Goal: Task Accomplishment & Management: Use online tool/utility

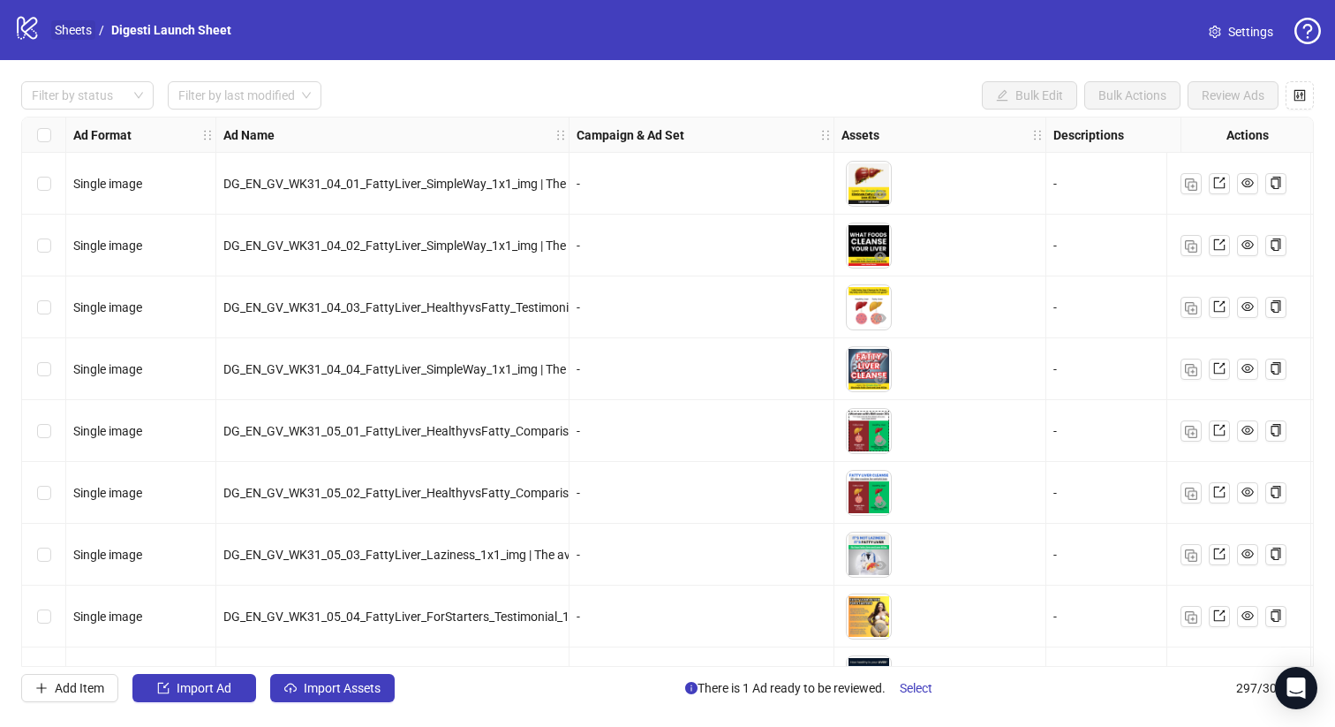
click at [81, 34] on link "Sheets" at bounding box center [73, 29] width 44 height 19
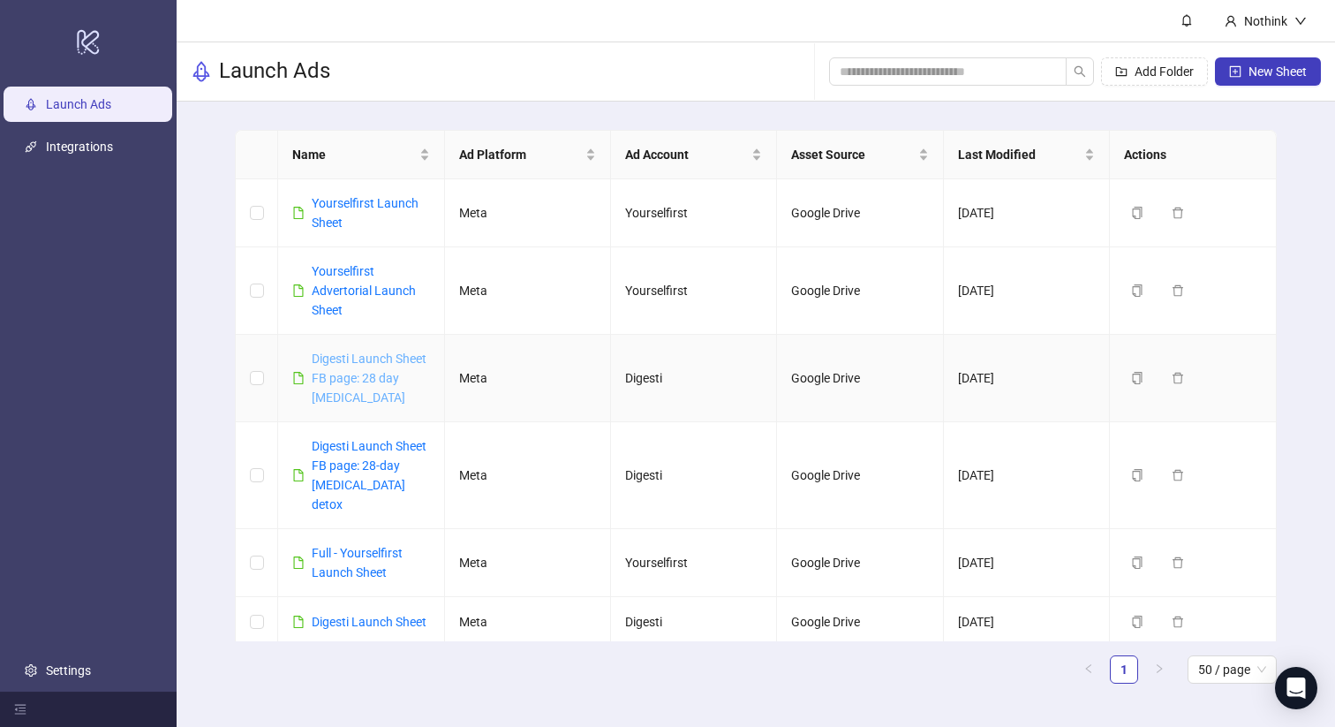
click at [364, 359] on link "Digesti Launch Sheet FB page: 28 day [MEDICAL_DATA]" at bounding box center [369, 378] width 115 height 53
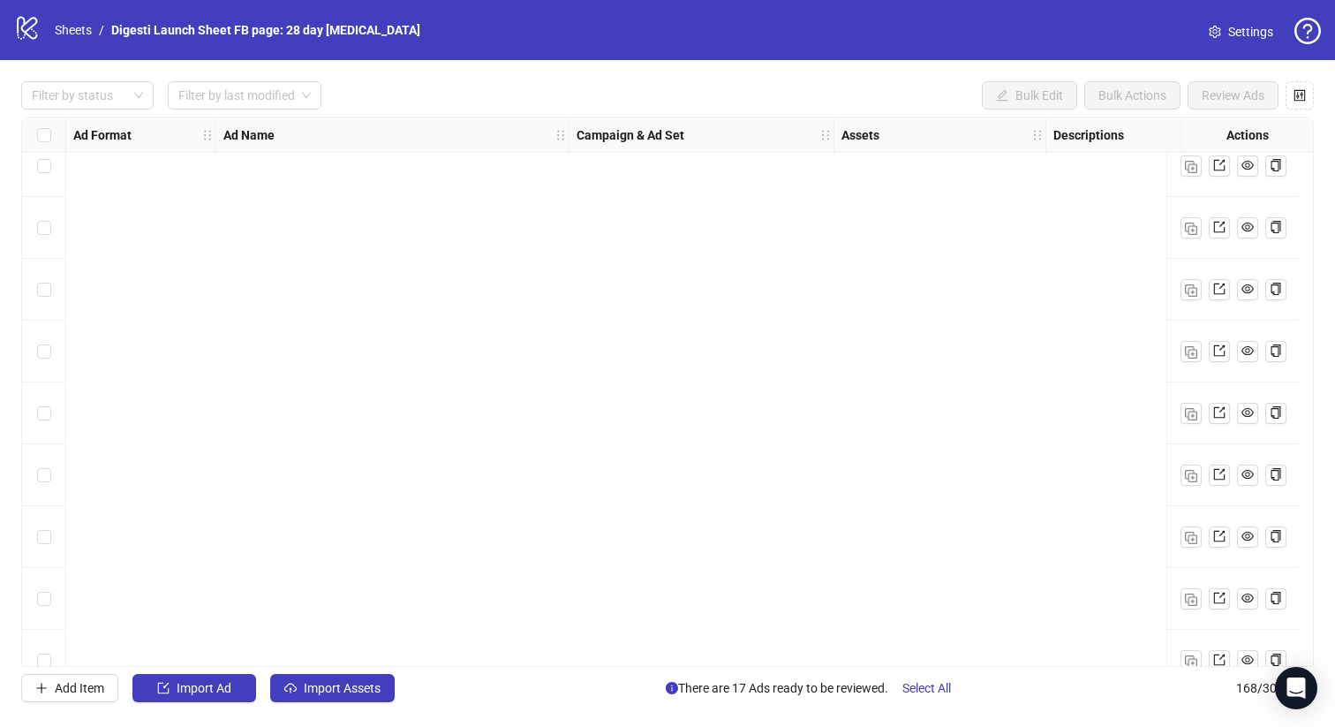
scroll to position [9881, 0]
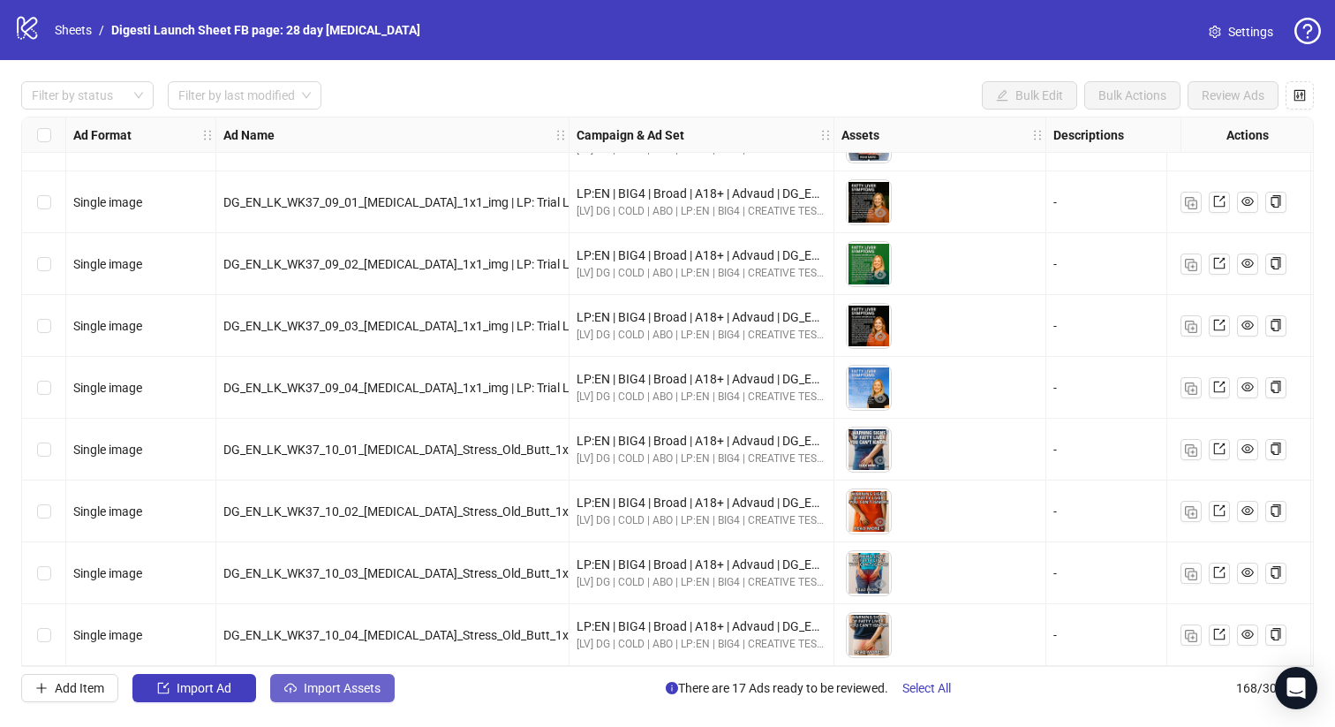
click at [354, 698] on button "Import Assets" at bounding box center [332, 688] width 125 height 28
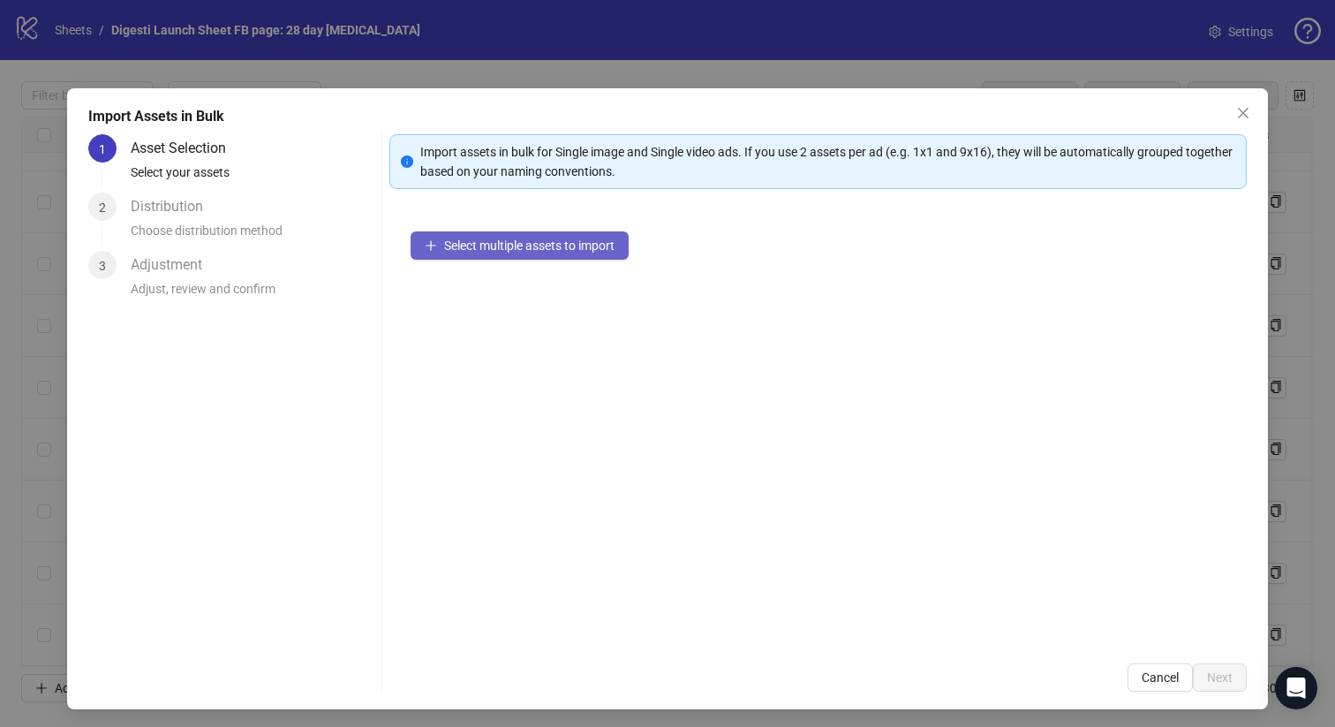
click at [506, 259] on button "Select multiple assets to import" at bounding box center [520, 245] width 218 height 28
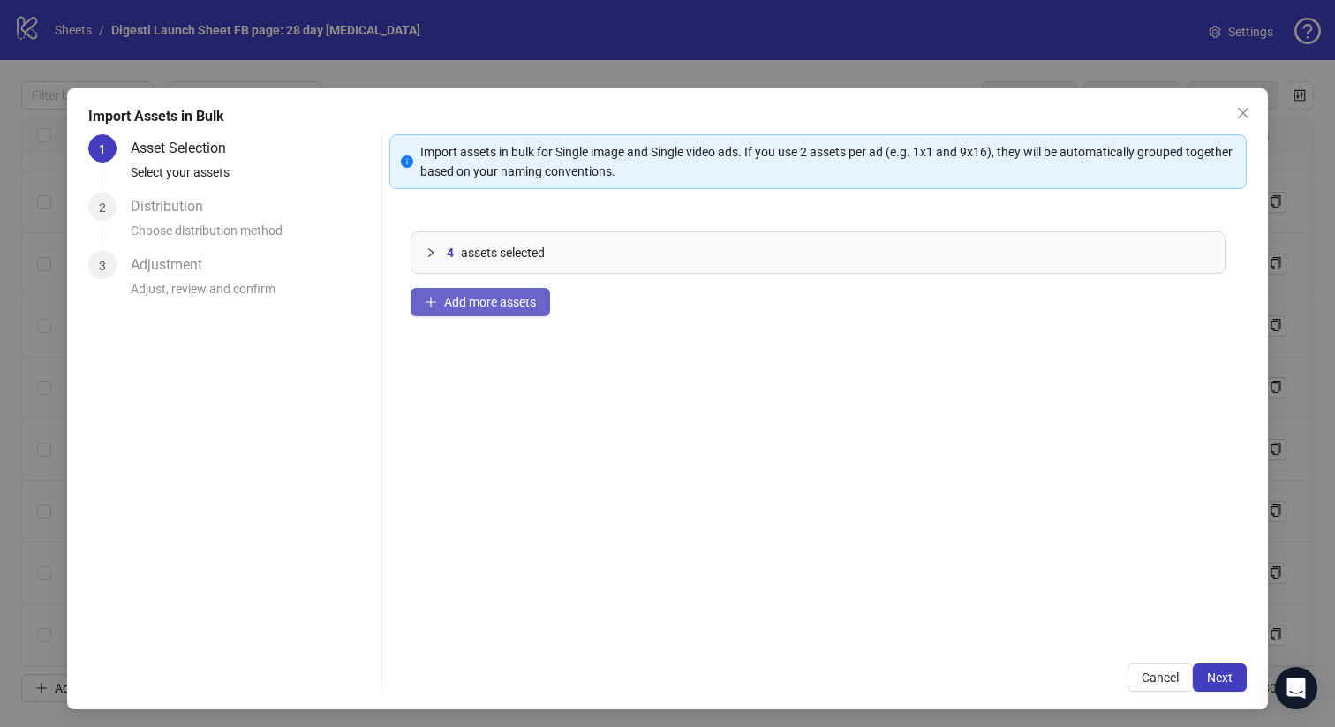
click at [460, 292] on button "Add more assets" at bounding box center [481, 302] width 140 height 28
click at [458, 311] on button "Add more assets" at bounding box center [481, 302] width 140 height 28
click at [1222, 675] on span "Next" at bounding box center [1220, 677] width 26 height 14
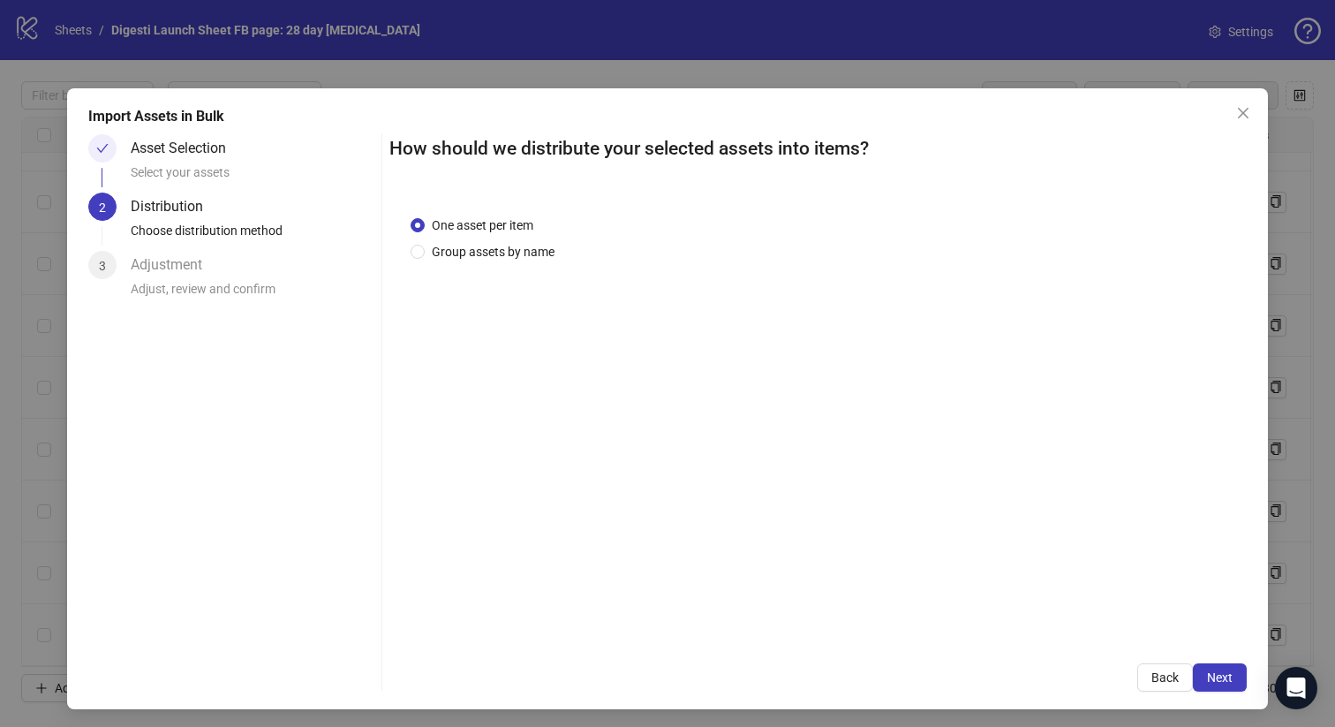
click at [1222, 675] on span "Next" at bounding box center [1220, 677] width 26 height 14
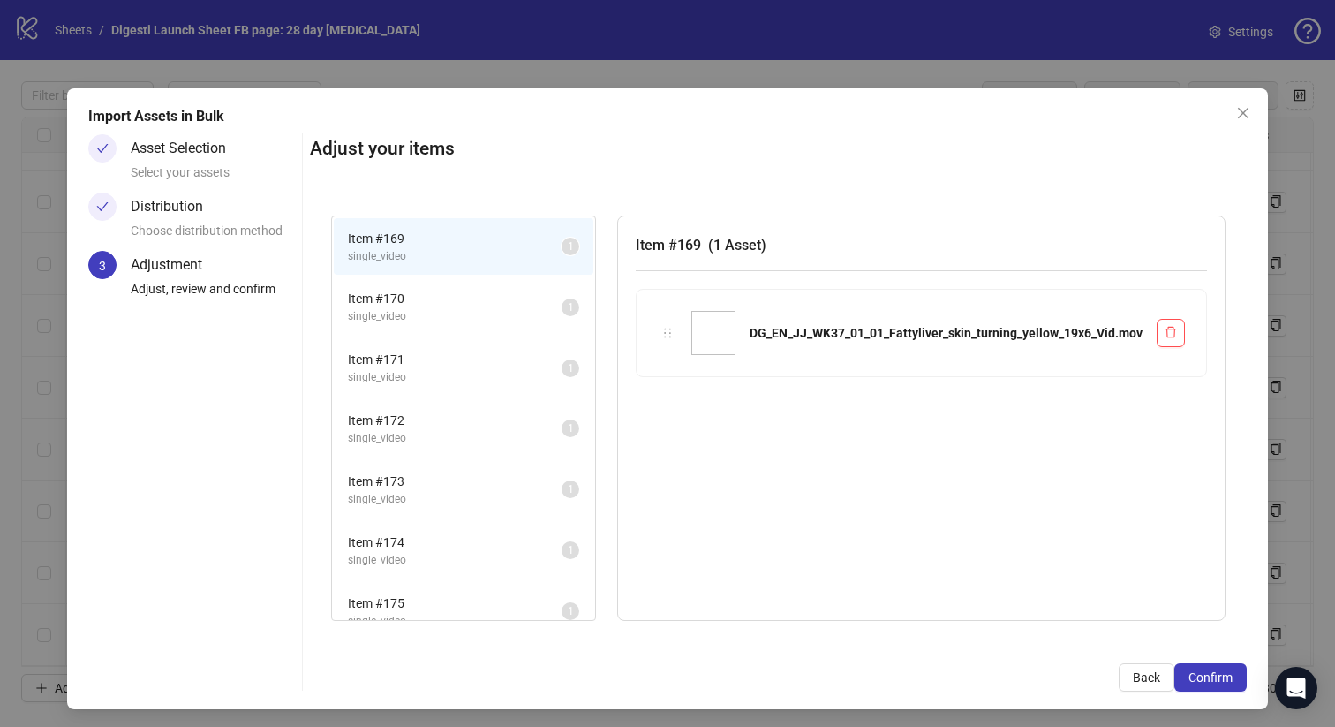
click at [1222, 675] on span "Confirm" at bounding box center [1211, 677] width 44 height 14
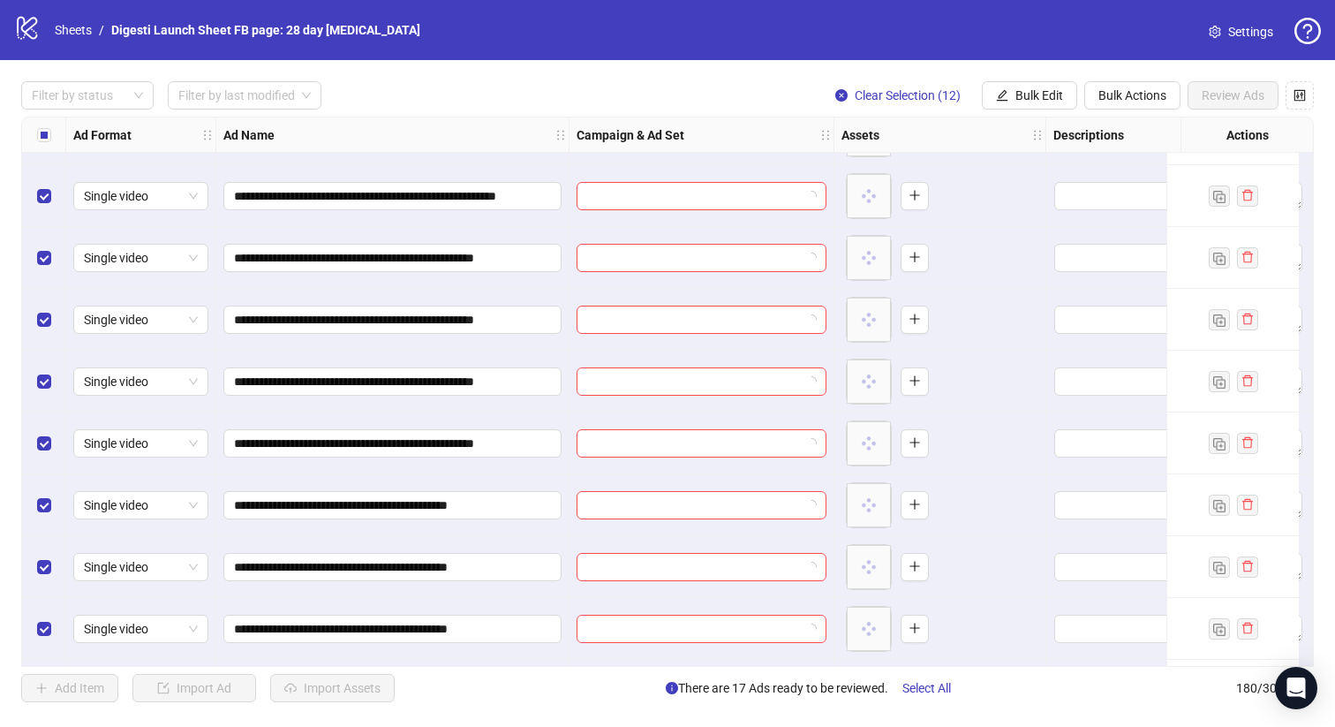
scroll to position [10623, 0]
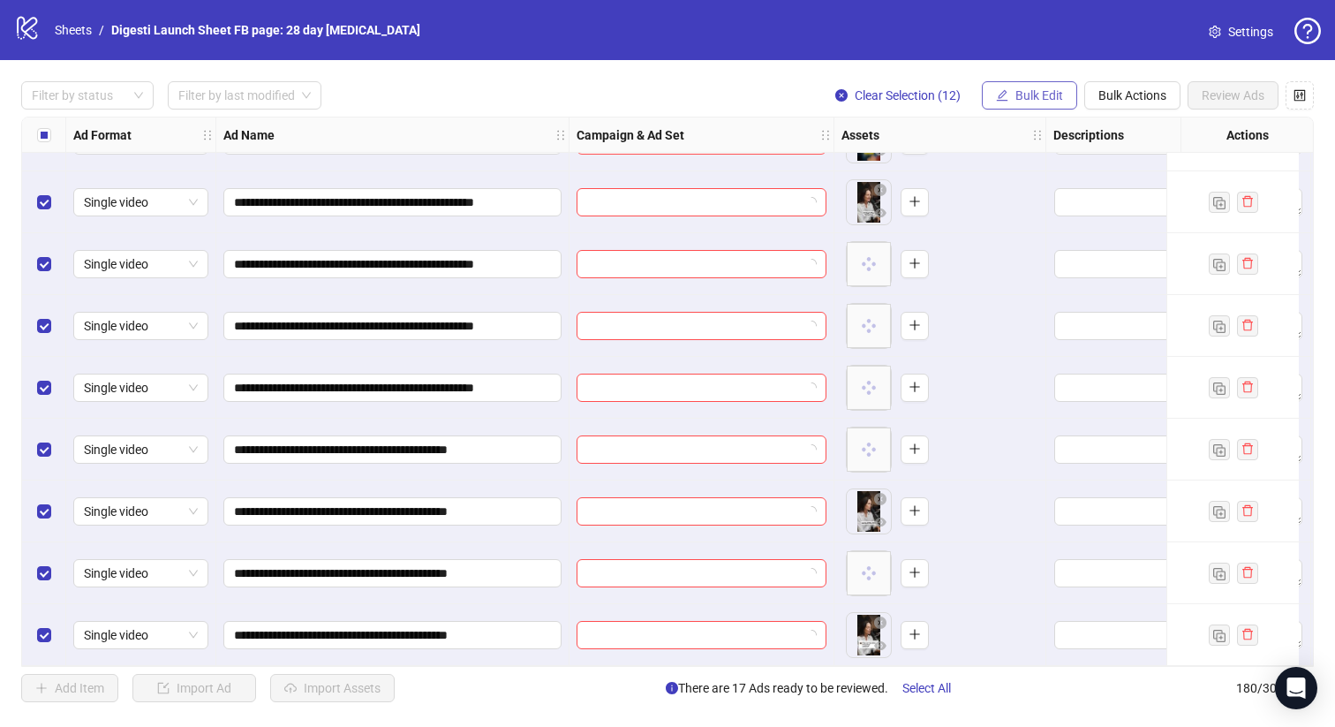
click at [1020, 97] on span "Bulk Edit" at bounding box center [1040, 95] width 48 height 14
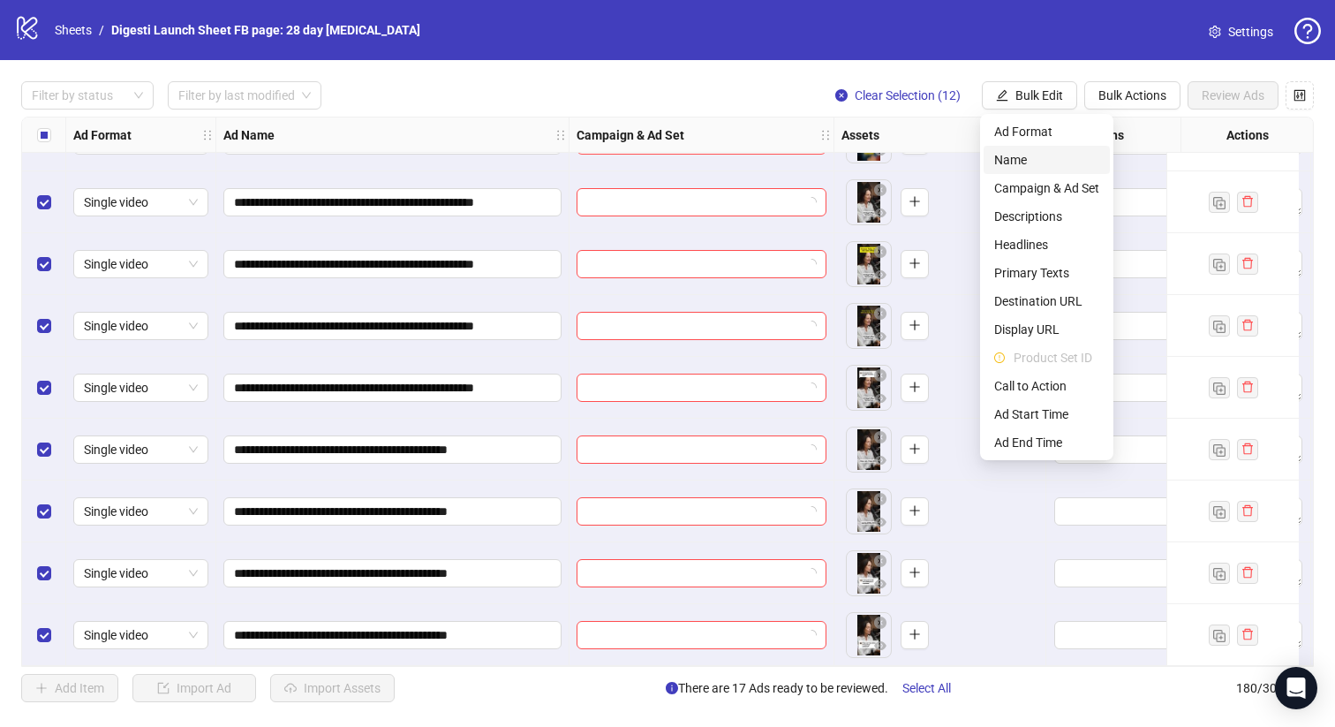
click at [1038, 156] on span "Name" at bounding box center [1047, 159] width 105 height 19
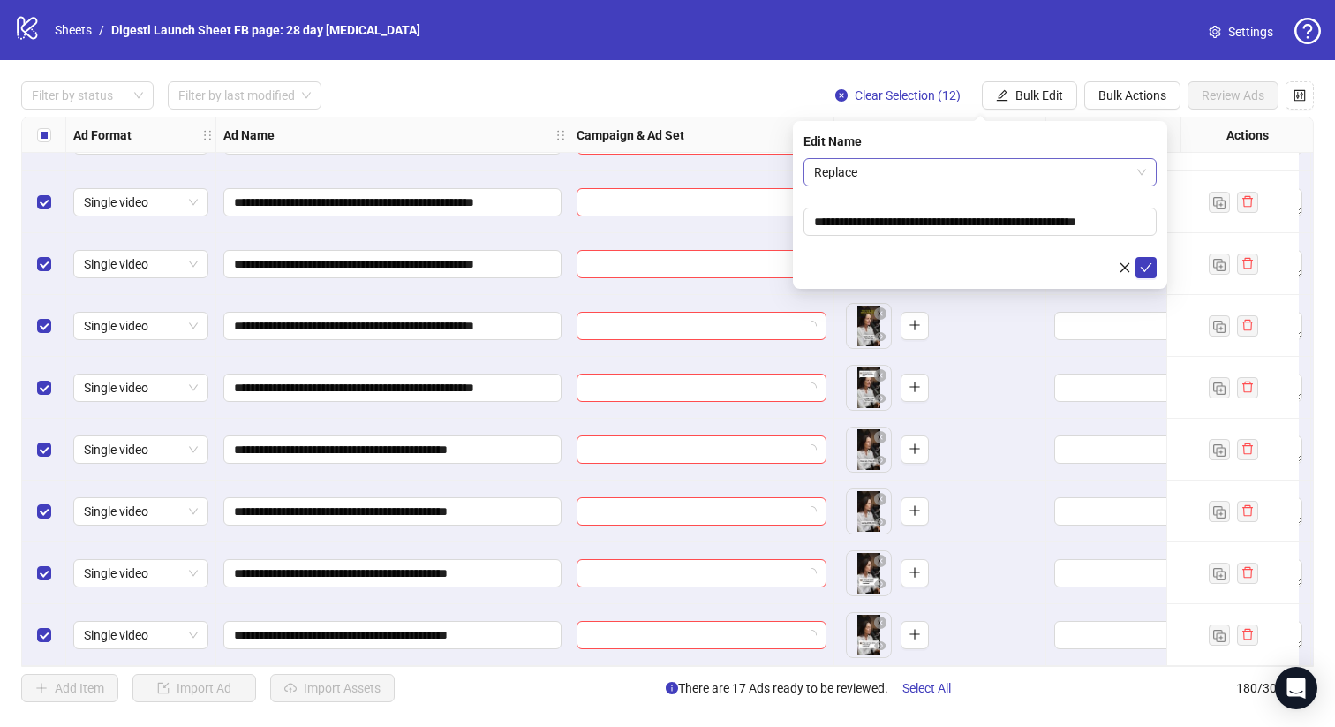
click at [911, 175] on span "Replace" at bounding box center [980, 172] width 332 height 26
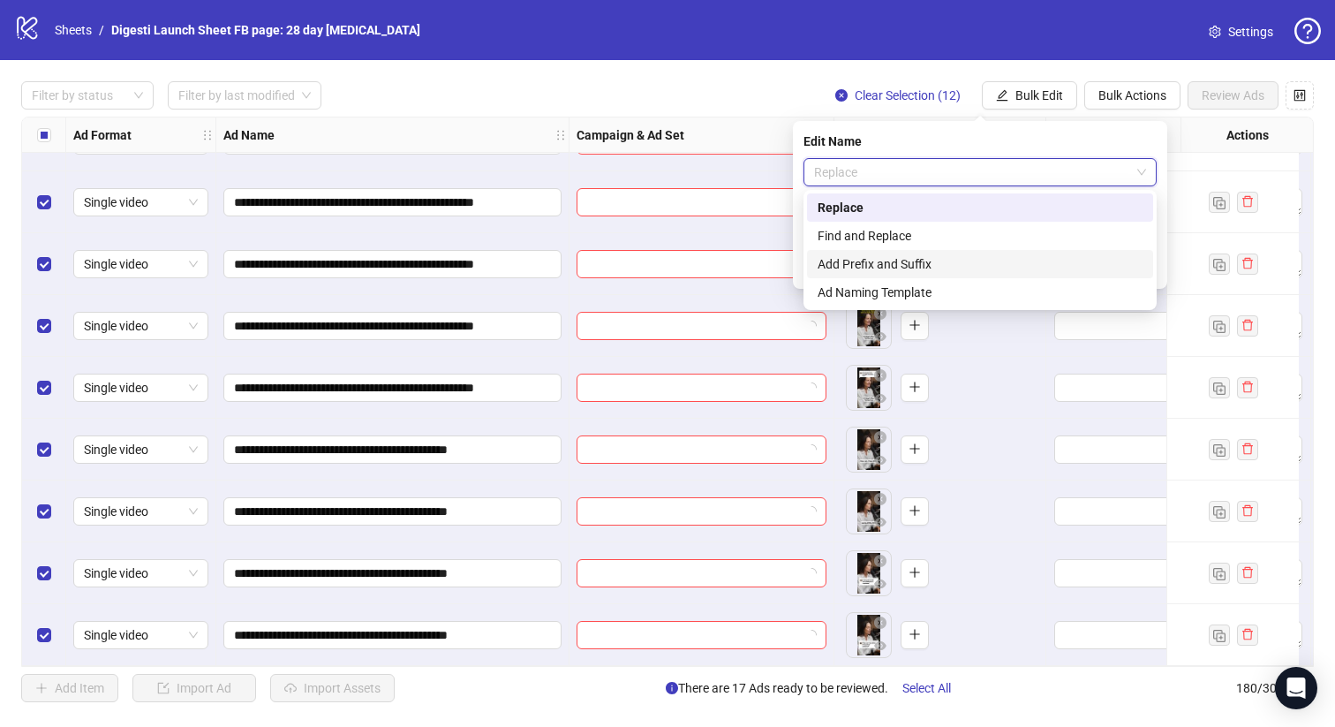
click at [889, 262] on div "Add Prefix and Suffix" at bounding box center [980, 263] width 325 height 19
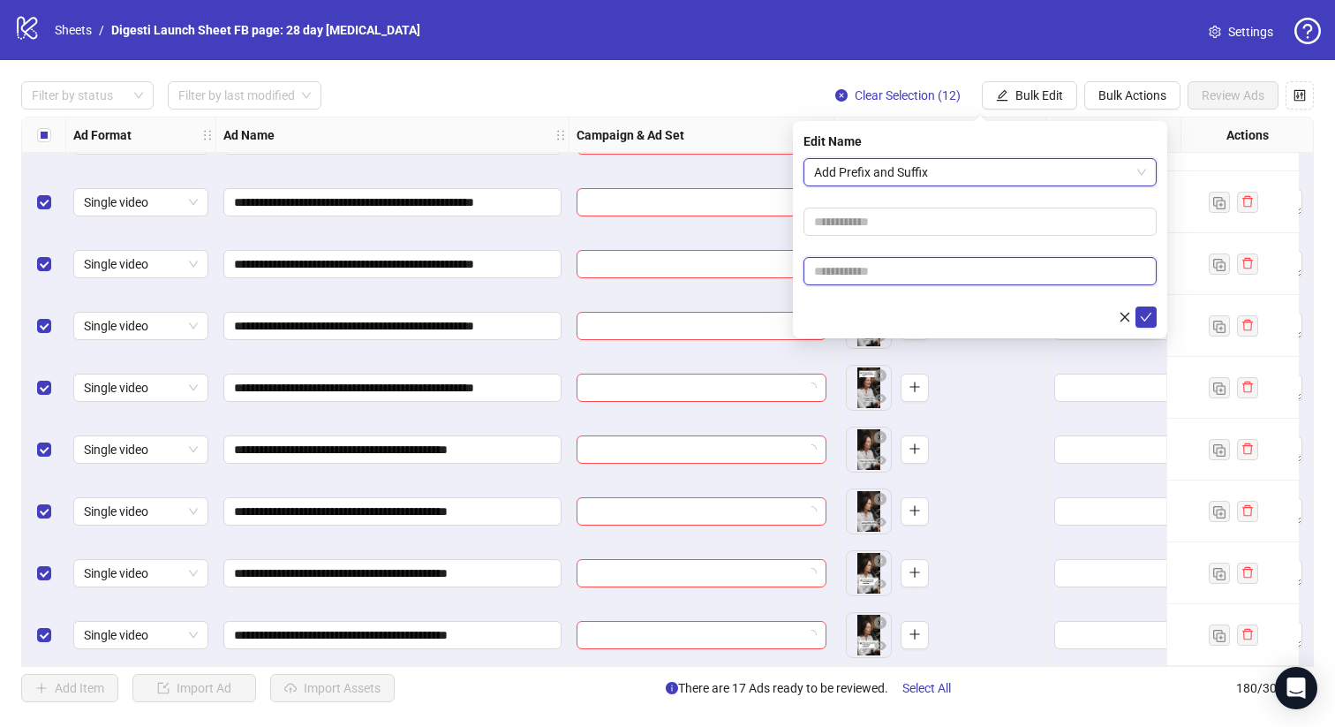
click at [846, 268] on input "text" at bounding box center [980, 271] width 353 height 28
paste input "**********"
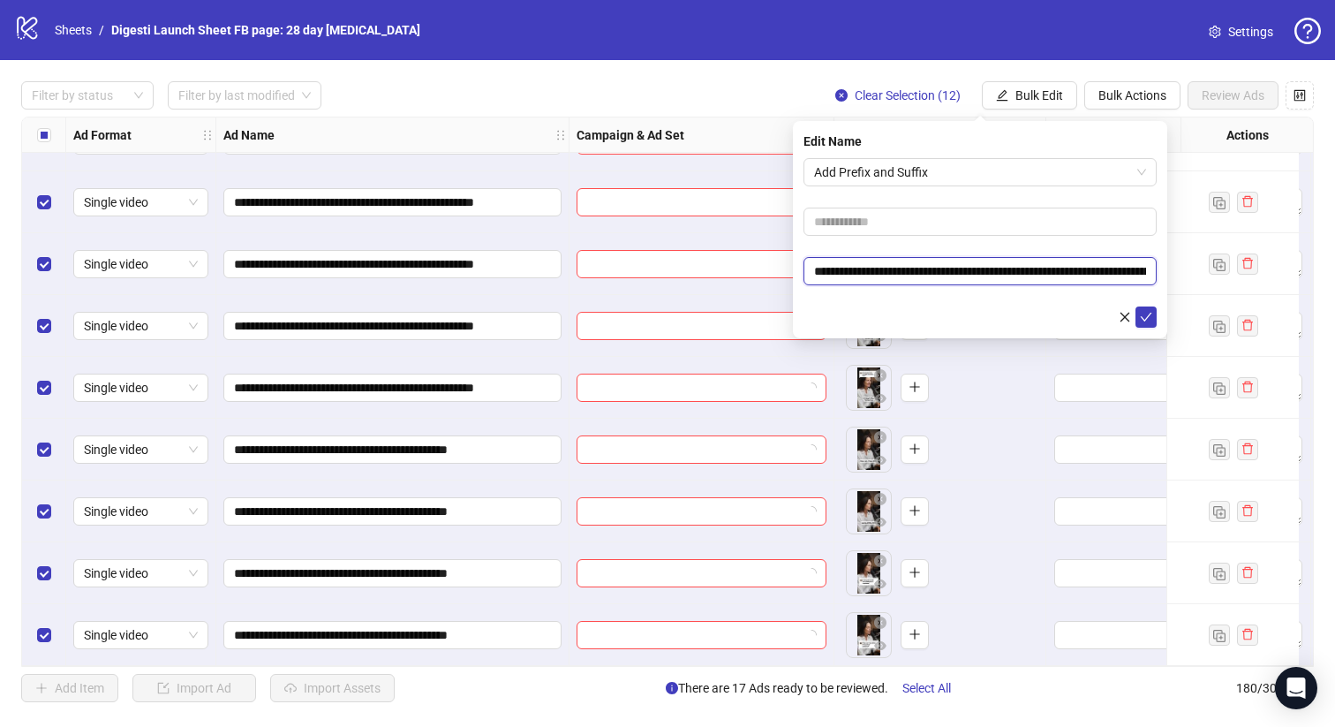
scroll to position [0, 100]
type input "**********"
click at [1137, 314] on button "submit" at bounding box center [1146, 316] width 21 height 21
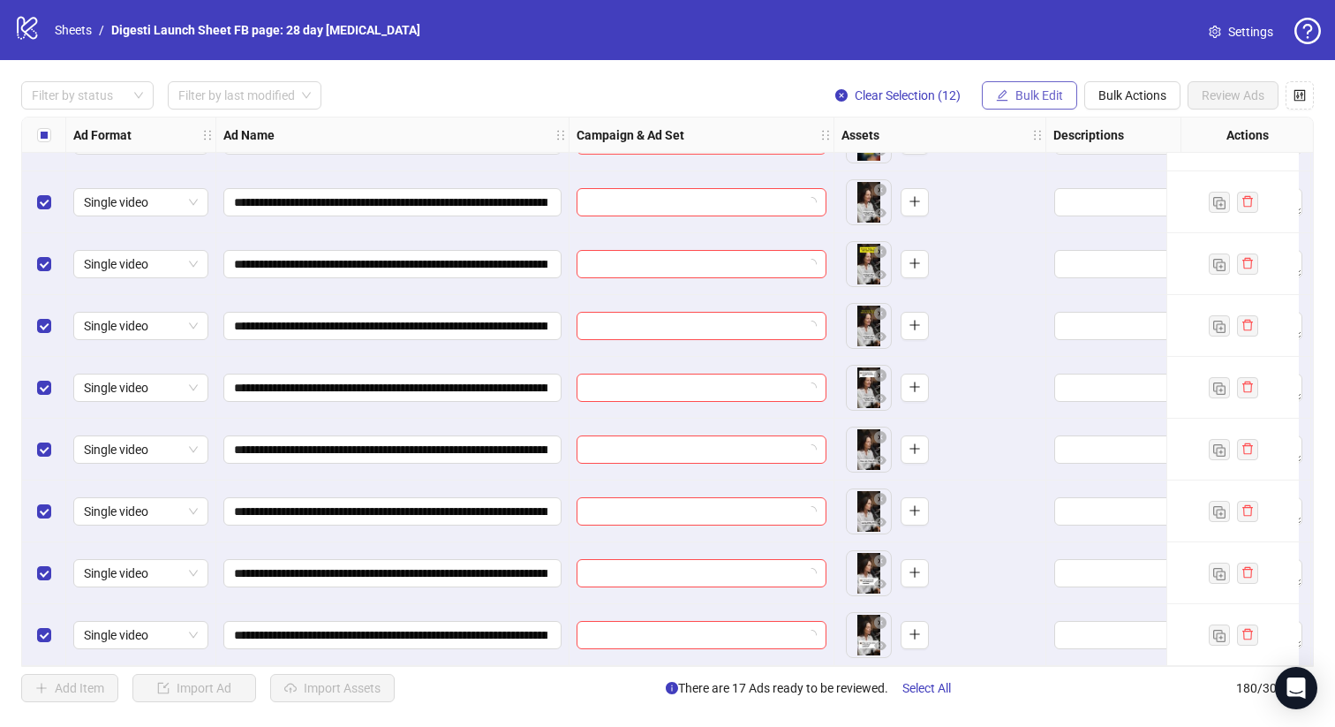
click at [1018, 84] on button "Bulk Edit" at bounding box center [1029, 95] width 95 height 28
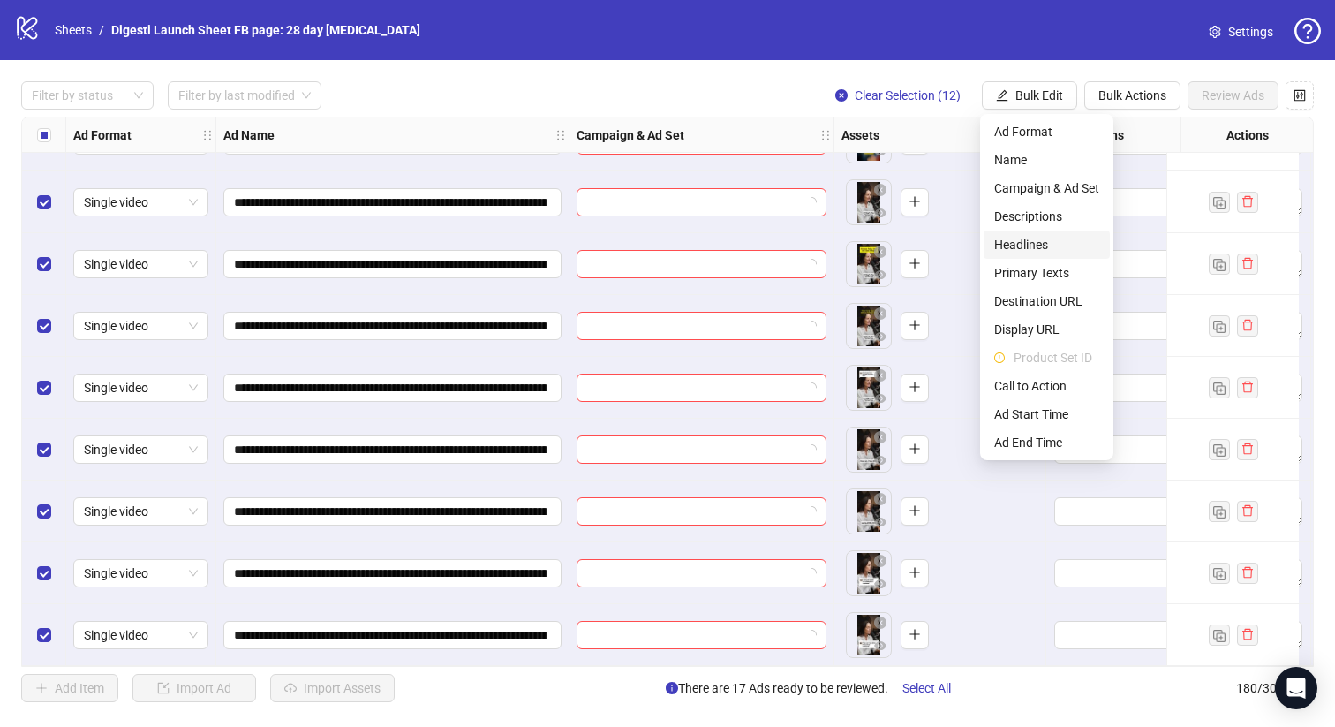
click at [1031, 244] on span "Headlines" at bounding box center [1047, 244] width 105 height 19
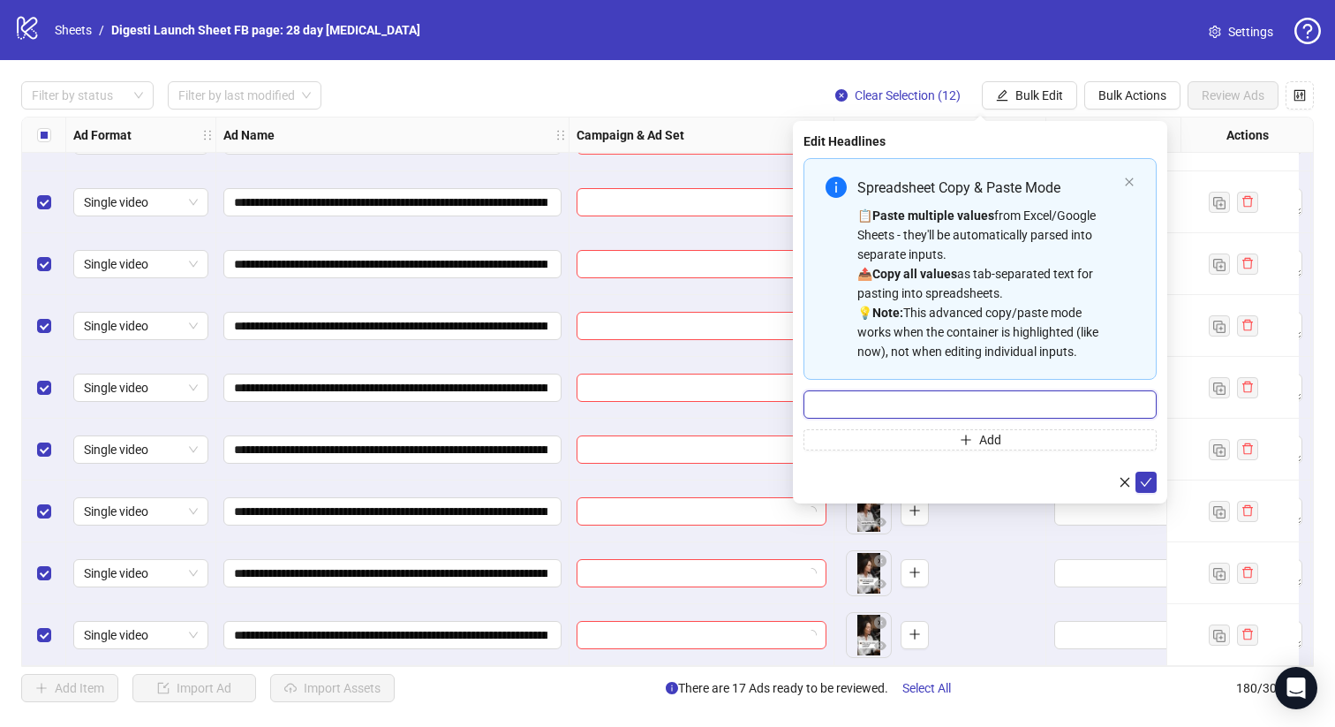
click at [866, 407] on input "Multi-input container - paste or copy values" at bounding box center [980, 404] width 353 height 28
paste input "**********"
type input "**********"
click at [1140, 477] on icon "check" at bounding box center [1146, 482] width 12 height 12
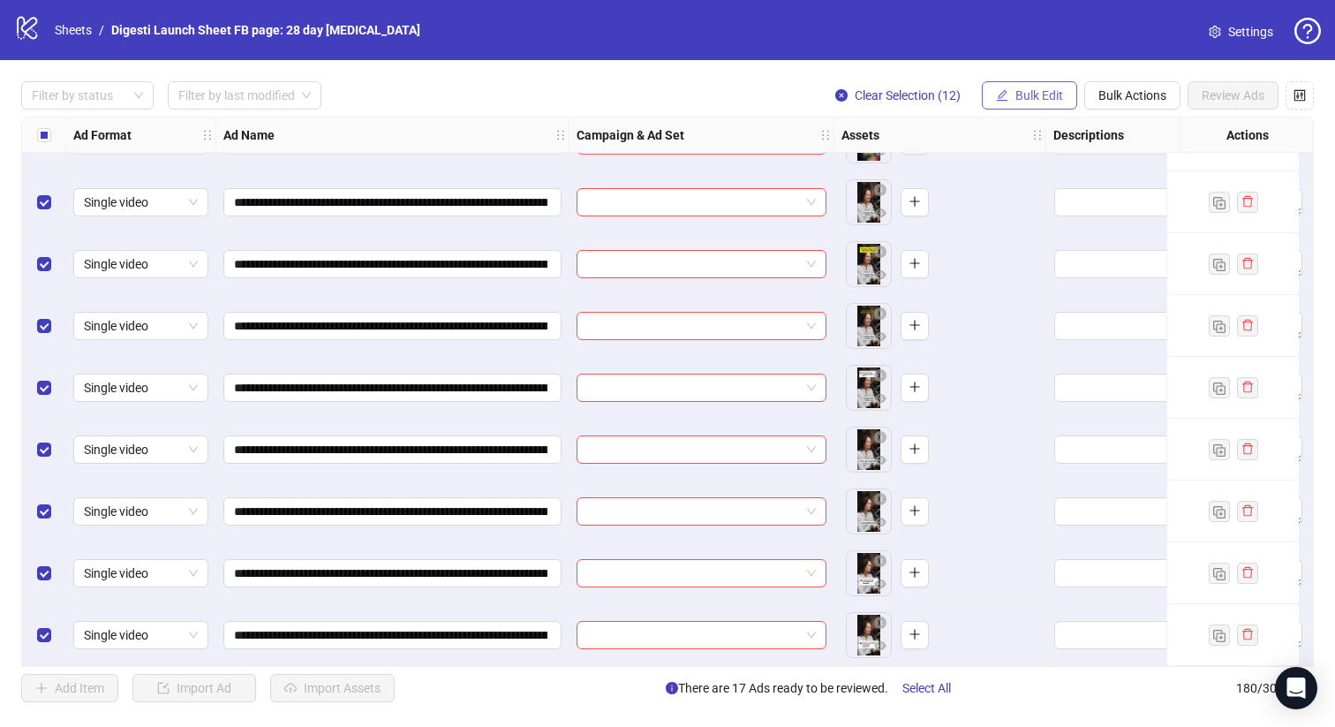
click at [1032, 95] on span "Bulk Edit" at bounding box center [1040, 95] width 48 height 14
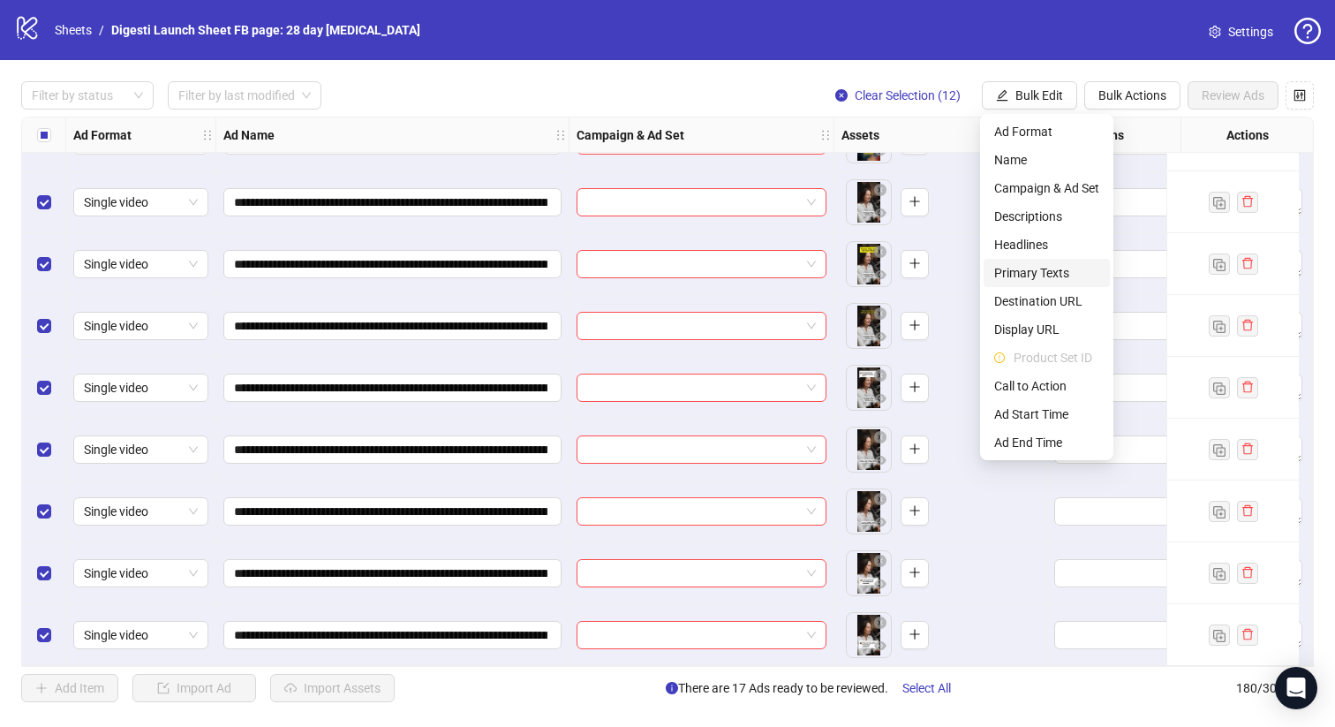
click at [1040, 272] on span "Primary Texts" at bounding box center [1047, 272] width 105 height 19
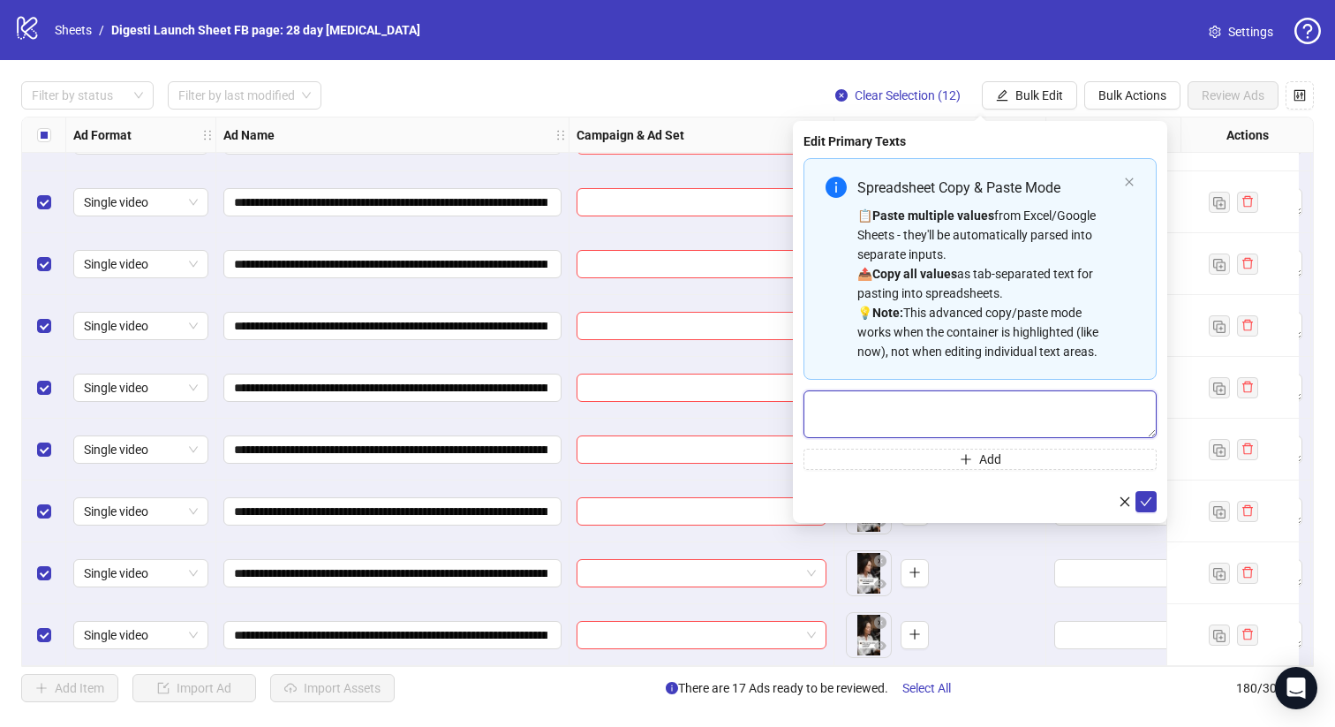
click at [863, 417] on textarea "Multi-text input container - paste or copy values" at bounding box center [980, 414] width 353 height 48
paste textarea "**********"
type textarea "**********"
click at [1144, 499] on icon "check" at bounding box center [1146, 501] width 12 height 12
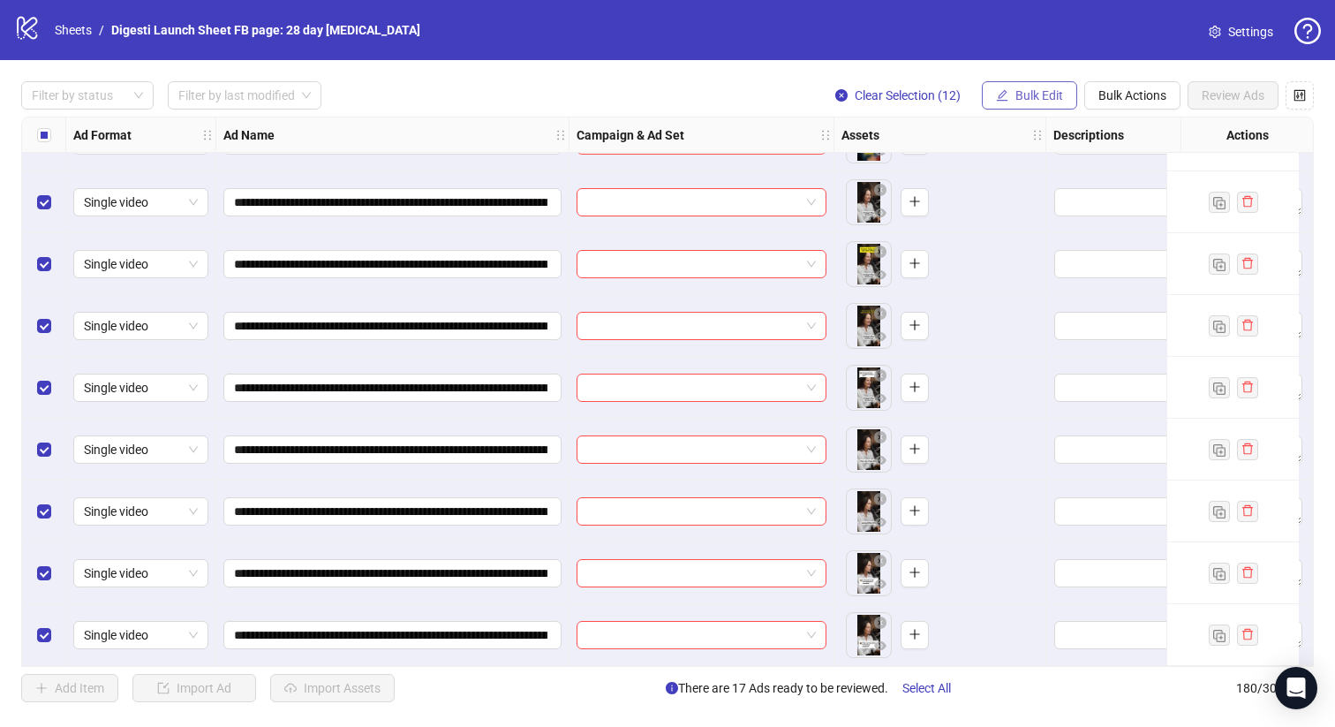
click at [1043, 95] on span "Bulk Edit" at bounding box center [1040, 95] width 48 height 14
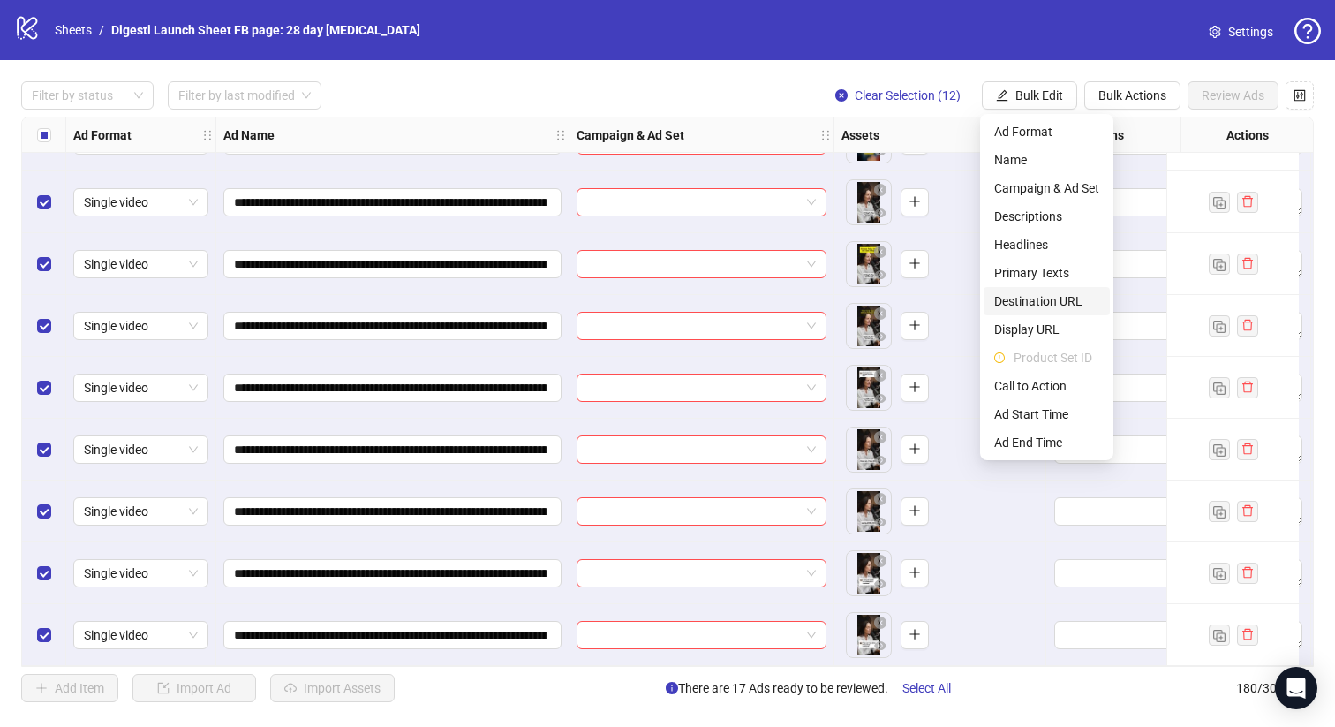
click at [1040, 302] on span "Destination URL" at bounding box center [1047, 300] width 105 height 19
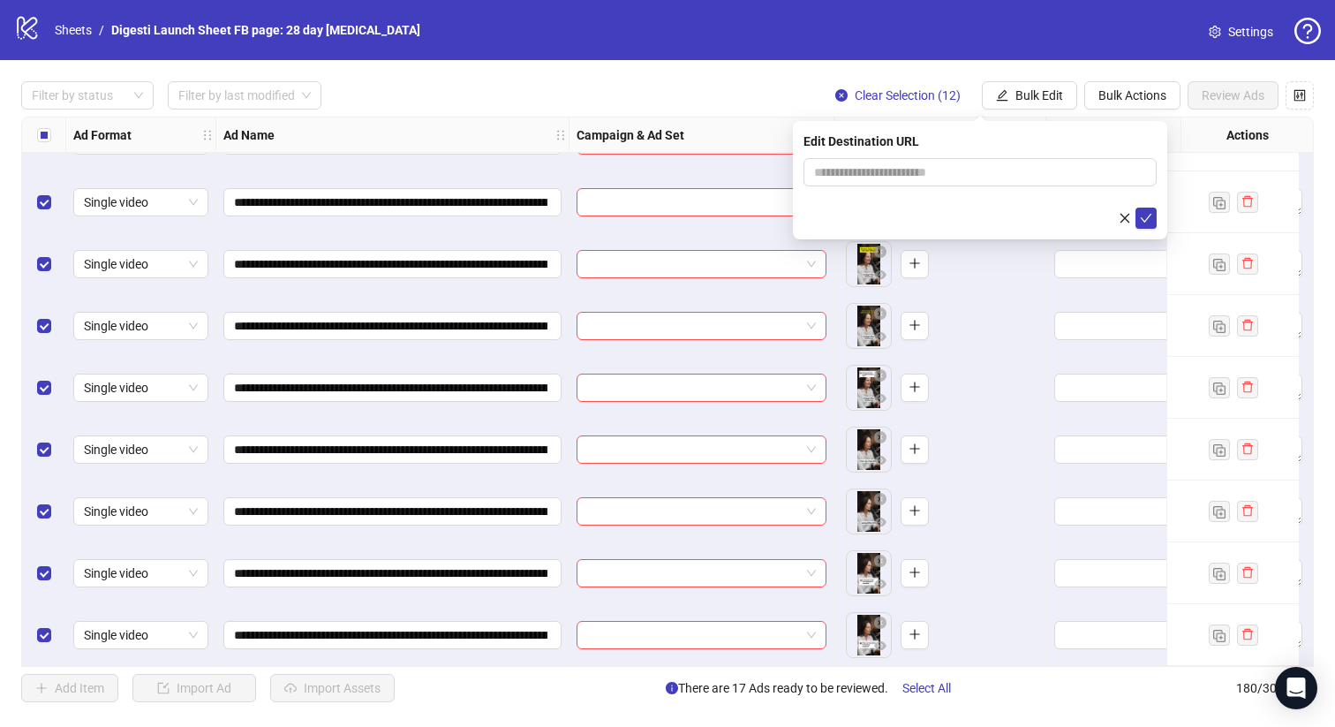
click at [851, 191] on form at bounding box center [980, 193] width 353 height 71
click at [860, 166] on input "text" at bounding box center [973, 172] width 318 height 19
paste input "**********"
type input "**********"
click at [1149, 220] on icon "check" at bounding box center [1146, 218] width 12 height 12
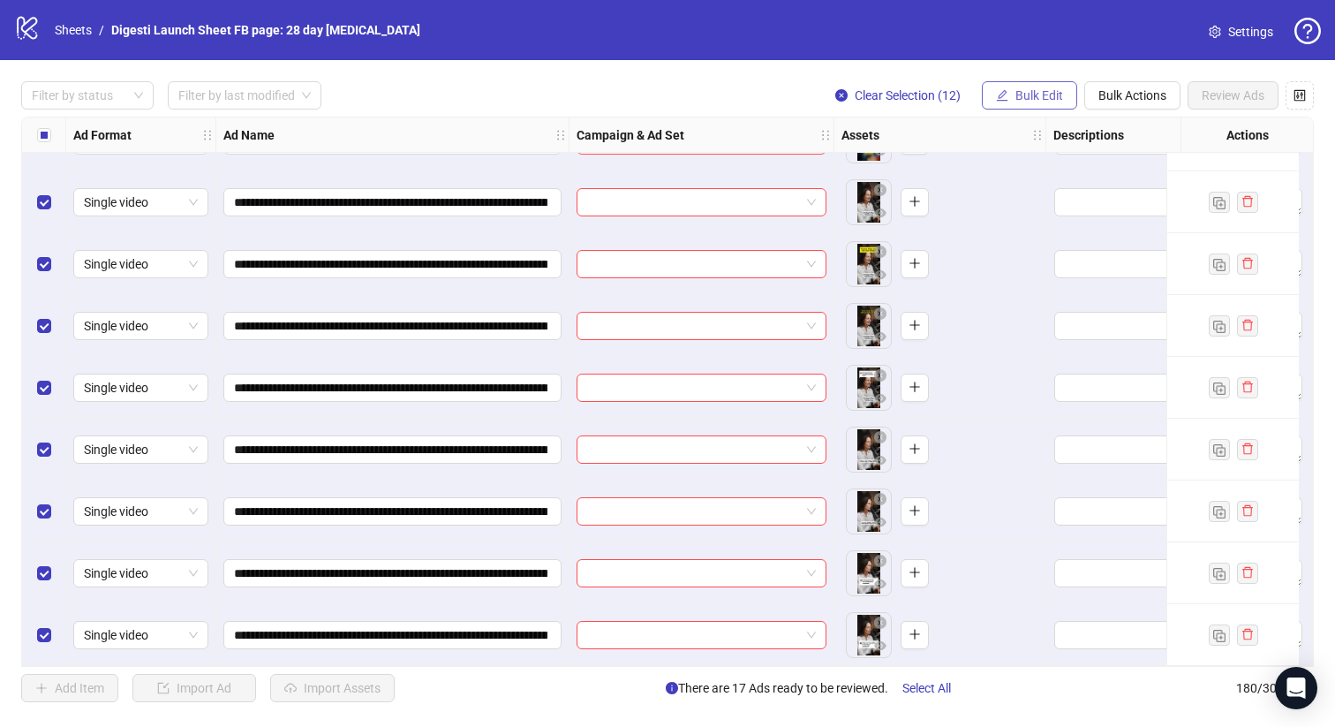
click at [1026, 90] on span "Bulk Edit" at bounding box center [1040, 95] width 48 height 14
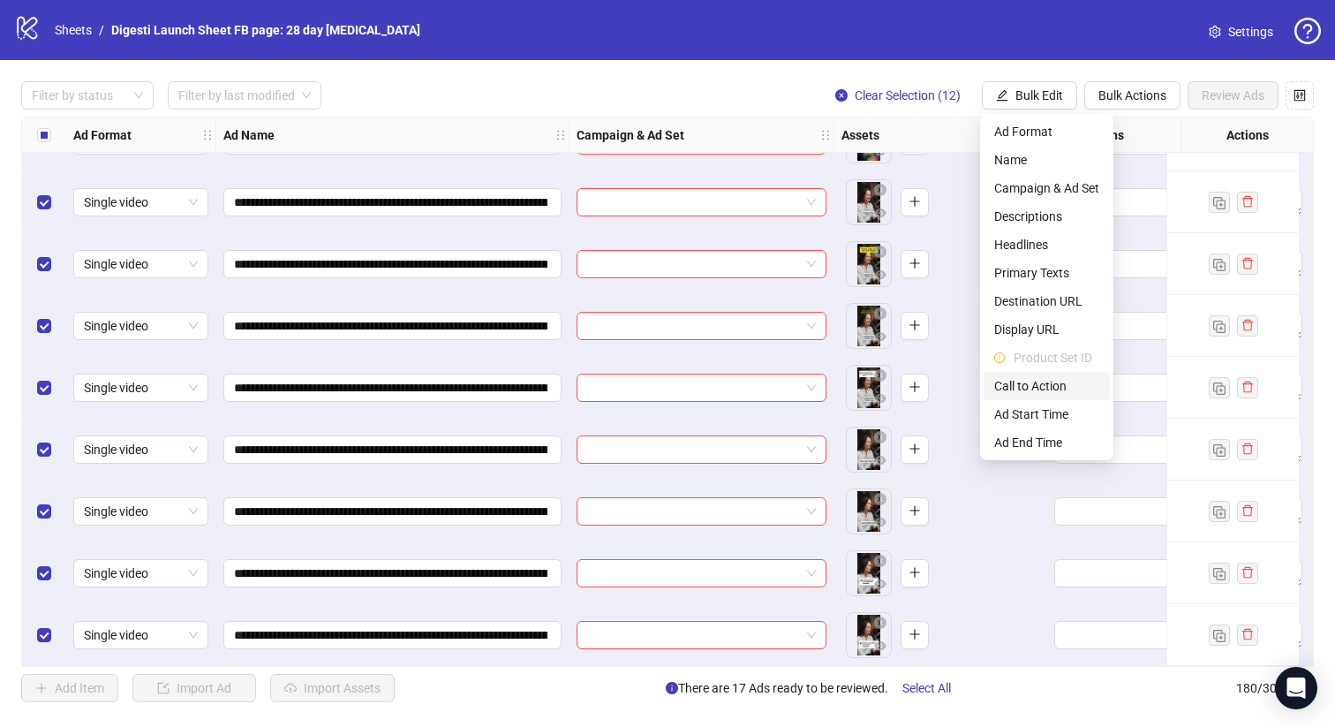
click at [1031, 394] on span "Call to Action" at bounding box center [1047, 385] width 105 height 19
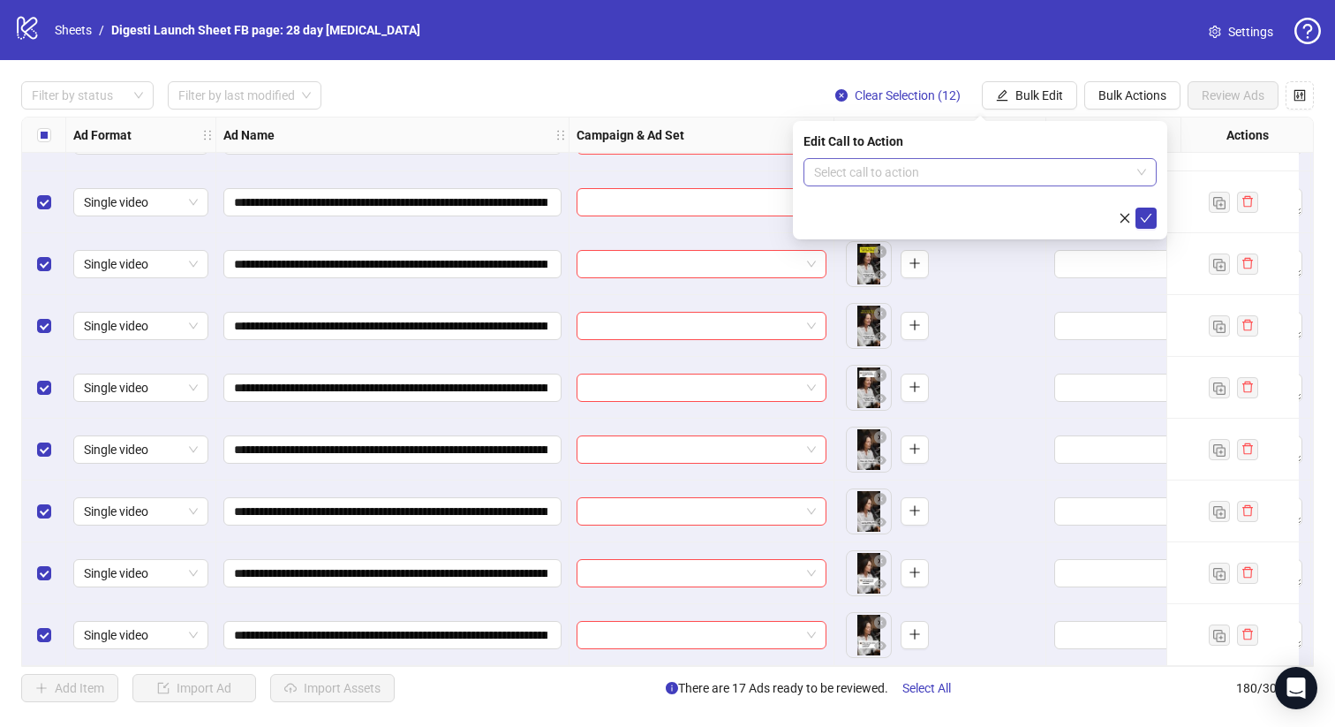
click at [901, 169] on input "search" at bounding box center [972, 172] width 316 height 26
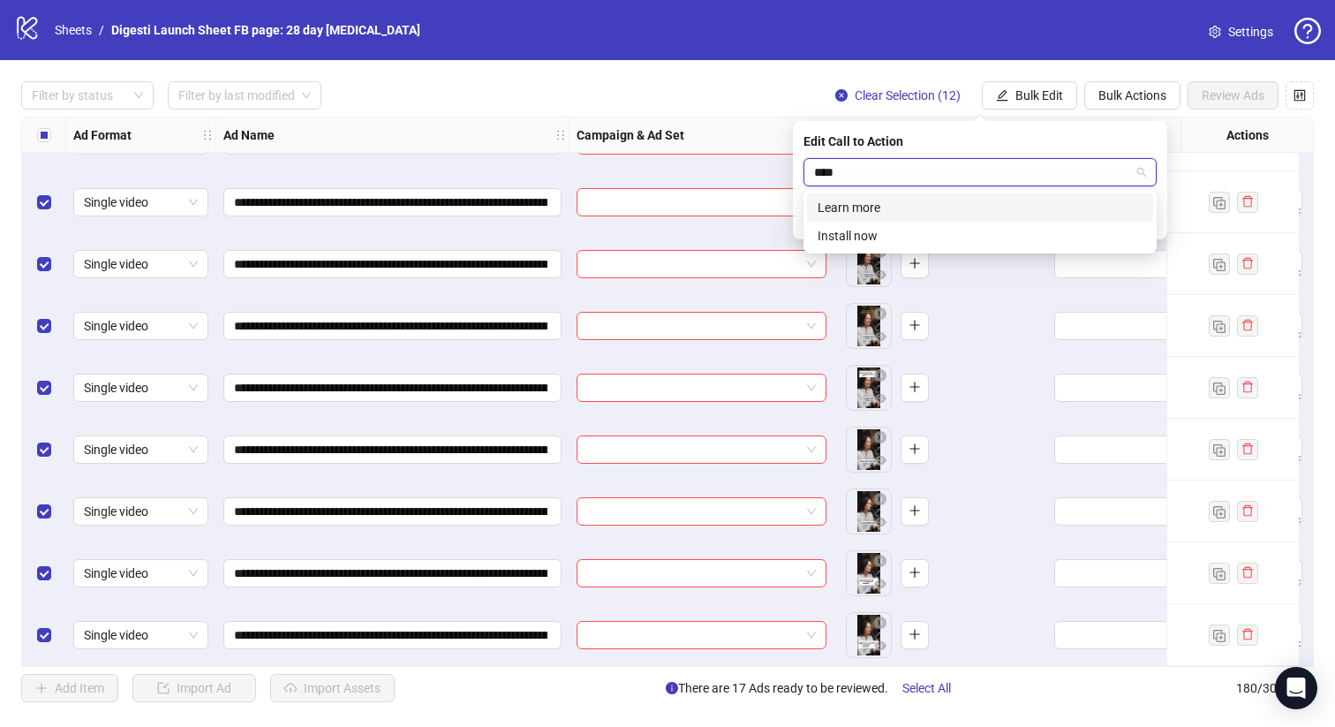
type input "*****"
click at [844, 201] on div "Learn more" at bounding box center [980, 207] width 325 height 19
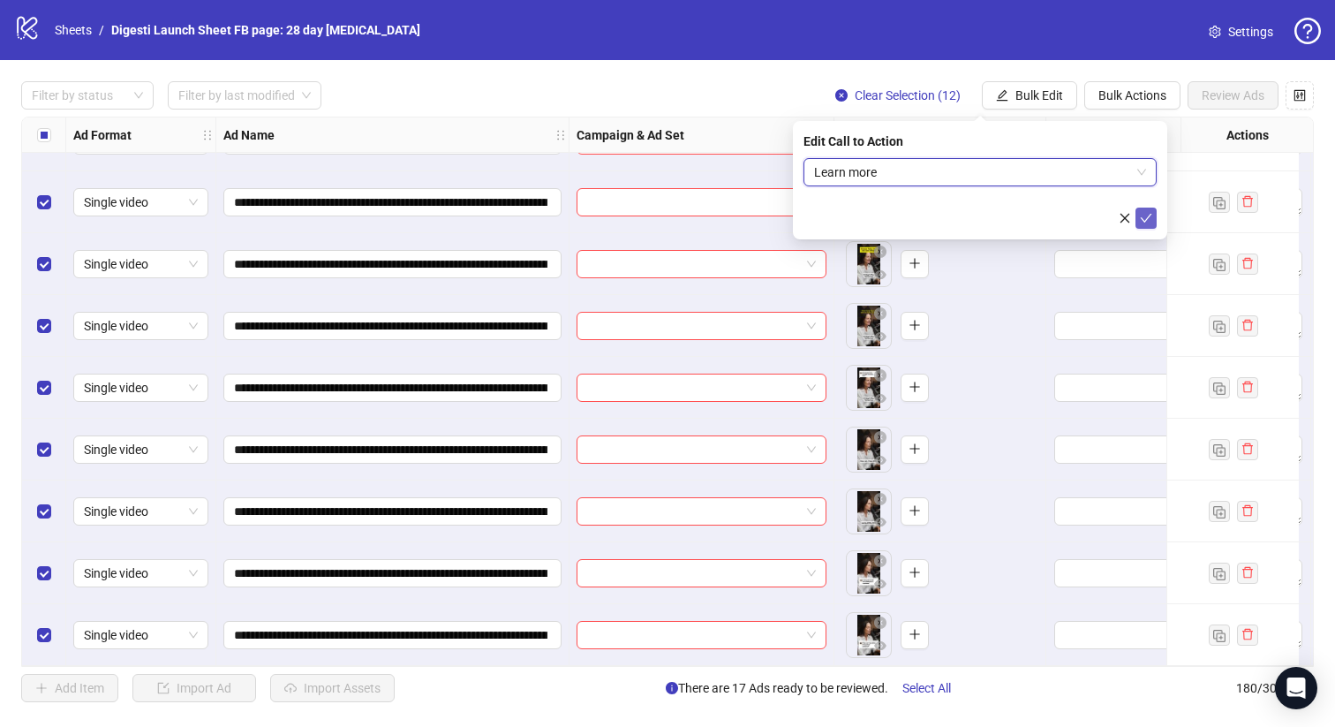
click at [1145, 218] on icon "check" at bounding box center [1146, 218] width 12 height 12
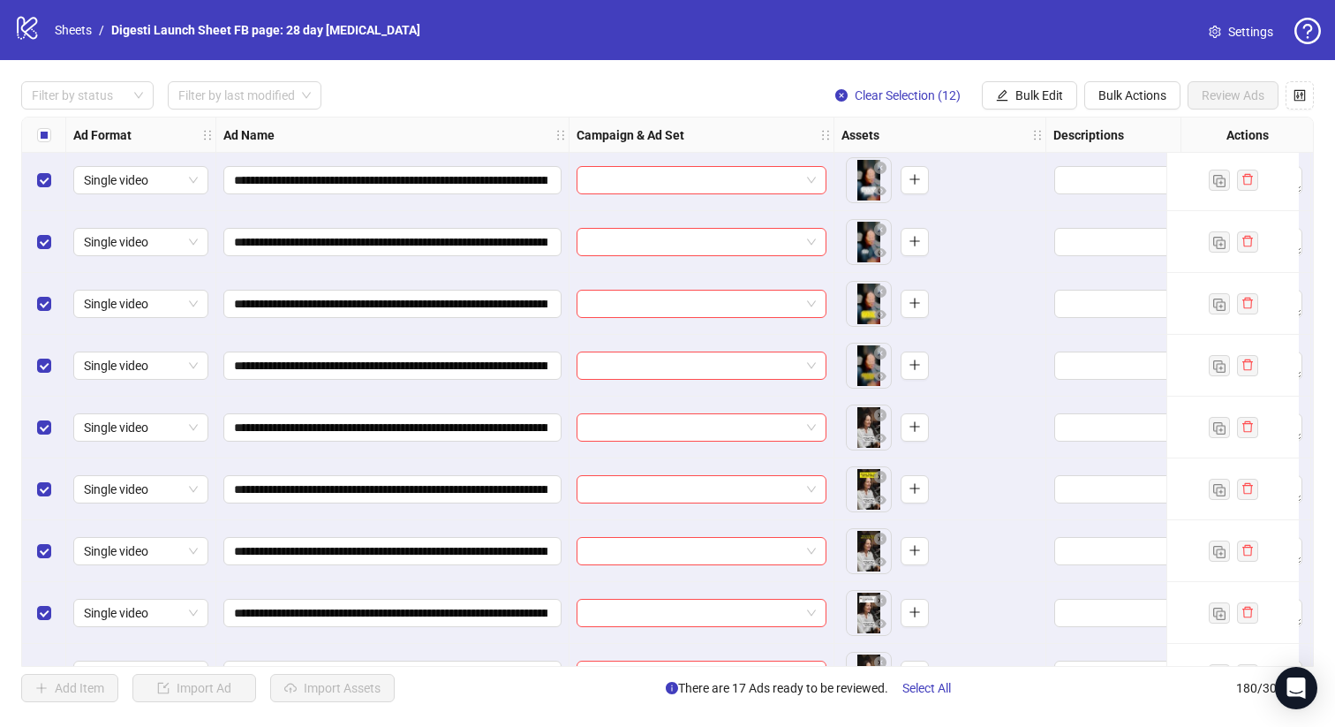
scroll to position [10309, 0]
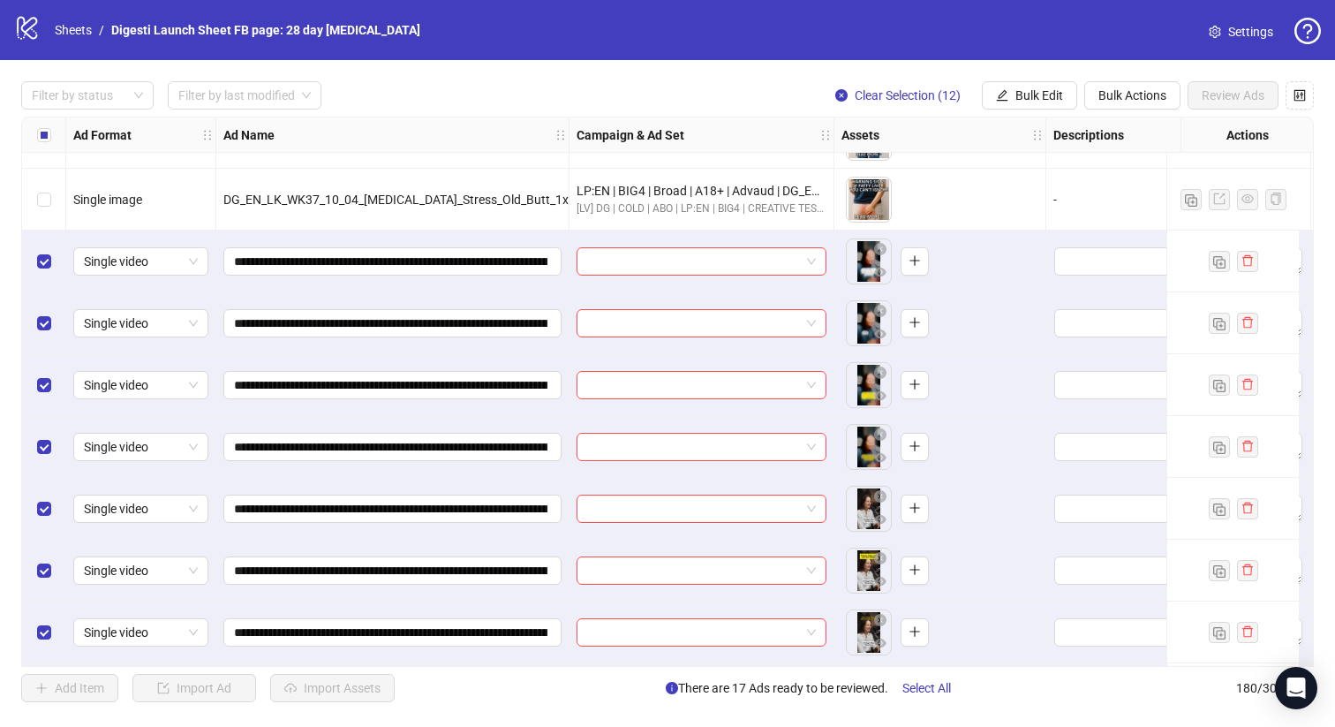
click at [51, 139] on div "Select all rows" at bounding box center [44, 134] width 44 height 35
click at [50, 139] on div "Select all rows" at bounding box center [44, 134] width 44 height 35
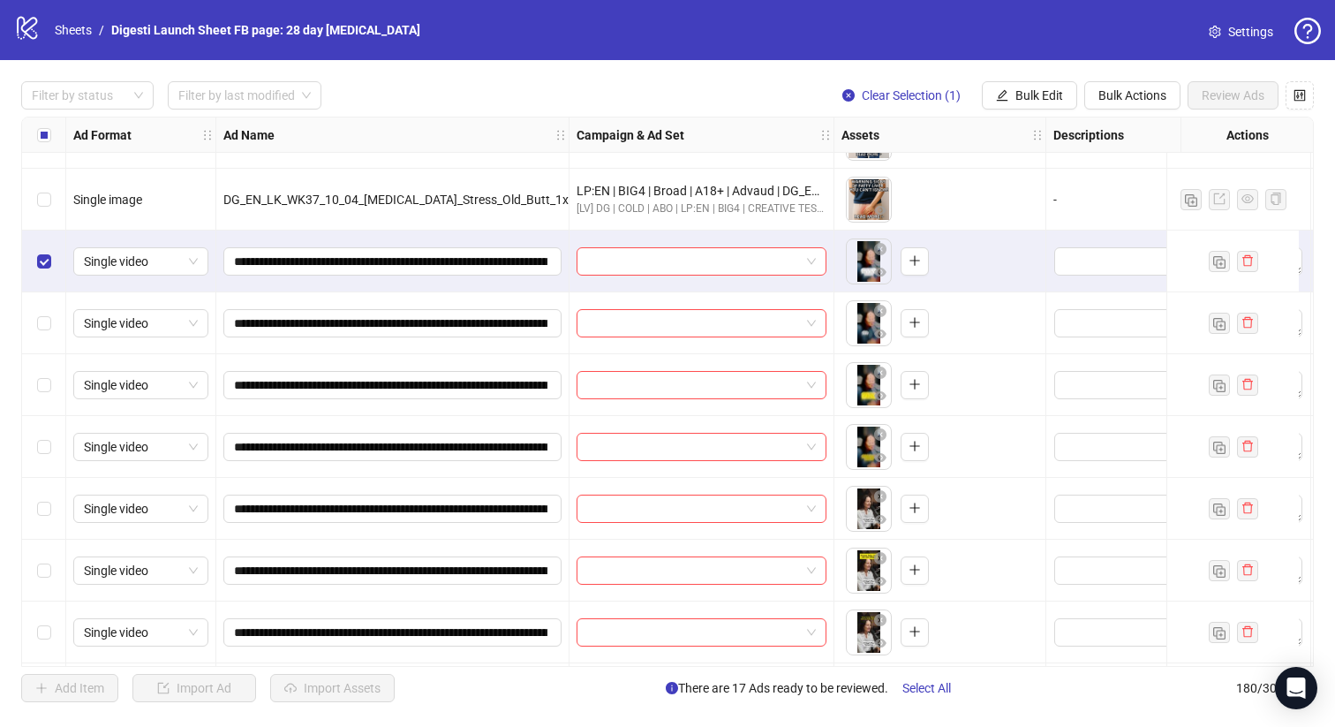
click at [52, 422] on div "Select row 172" at bounding box center [44, 447] width 44 height 62
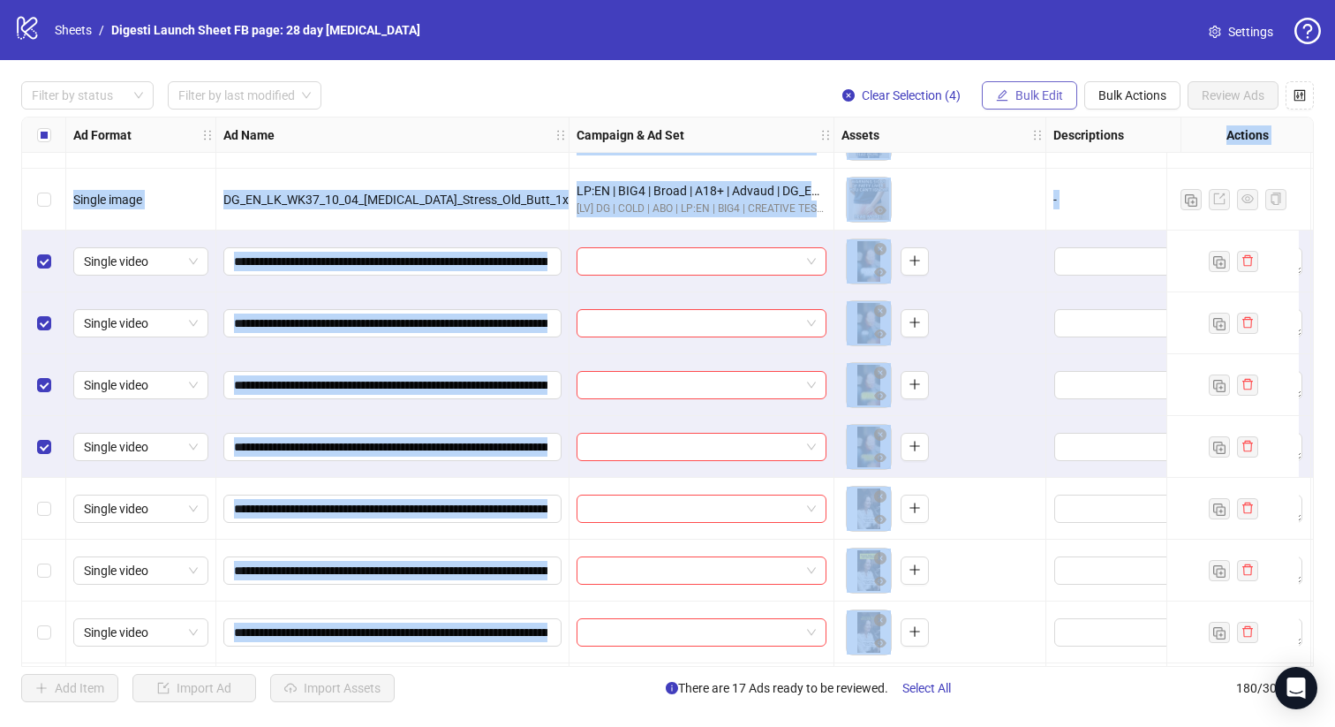
click at [1014, 83] on button "Bulk Edit" at bounding box center [1029, 95] width 95 height 28
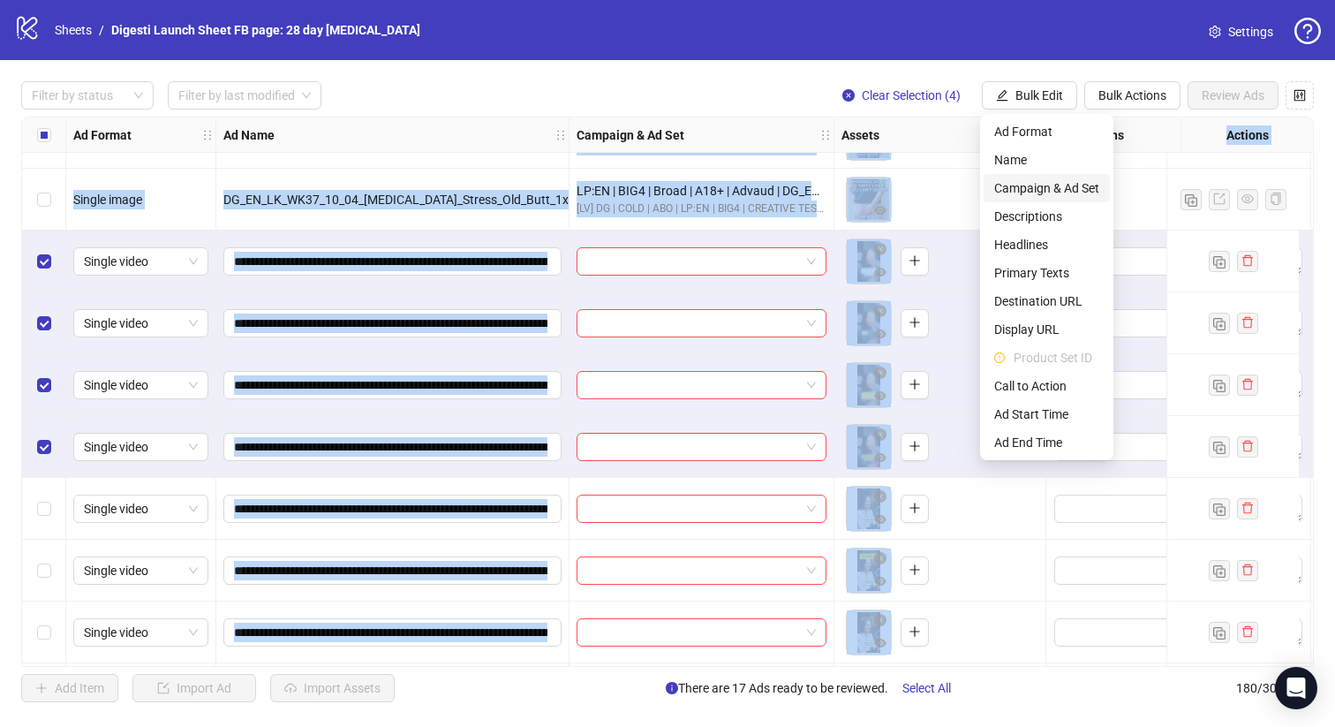
click at [1017, 184] on span "Campaign & Ad Set" at bounding box center [1047, 187] width 105 height 19
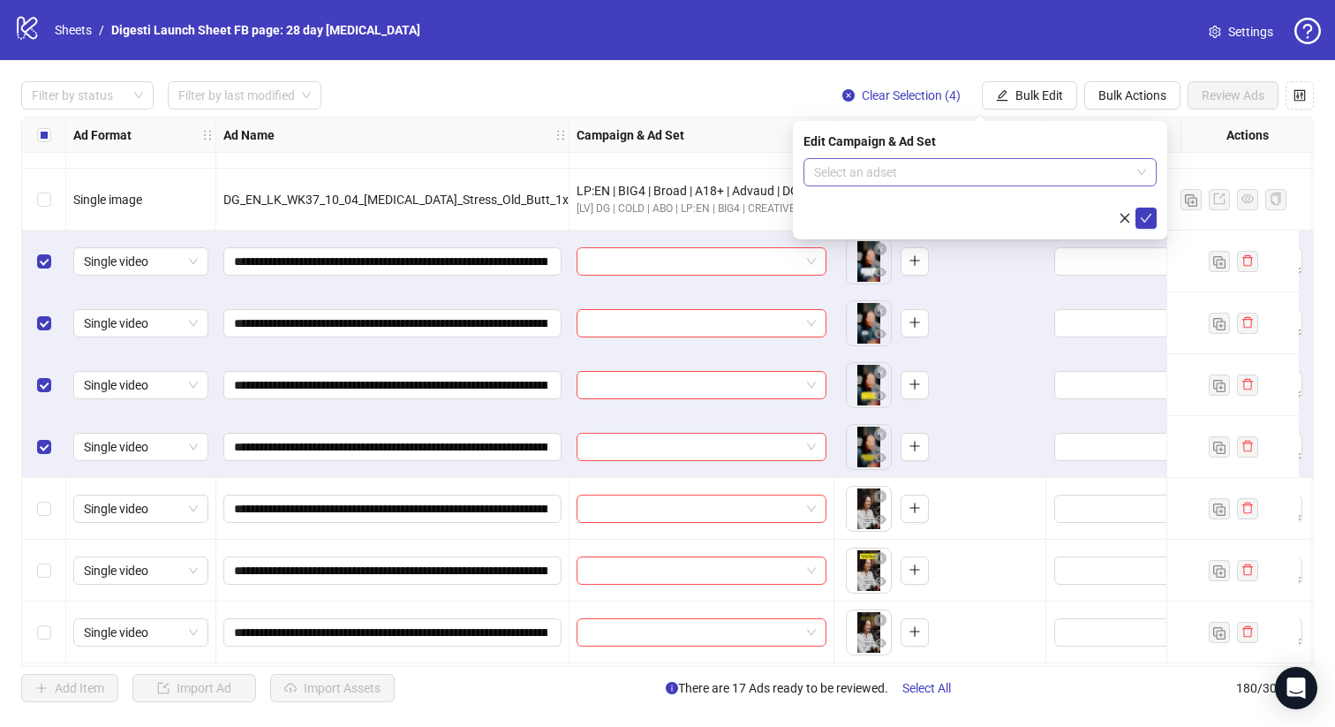
click at [896, 181] on input "search" at bounding box center [972, 172] width 316 height 26
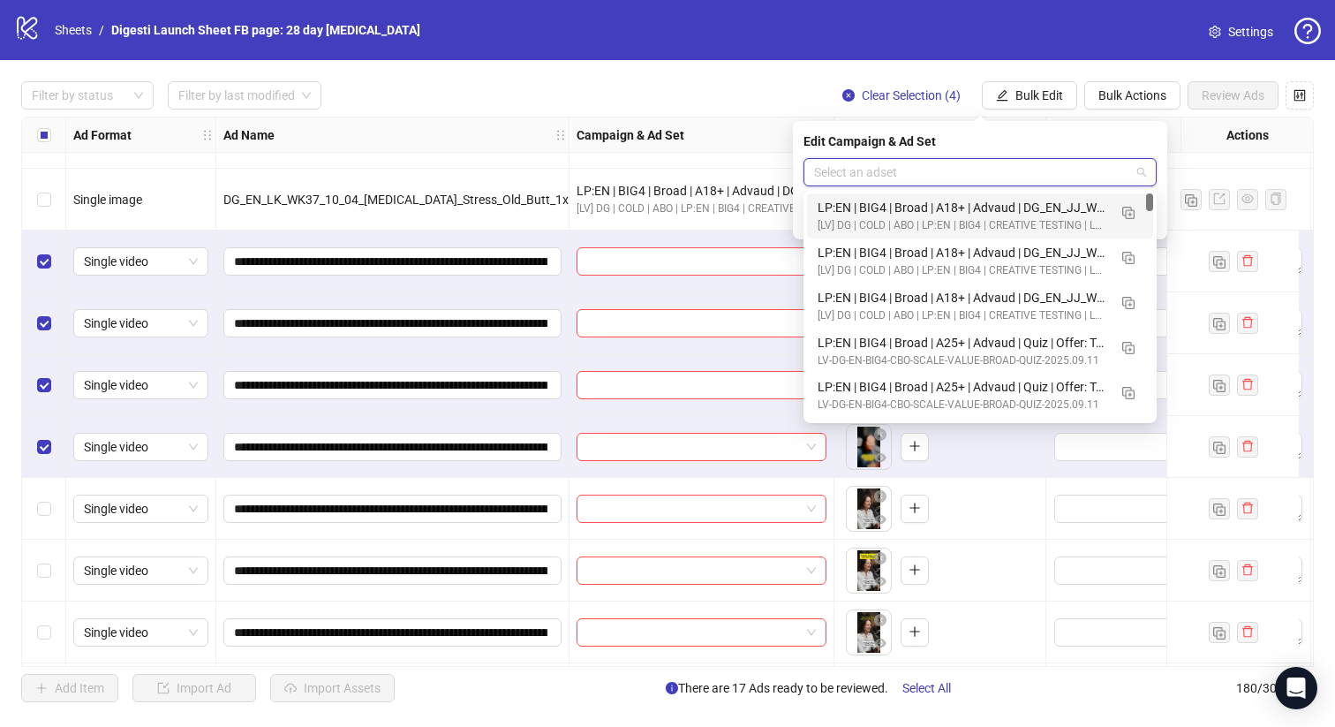
paste input "**********"
type input "**********"
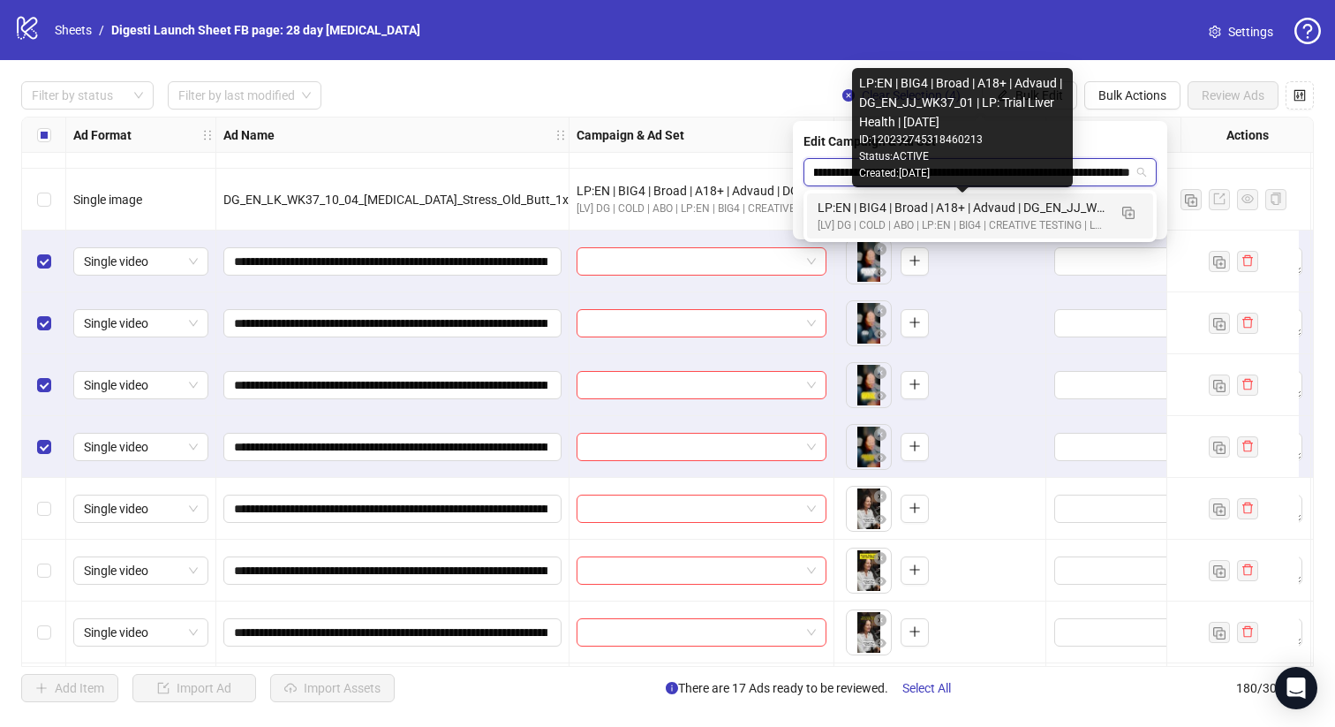
click at [955, 209] on div "LP:EN | BIG4 | Broad | A18+ | Advaud | DG_EN_JJ_WK37_01 | LP: Trial Liver Healt…" at bounding box center [963, 207] width 290 height 19
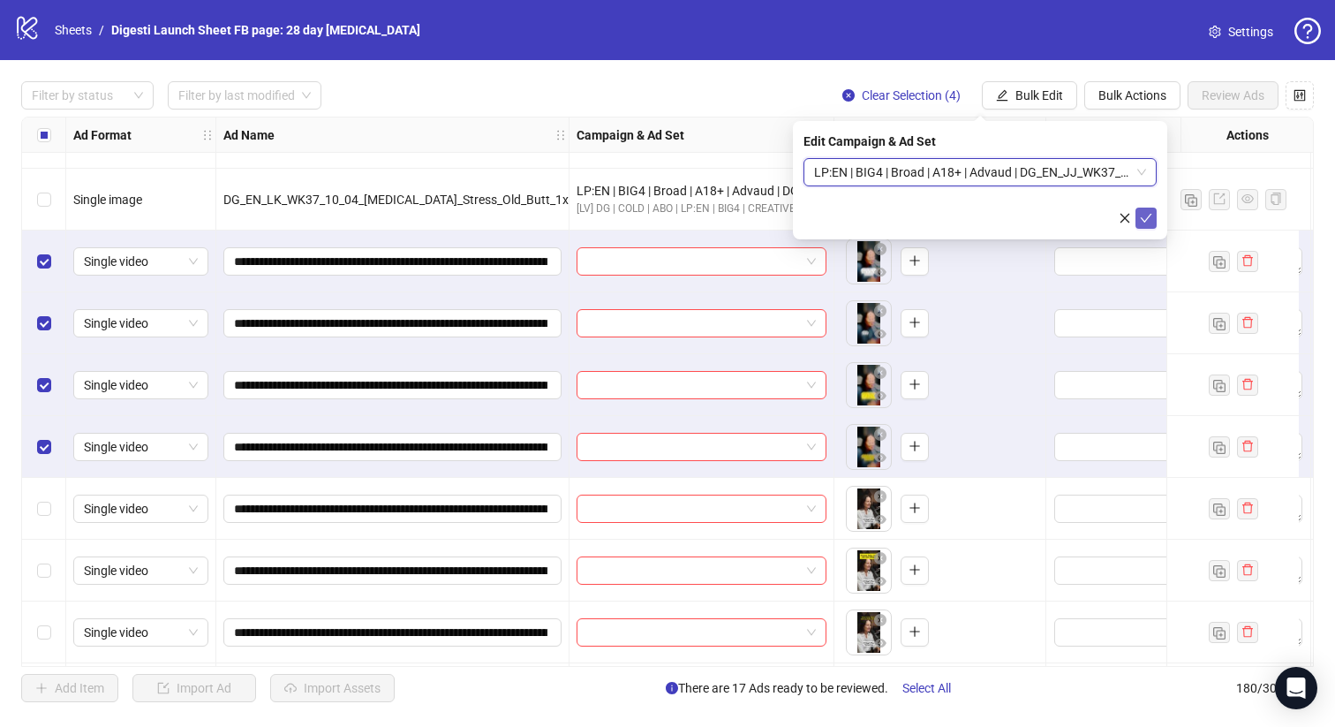
click at [1146, 214] on icon "check" at bounding box center [1146, 218] width 12 height 12
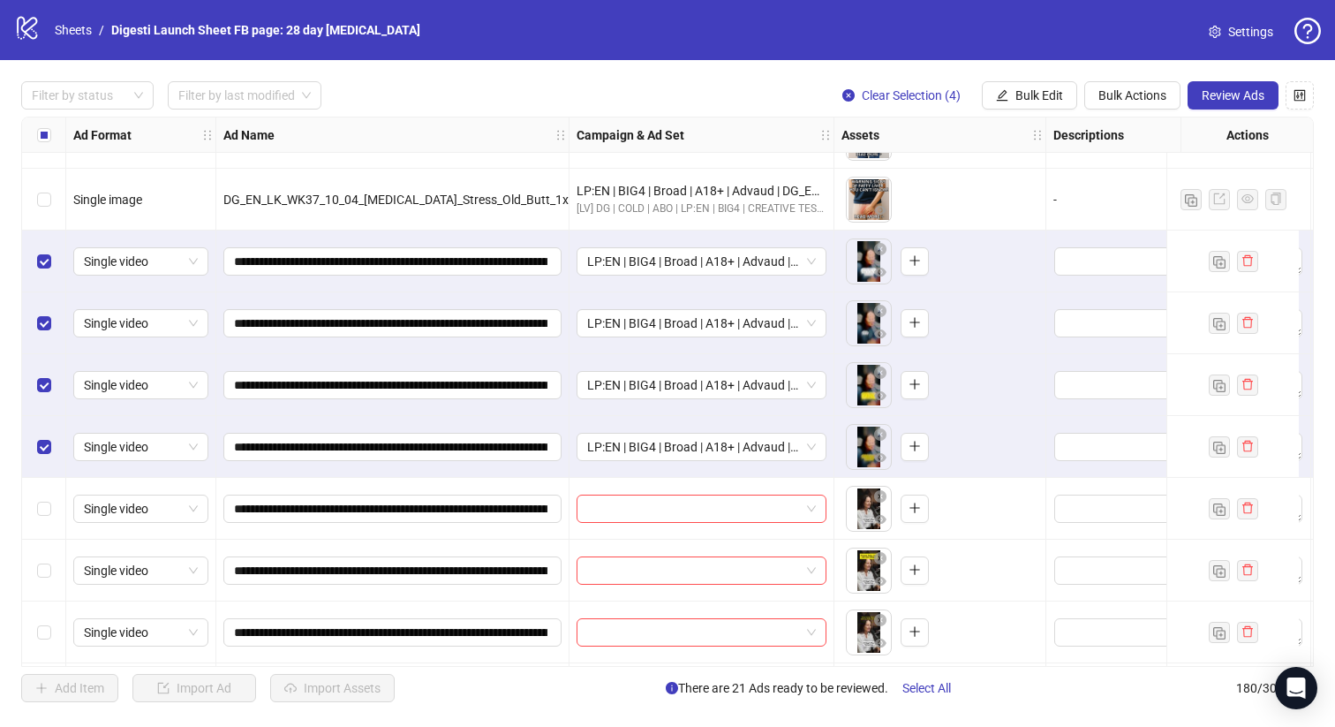
click at [34, 134] on div "Select all rows" at bounding box center [44, 134] width 44 height 35
click at [35, 134] on div "Select all rows" at bounding box center [44, 134] width 44 height 35
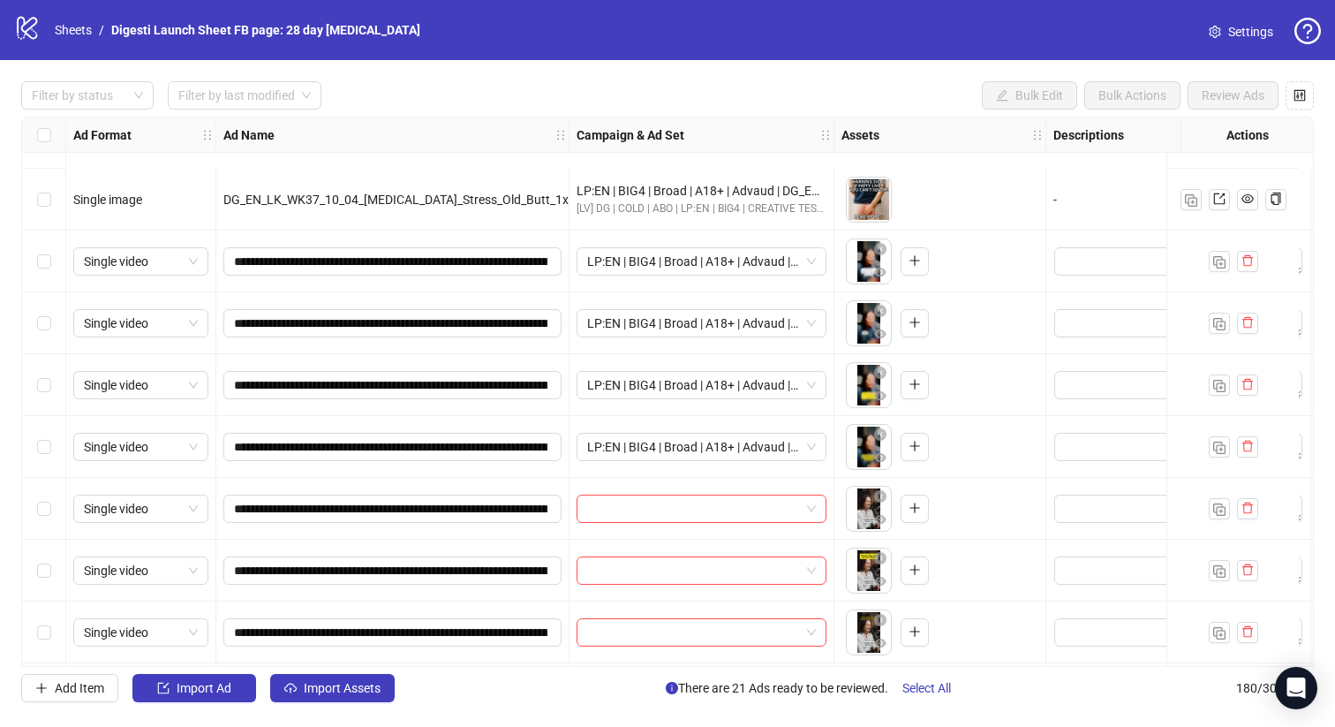
scroll to position [10479, 0]
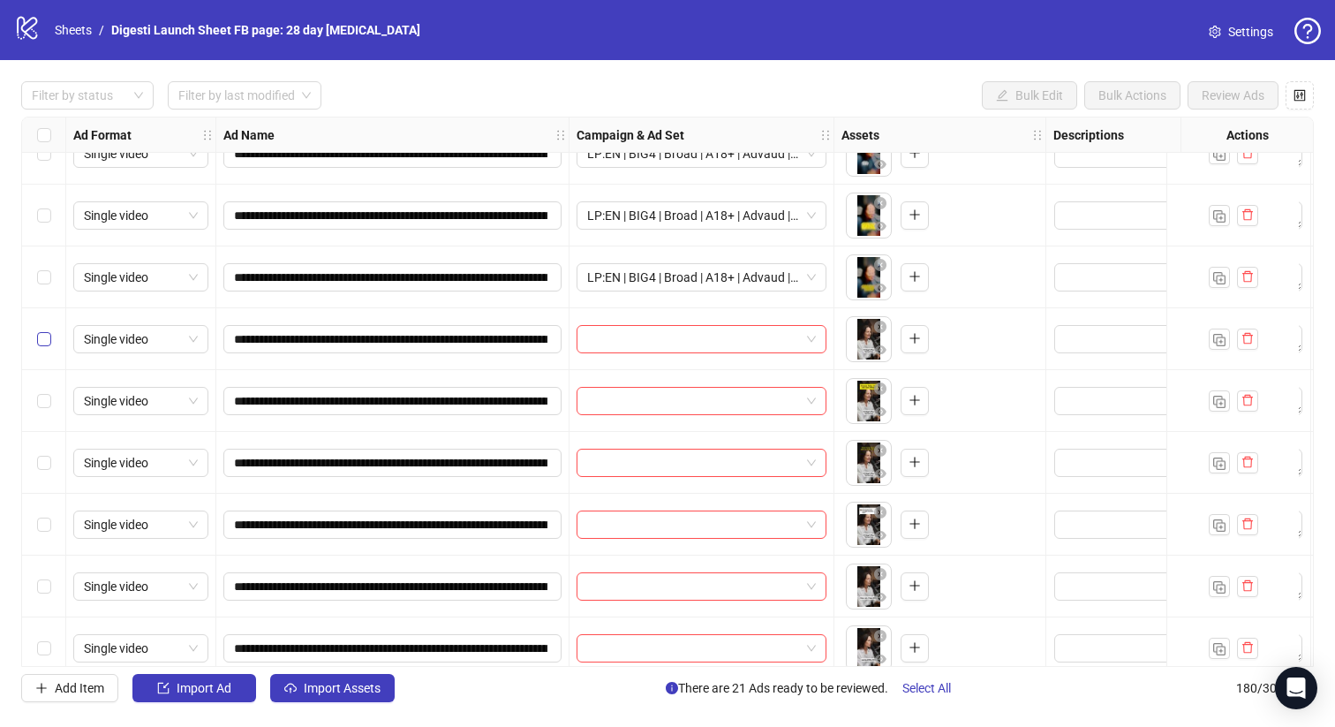
click at [37, 347] on label "Select row 173" at bounding box center [44, 338] width 14 height 19
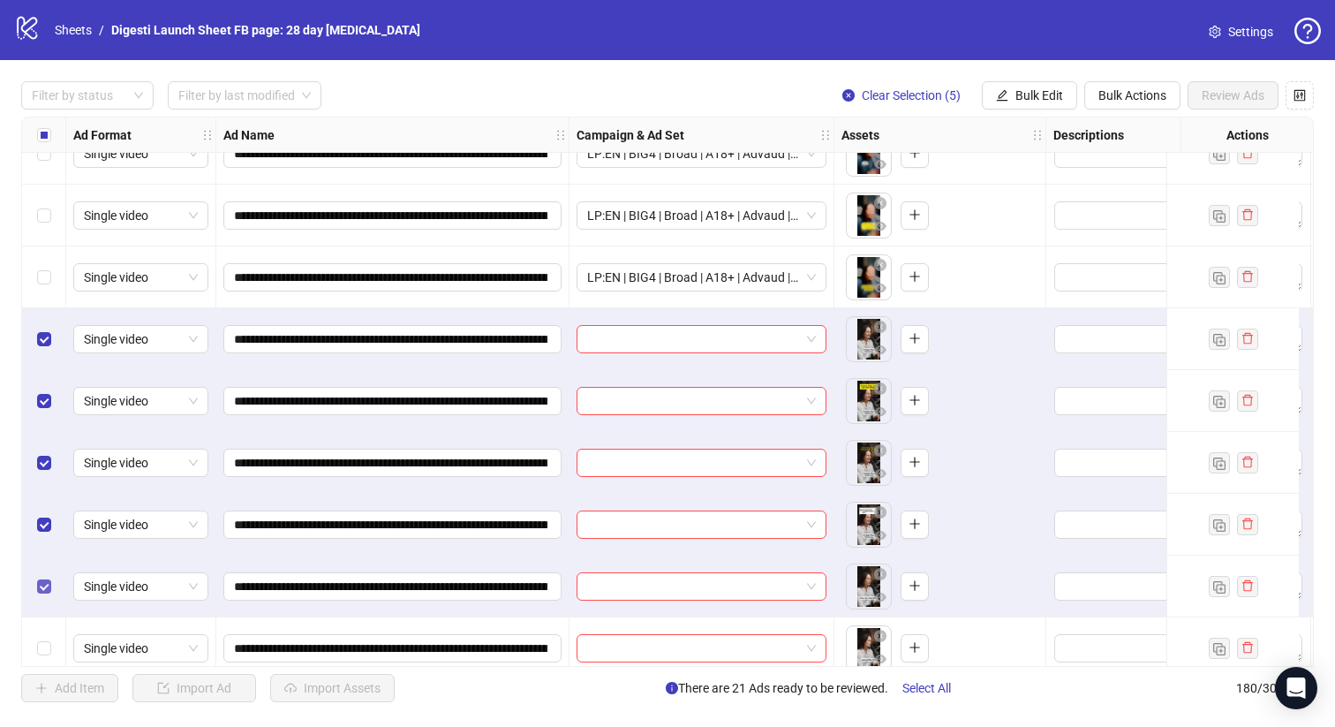
click at [41, 577] on label "Select row 177" at bounding box center [44, 586] width 14 height 19
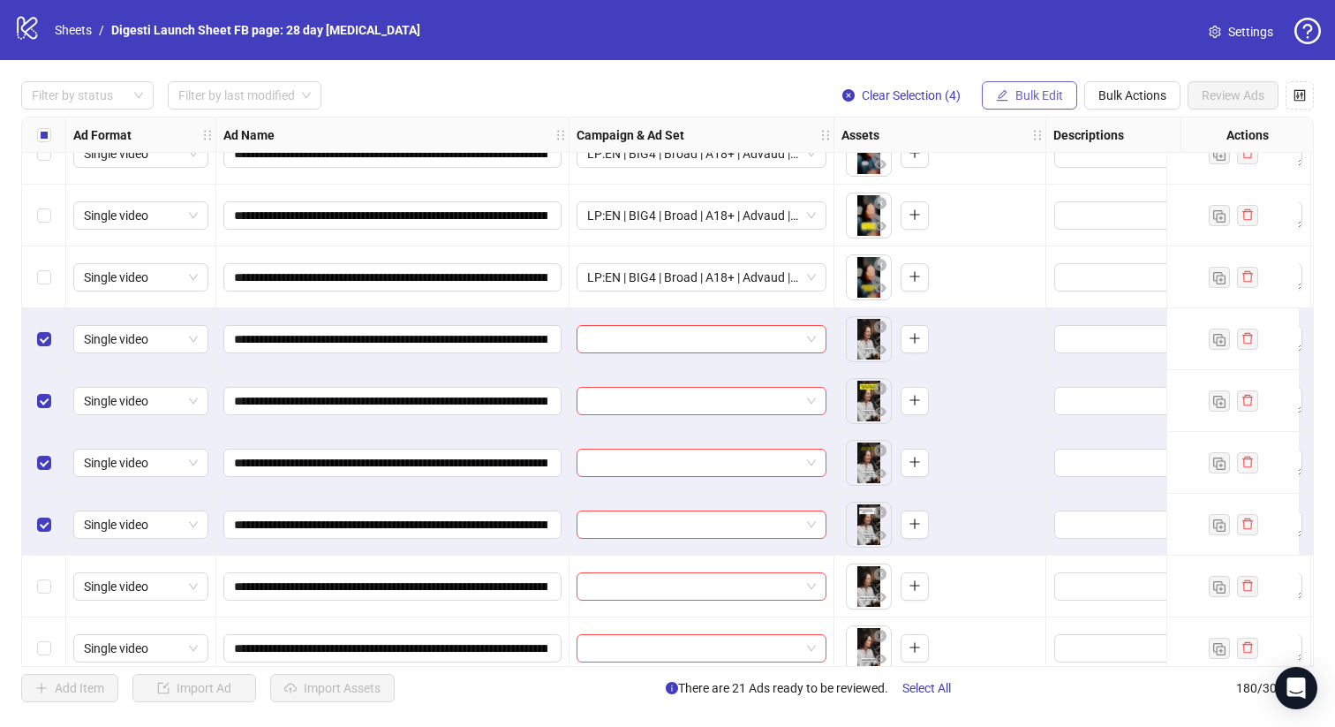
click at [1048, 81] on button "Bulk Edit" at bounding box center [1029, 95] width 95 height 28
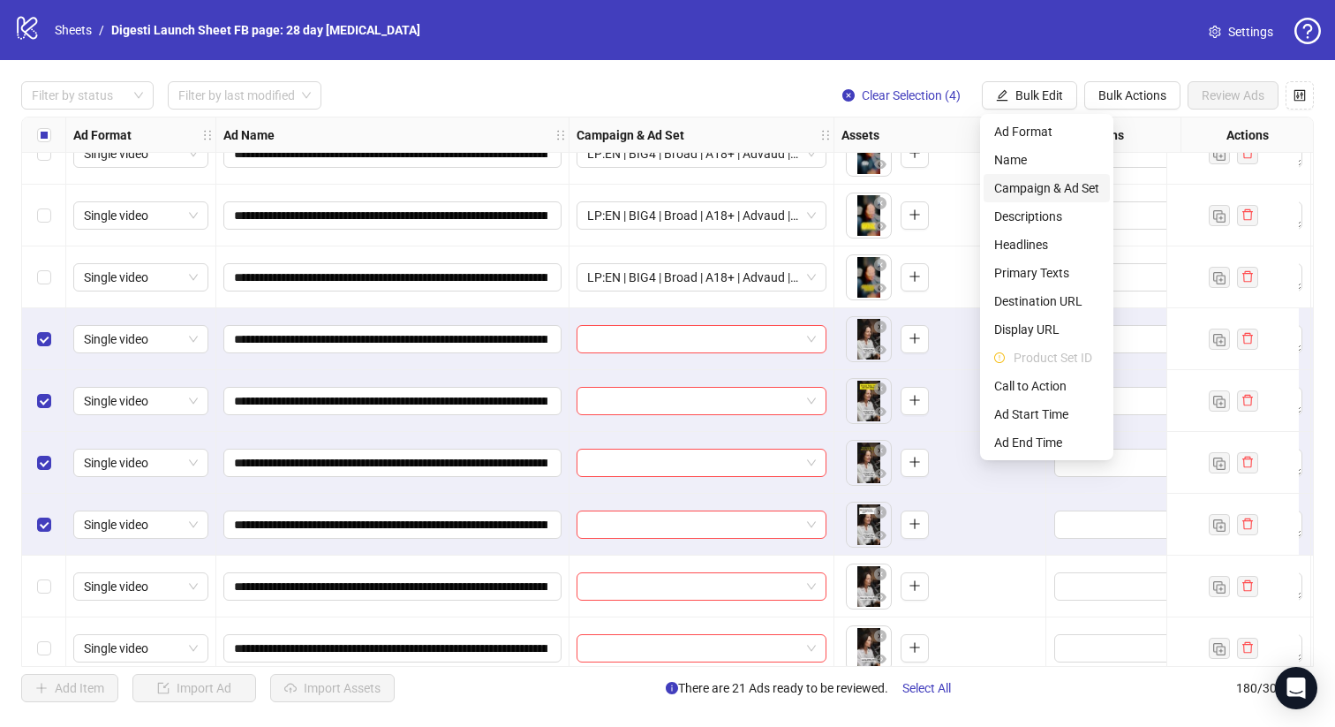
click at [1012, 187] on span "Campaign & Ad Set" at bounding box center [1047, 187] width 105 height 19
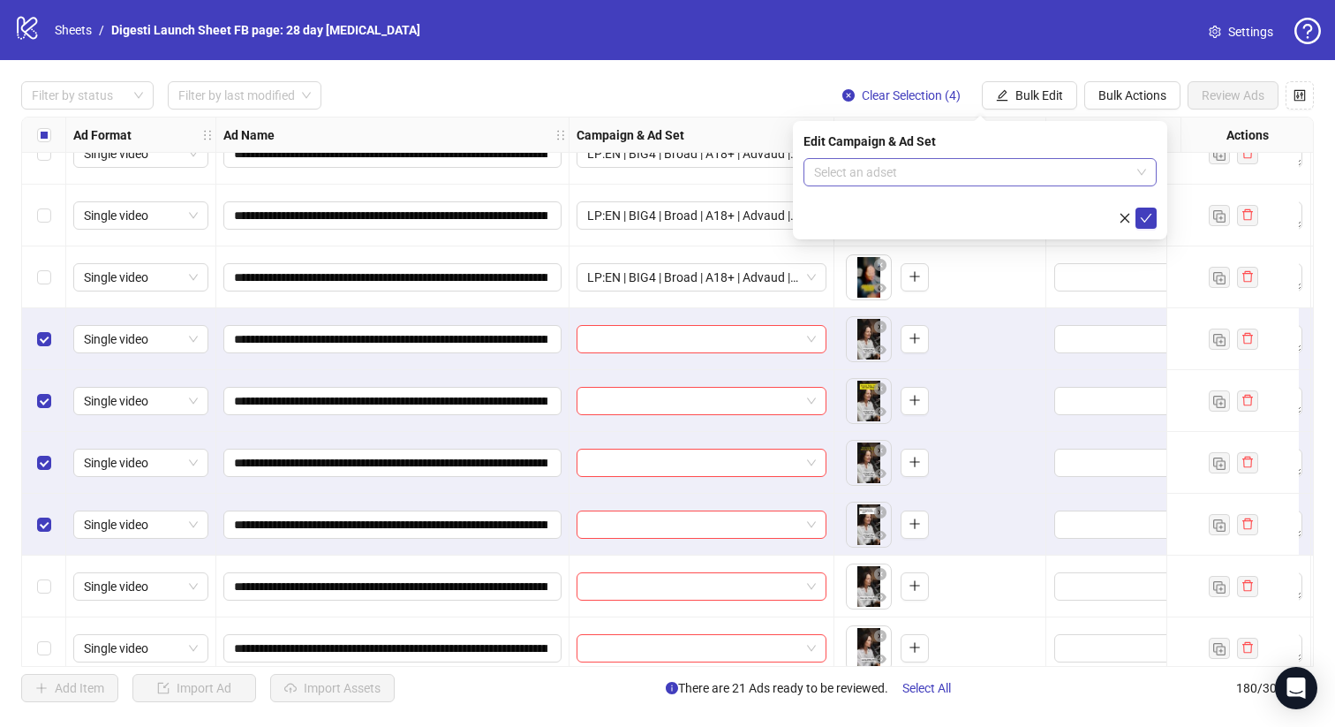
click at [870, 180] on input "search" at bounding box center [972, 172] width 316 height 26
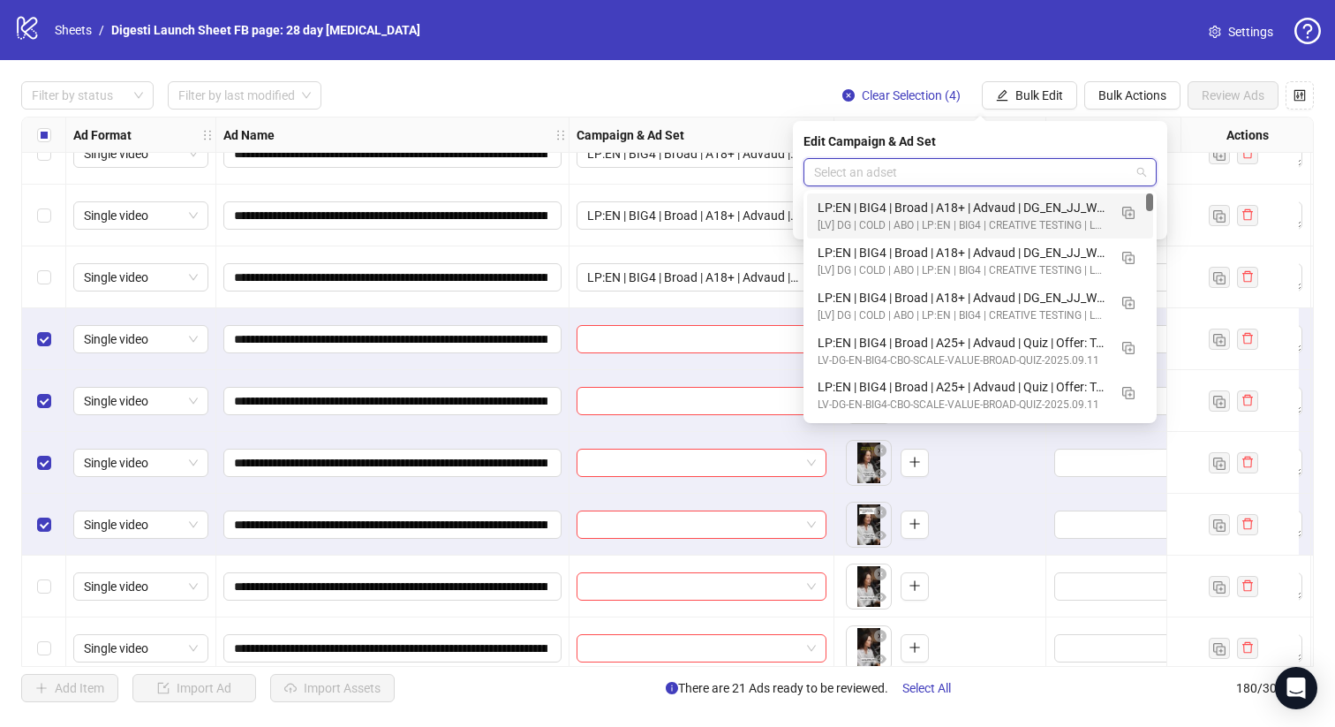
paste input "**********"
type input "**********"
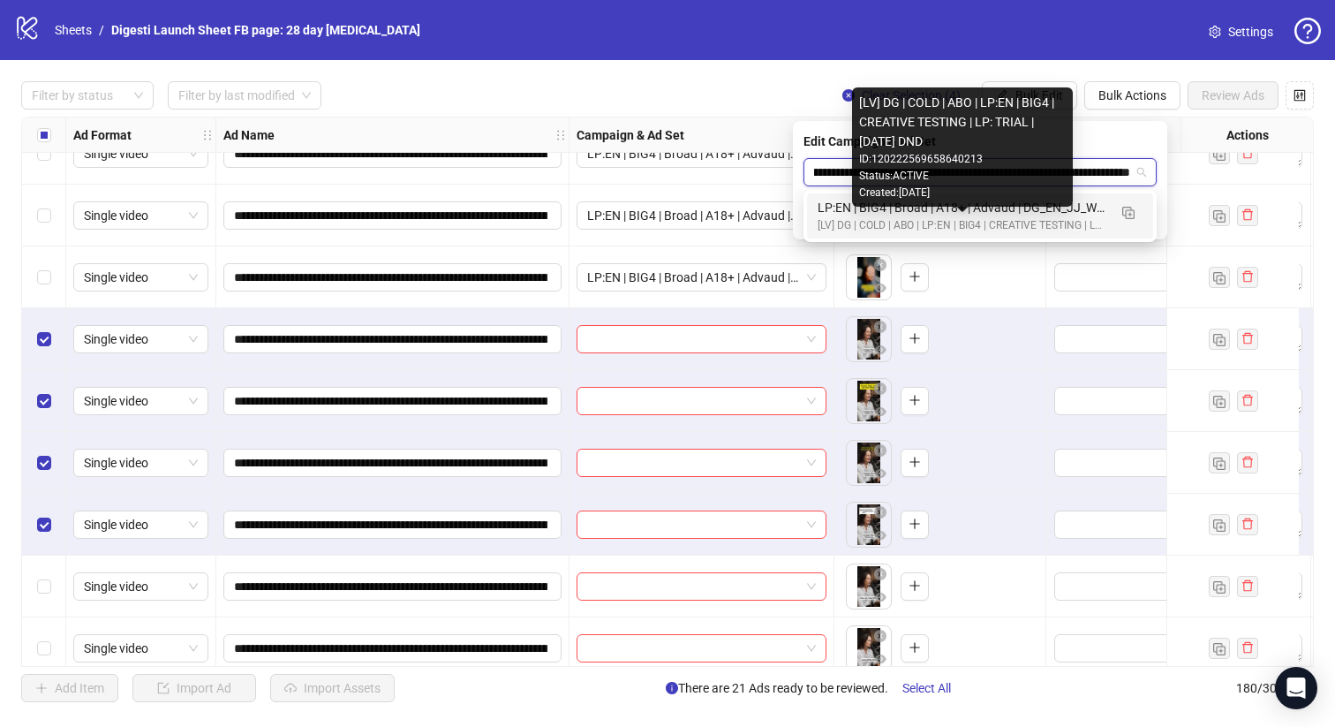
click at [957, 230] on div "[LV] DG | COLD | ABO | LP:EN | BIG4 | CREATIVE TESTING | LP: TRIAL | [DATE] DND" at bounding box center [963, 225] width 290 height 17
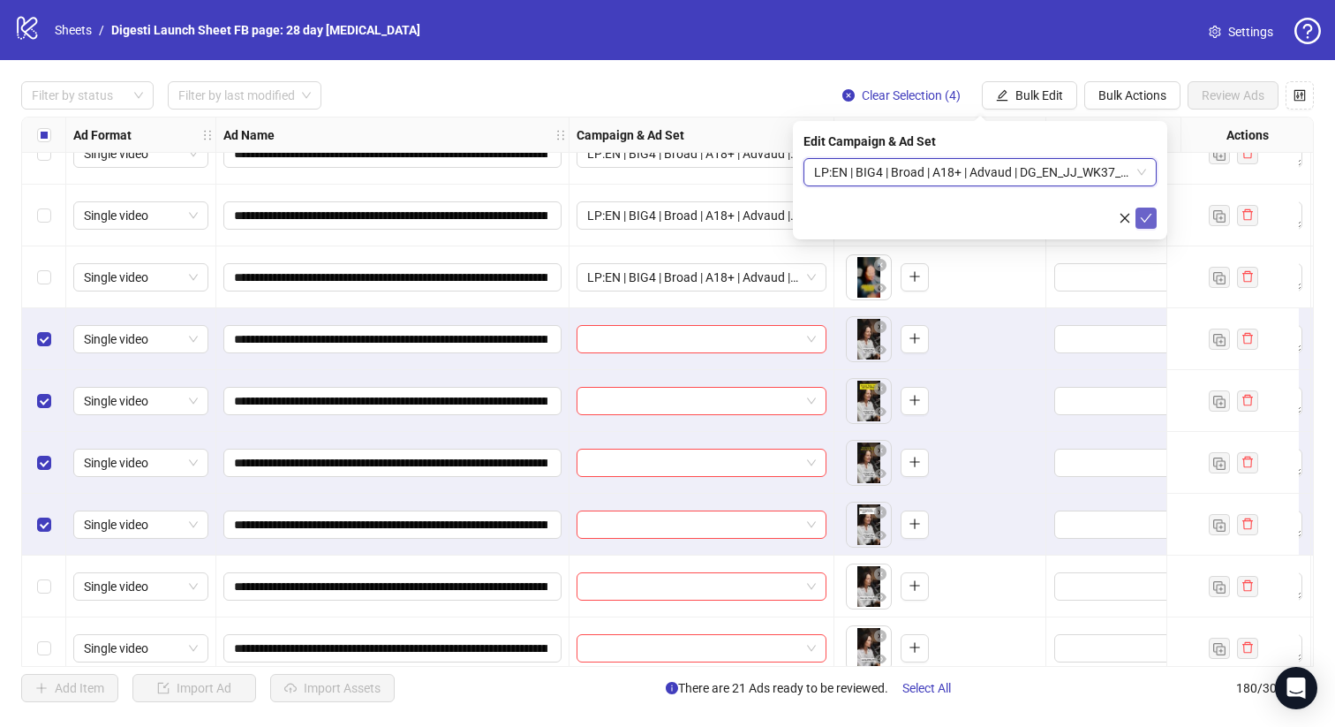
click at [1148, 222] on icon "check" at bounding box center [1146, 218] width 12 height 12
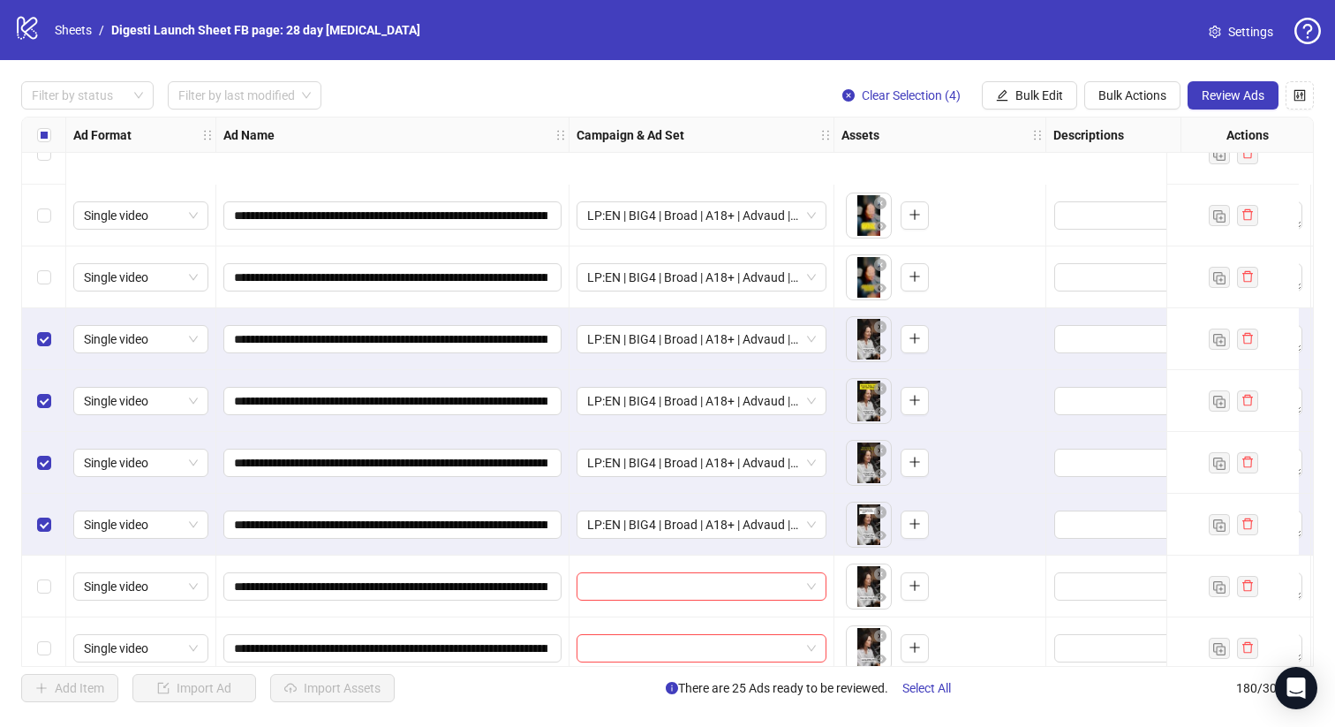
scroll to position [10623, 0]
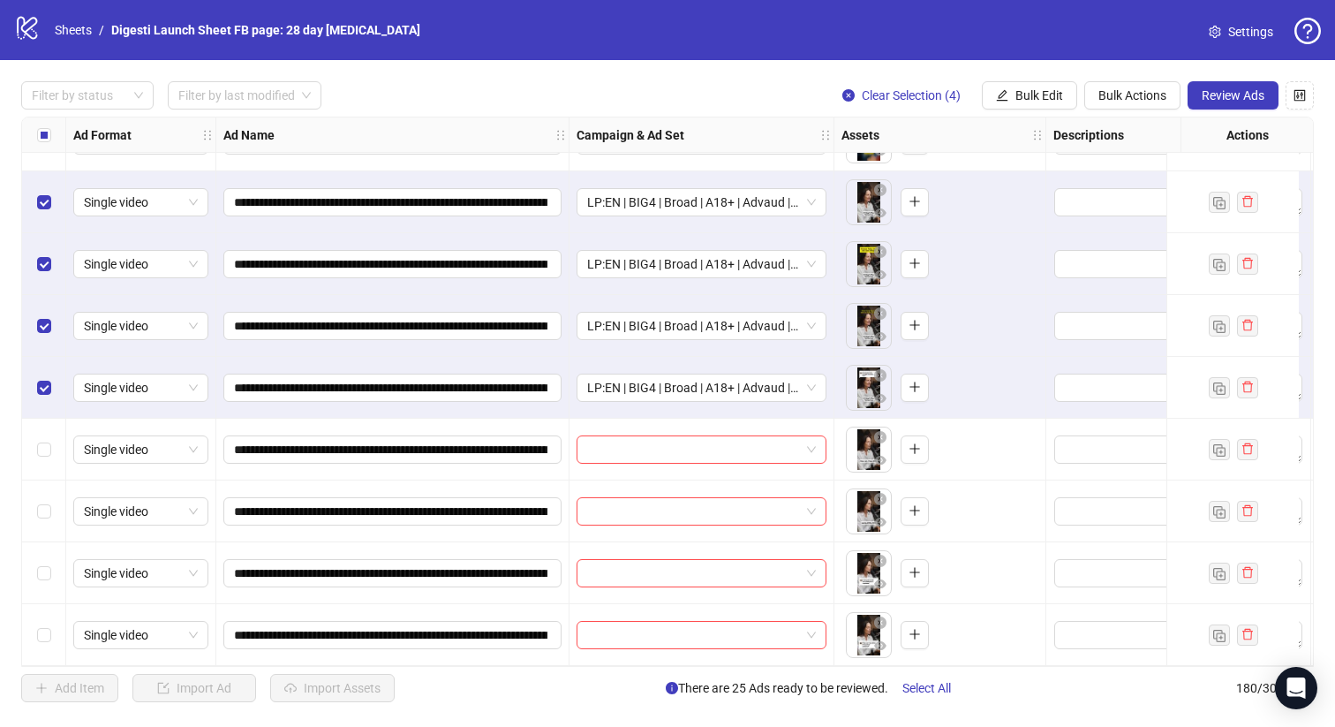
click at [52, 153] on div "Select row 172" at bounding box center [44, 141] width 44 height 62
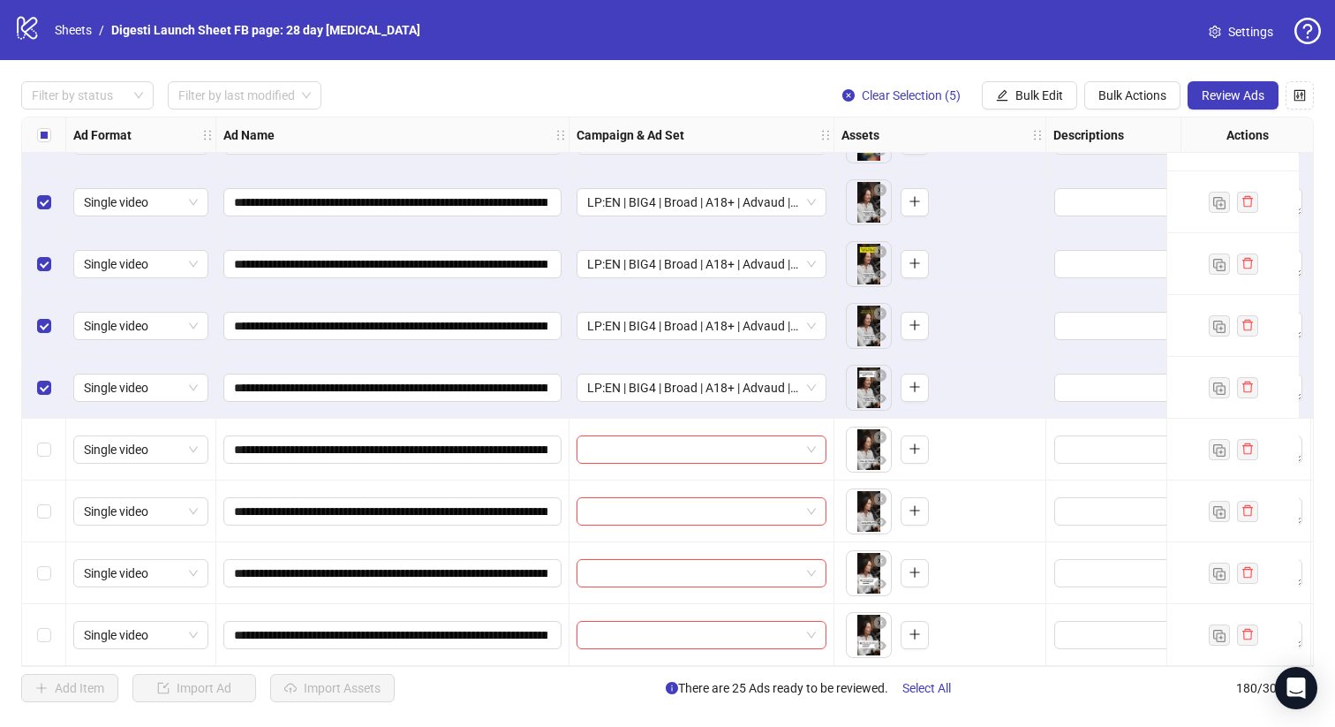
click at [52, 153] on div "Select row 172" at bounding box center [44, 141] width 44 height 62
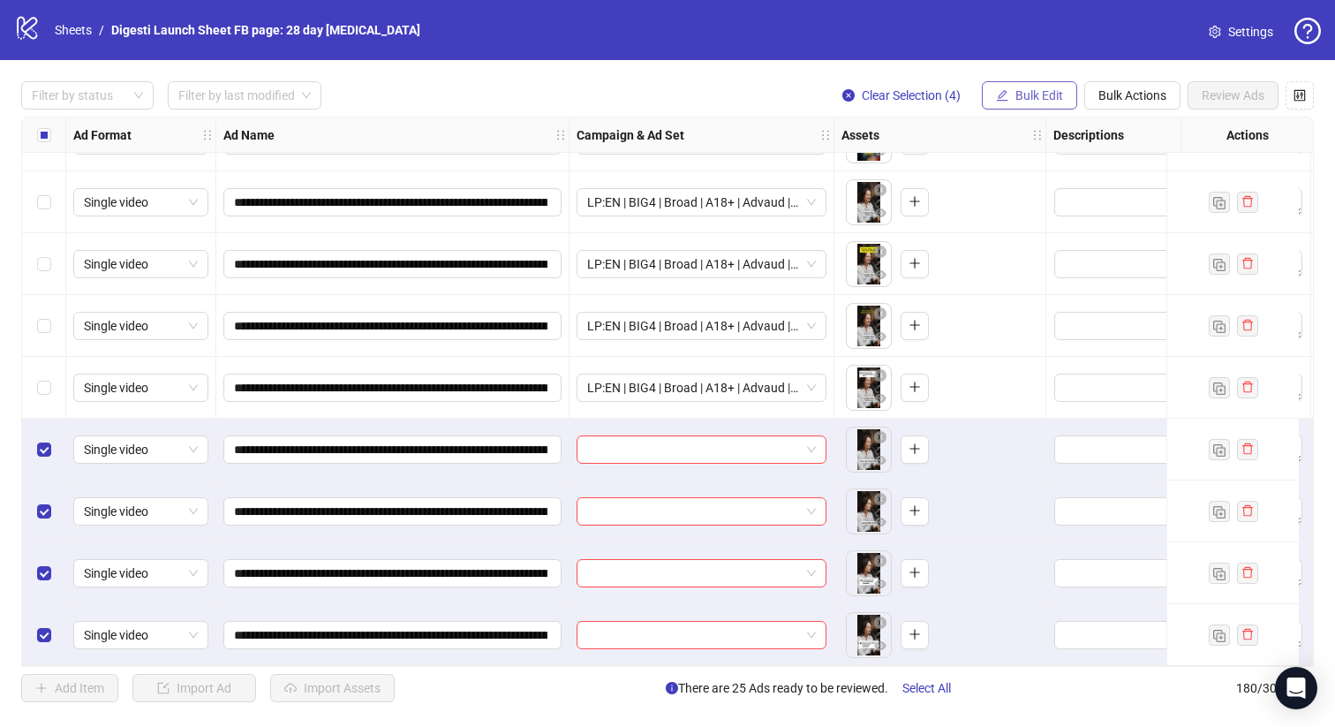
click at [1028, 83] on button "Bulk Edit" at bounding box center [1029, 95] width 95 height 28
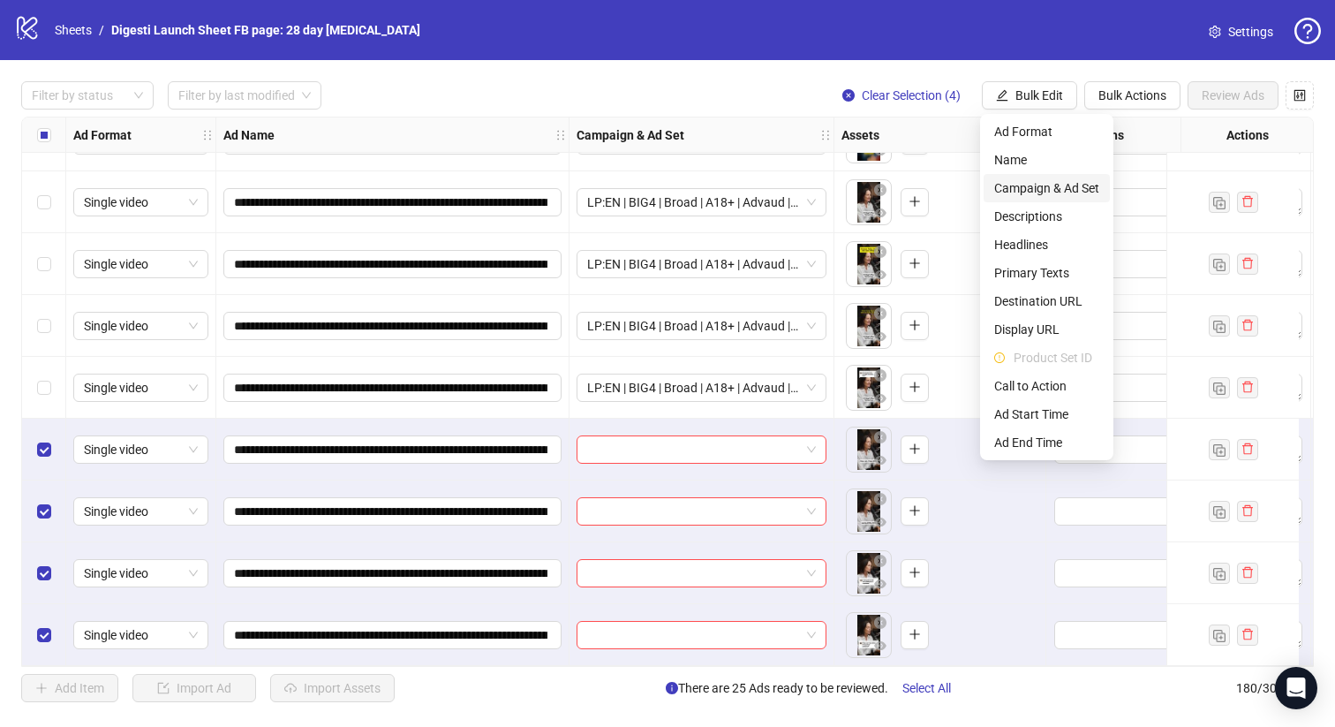
click at [1038, 193] on span "Campaign & Ad Set" at bounding box center [1047, 187] width 105 height 19
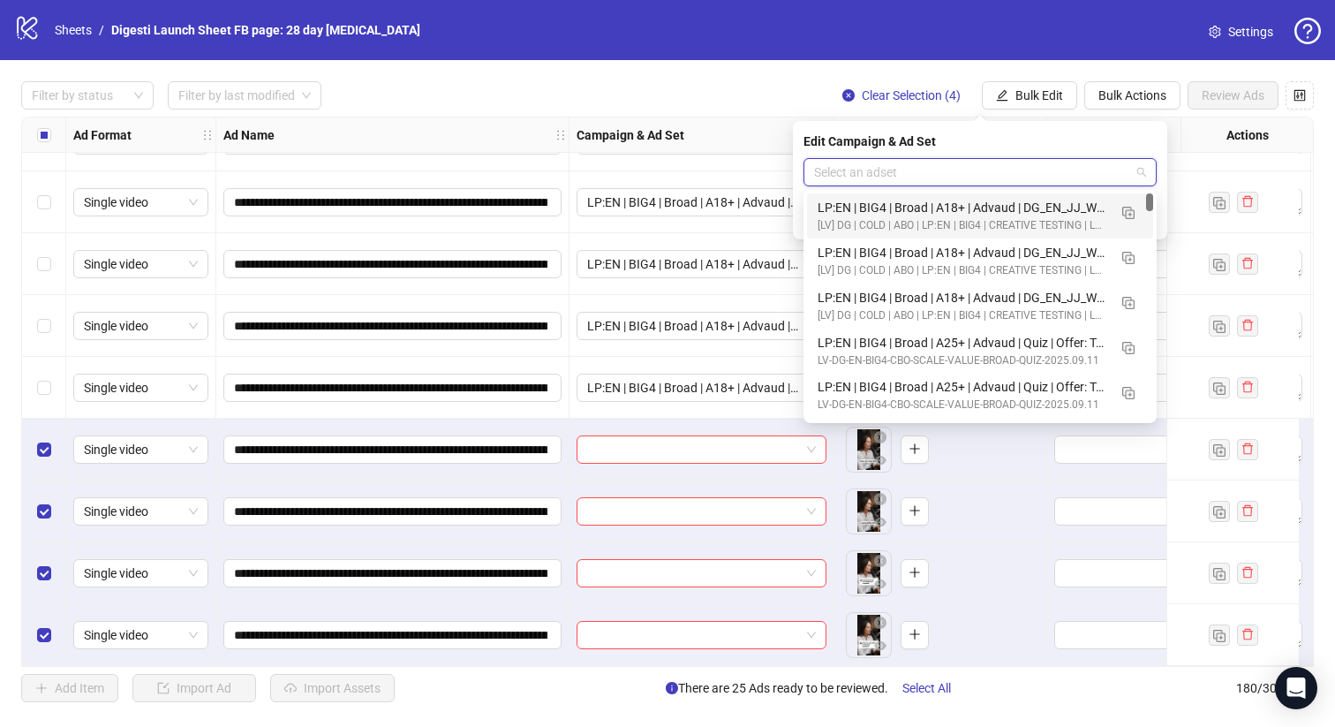
click at [929, 178] on input "search" at bounding box center [972, 172] width 316 height 26
paste input "**********"
type input "**********"
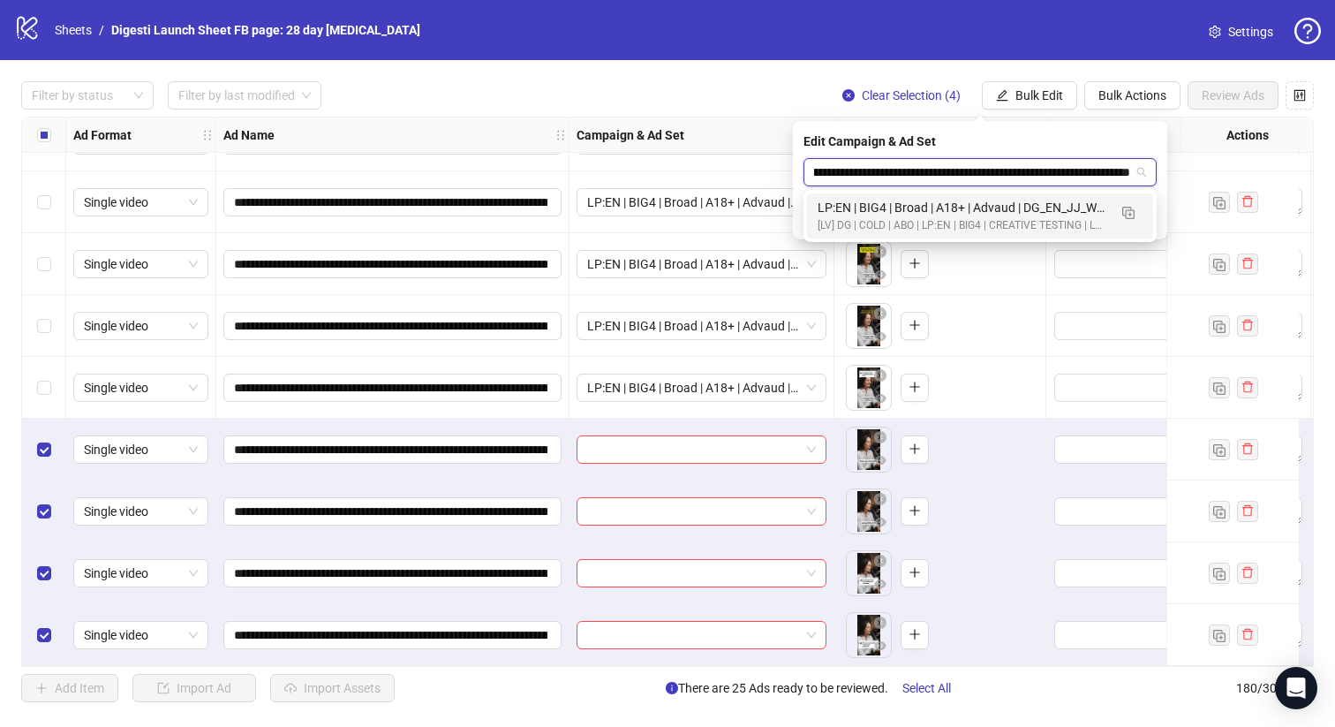
click at [965, 224] on div "[LV] DG | COLD | ABO | LP:EN | BIG4 | CREATIVE TESTING | LP: TRIAL | [DATE] DND" at bounding box center [963, 225] width 290 height 17
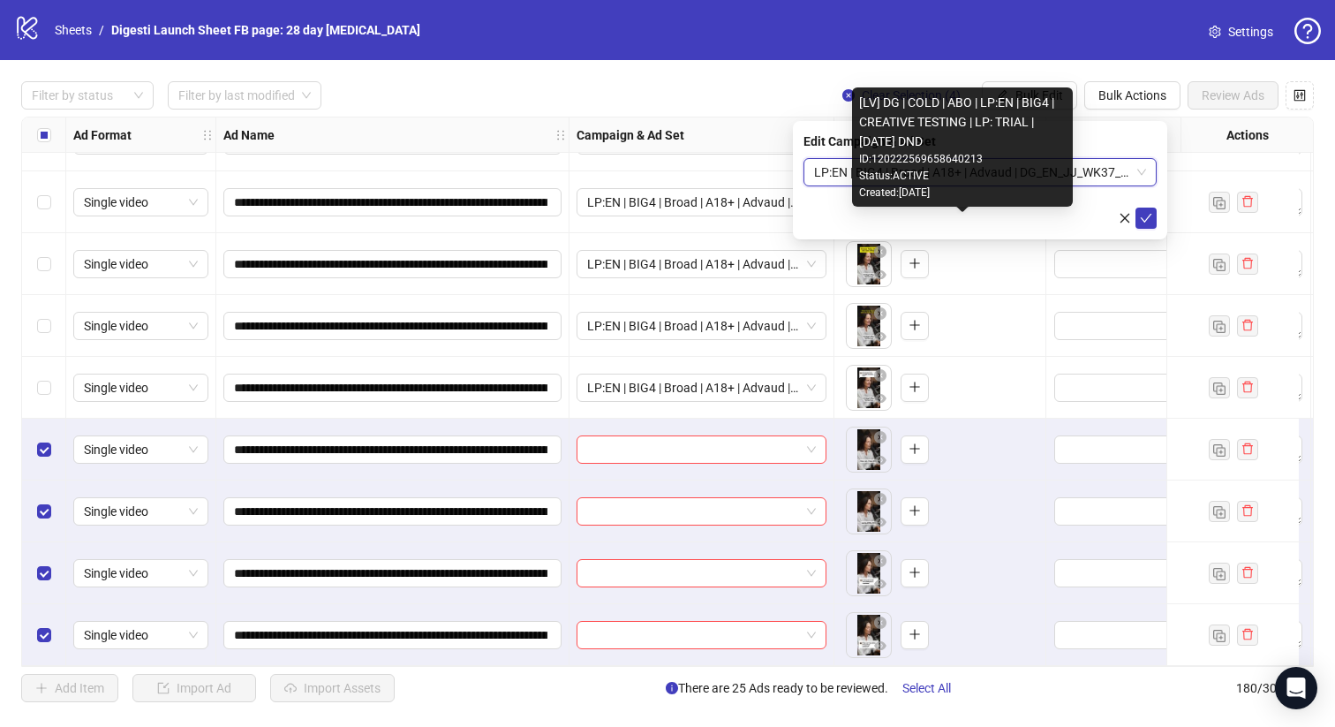
scroll to position [0, 0]
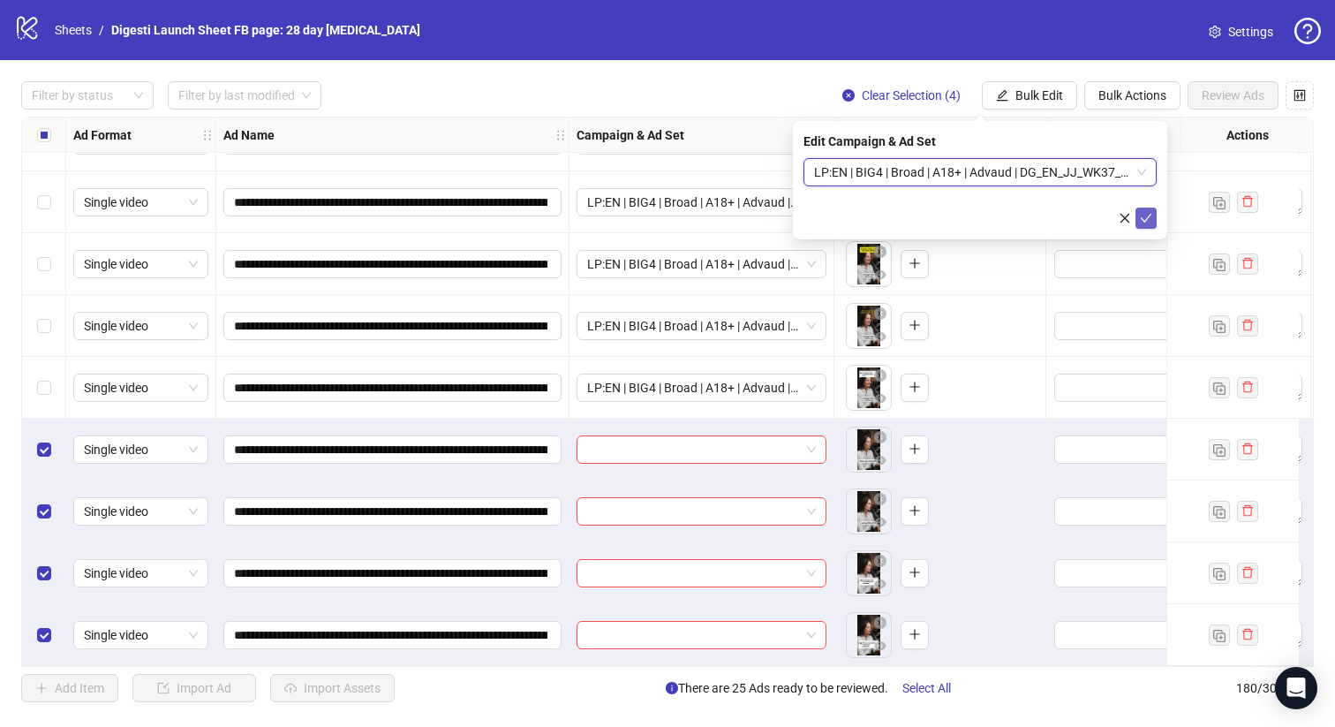
click at [1141, 223] on icon "check" at bounding box center [1146, 218] width 12 height 12
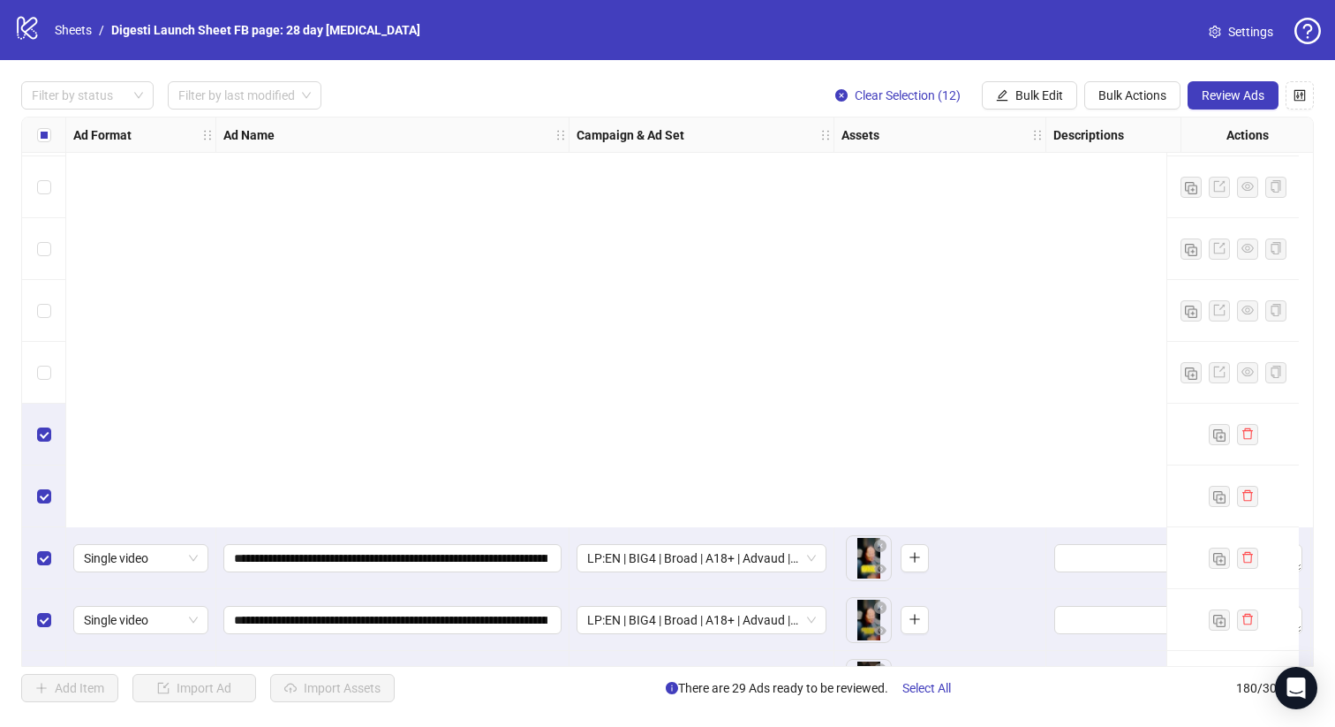
scroll to position [10623, 0]
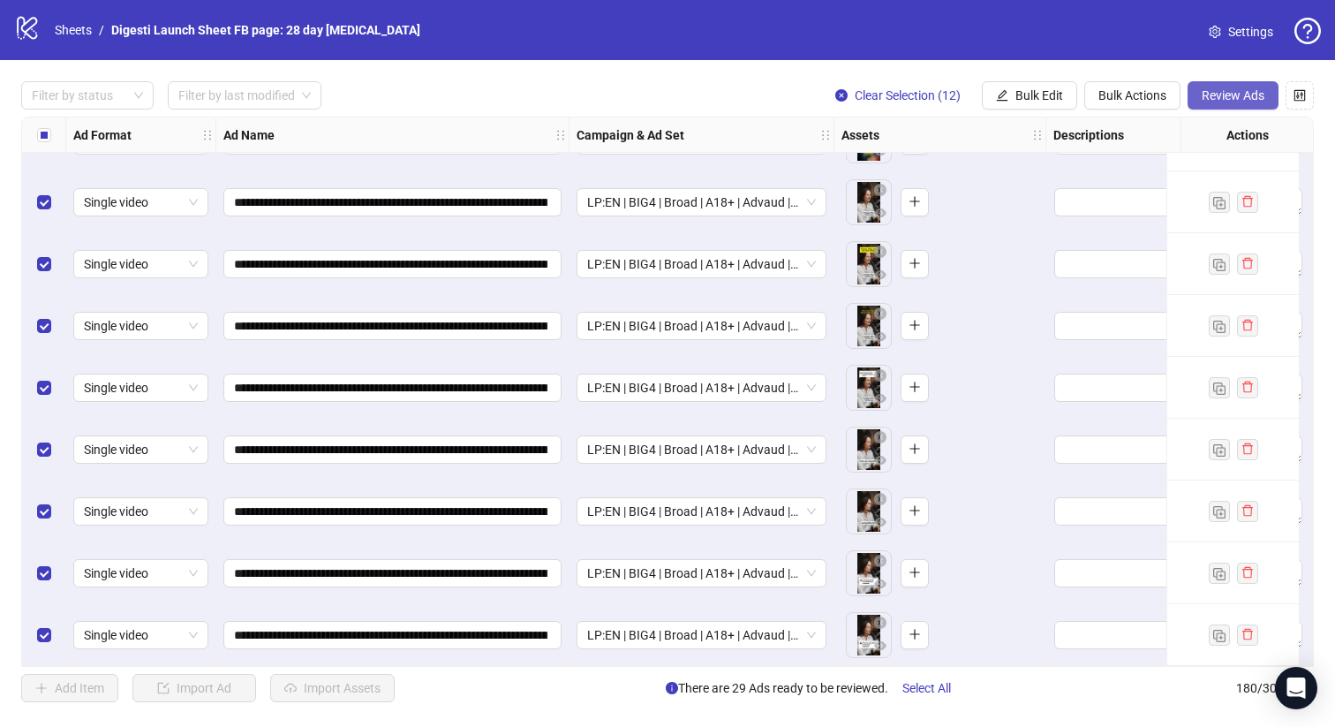
click at [1253, 96] on span "Review Ads" at bounding box center [1233, 95] width 63 height 14
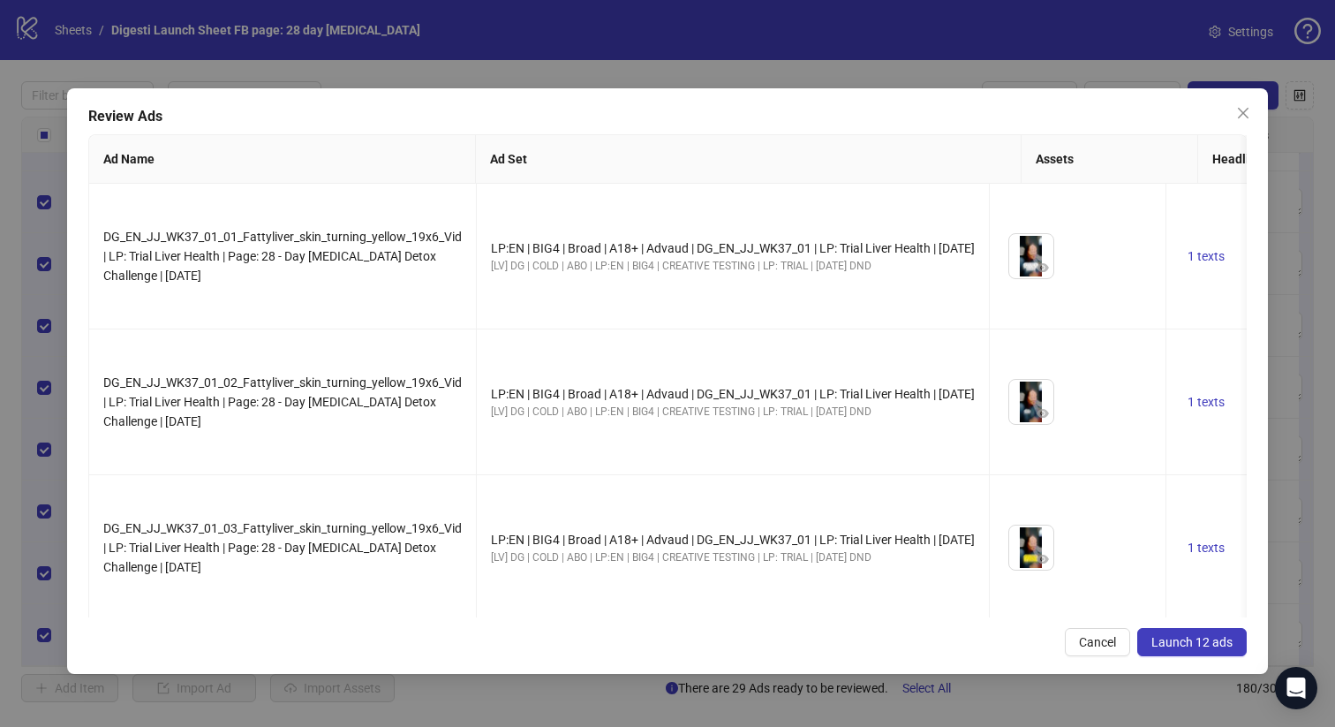
click at [1204, 644] on span "Launch 12 ads" at bounding box center [1192, 642] width 81 height 14
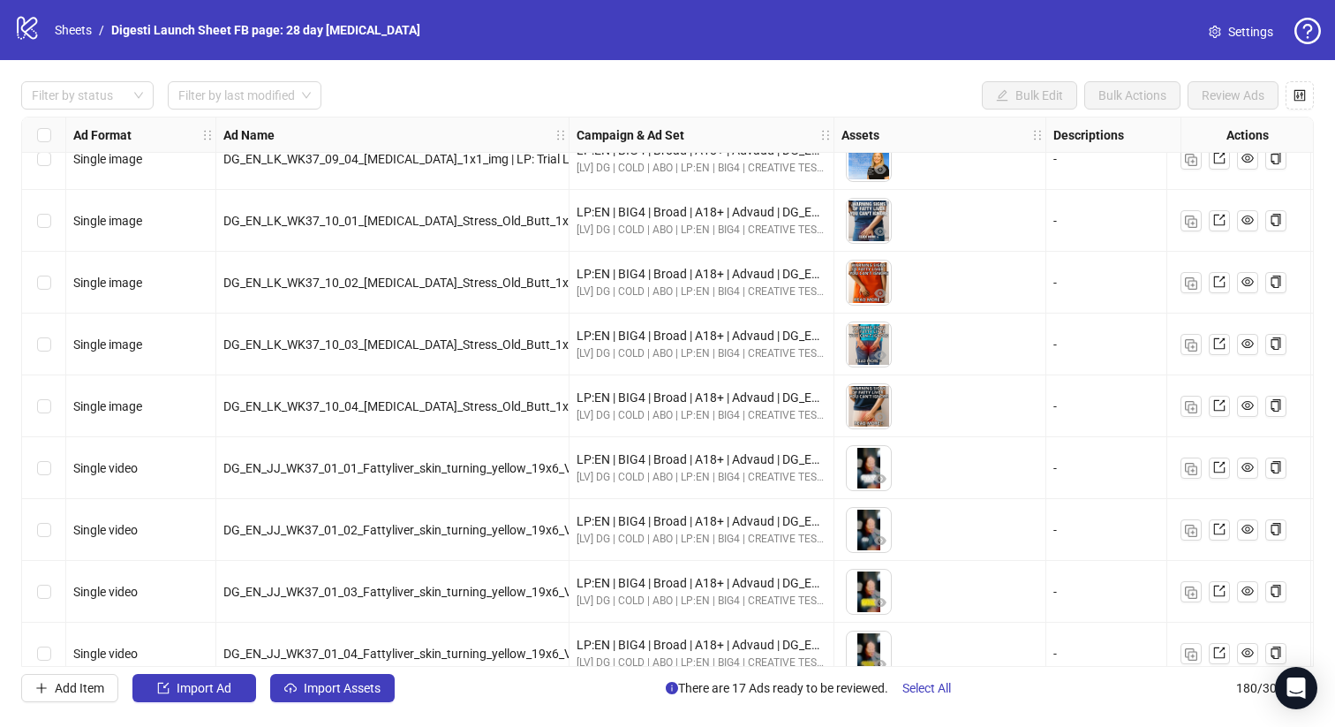
scroll to position [10070, 0]
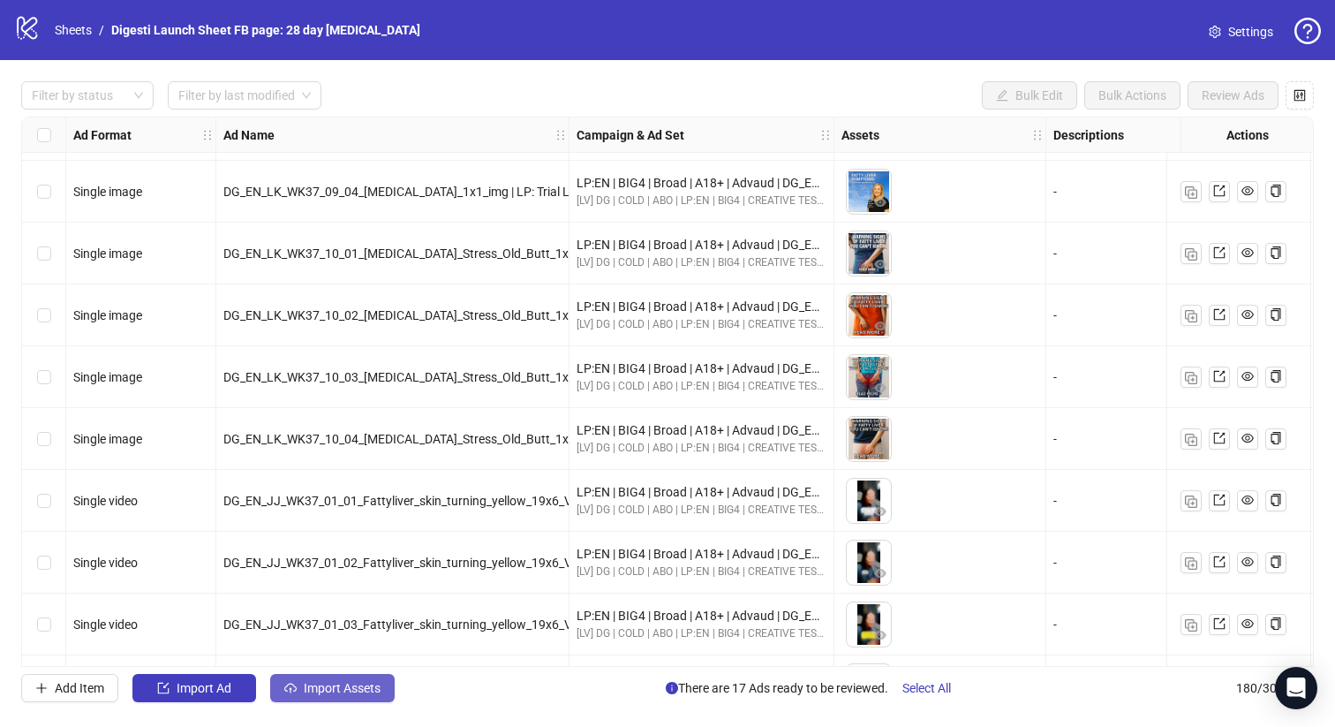
click at [313, 689] on span "Import Assets" at bounding box center [342, 688] width 77 height 14
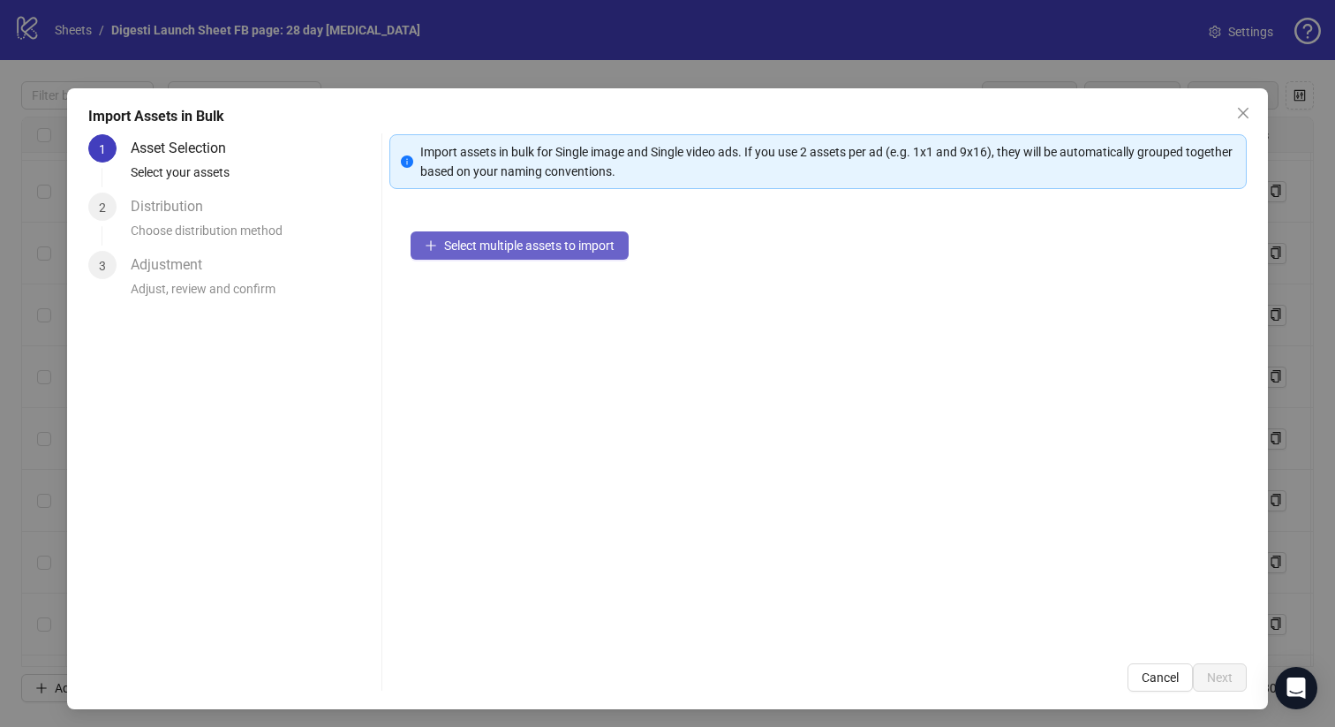
click at [491, 241] on span "Select multiple assets to import" at bounding box center [529, 245] width 170 height 14
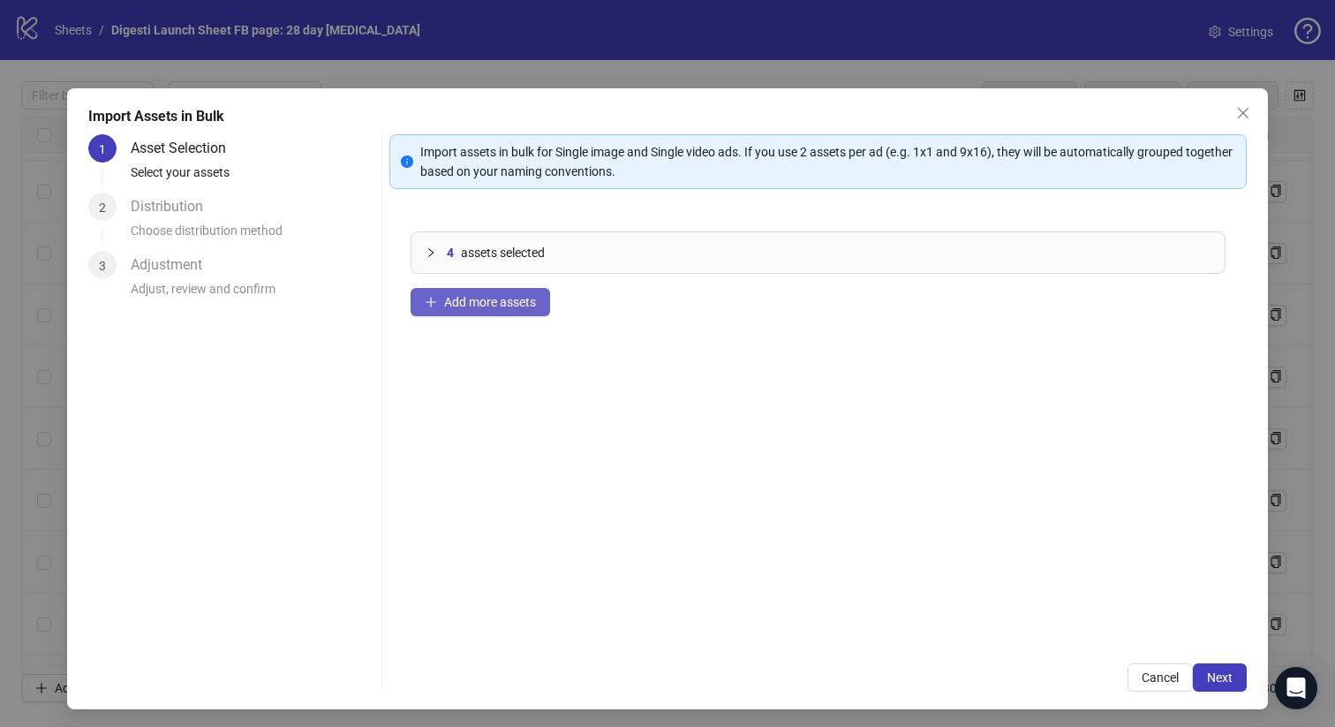
click at [486, 307] on span "Add more assets" at bounding box center [490, 302] width 92 height 14
click at [1236, 669] on button "Next" at bounding box center [1220, 677] width 54 height 28
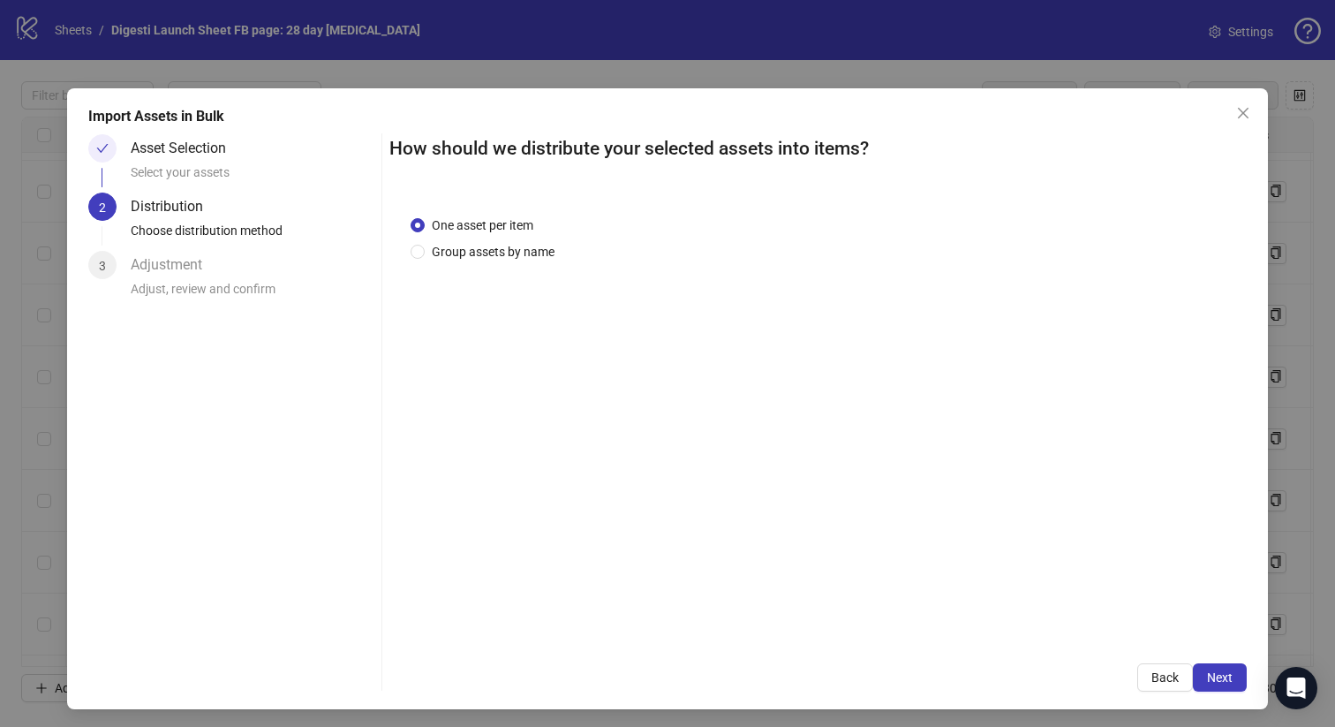
click at [1233, 660] on div "How should we distribute your selected assets into items? One asset per item Gr…" at bounding box center [819, 412] width 859 height 557
click at [1224, 668] on button "Next" at bounding box center [1220, 677] width 54 height 28
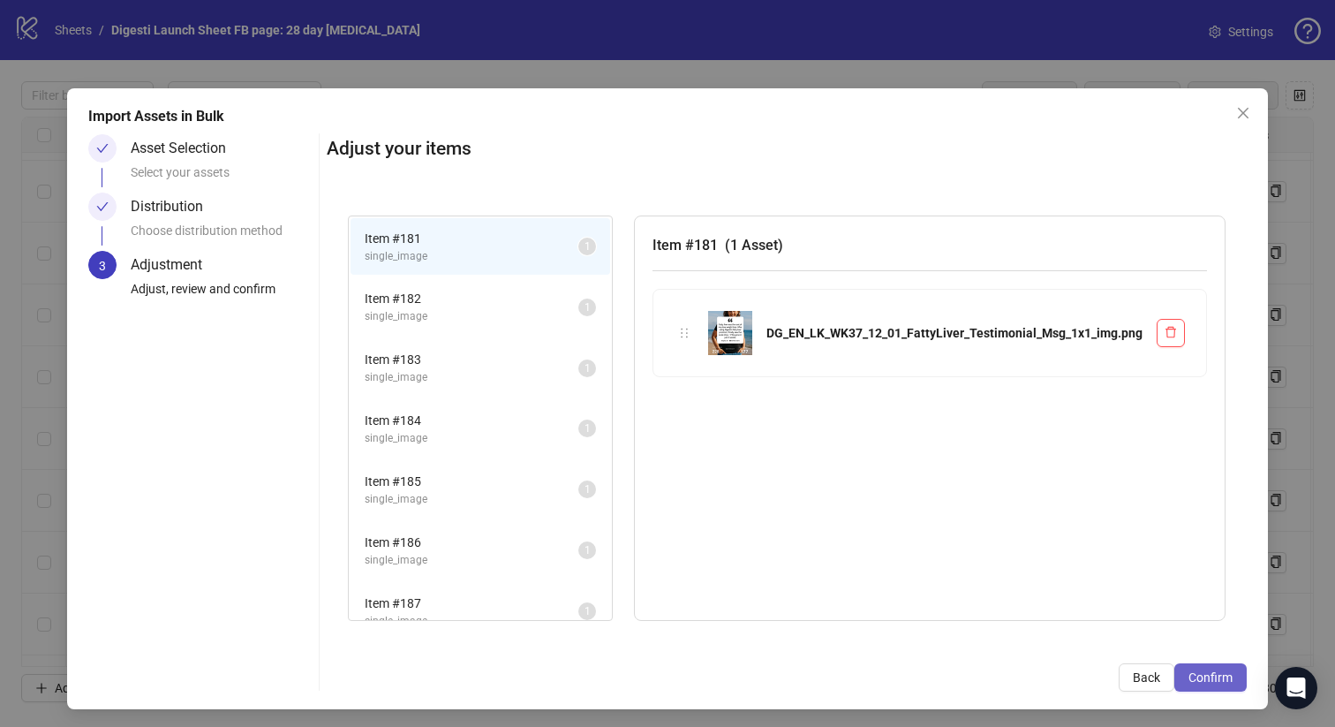
click at [1223, 671] on span "Confirm" at bounding box center [1211, 677] width 44 height 14
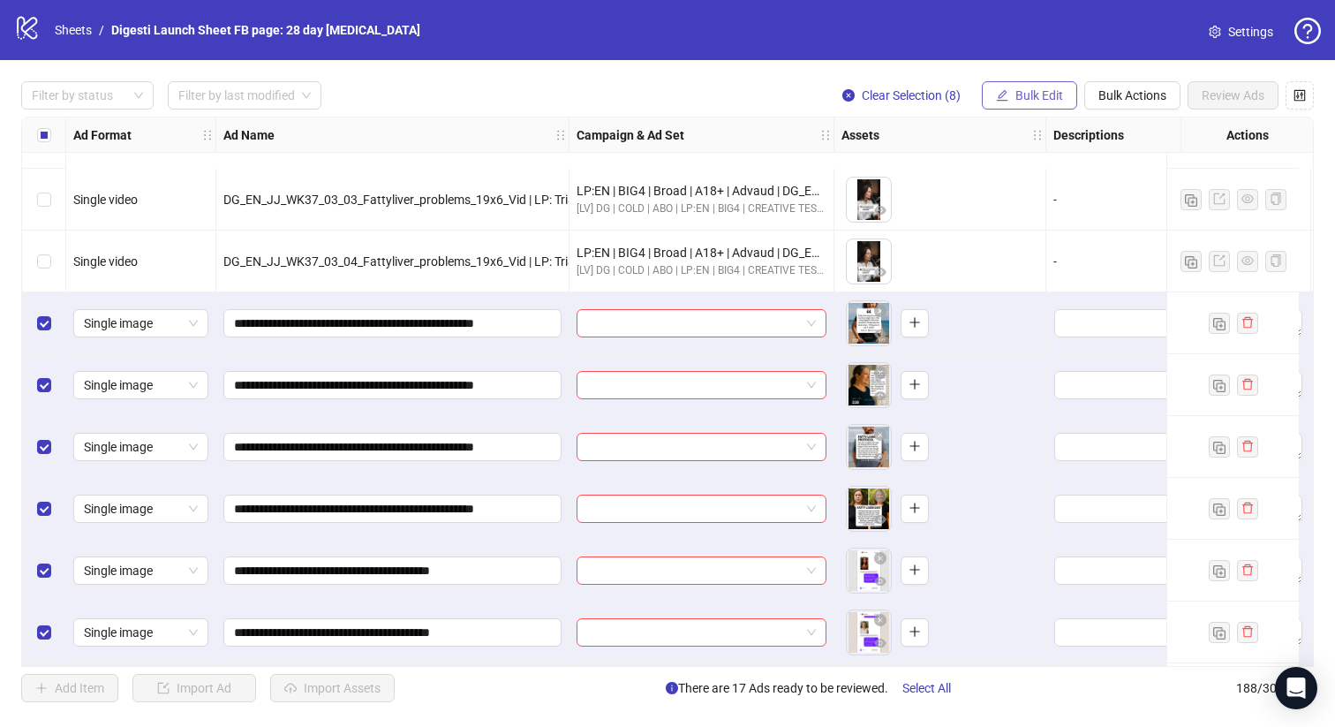
scroll to position [11117, 0]
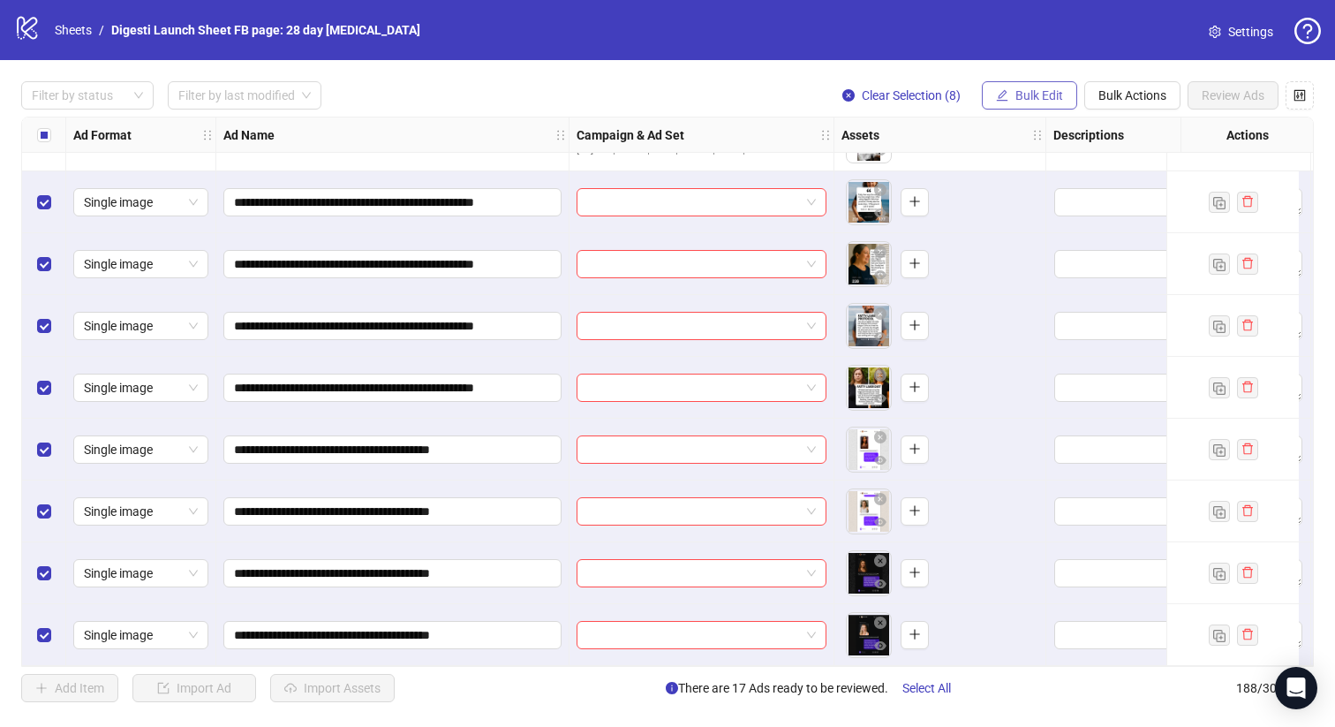
click at [1044, 89] on span "Bulk Edit" at bounding box center [1040, 95] width 48 height 14
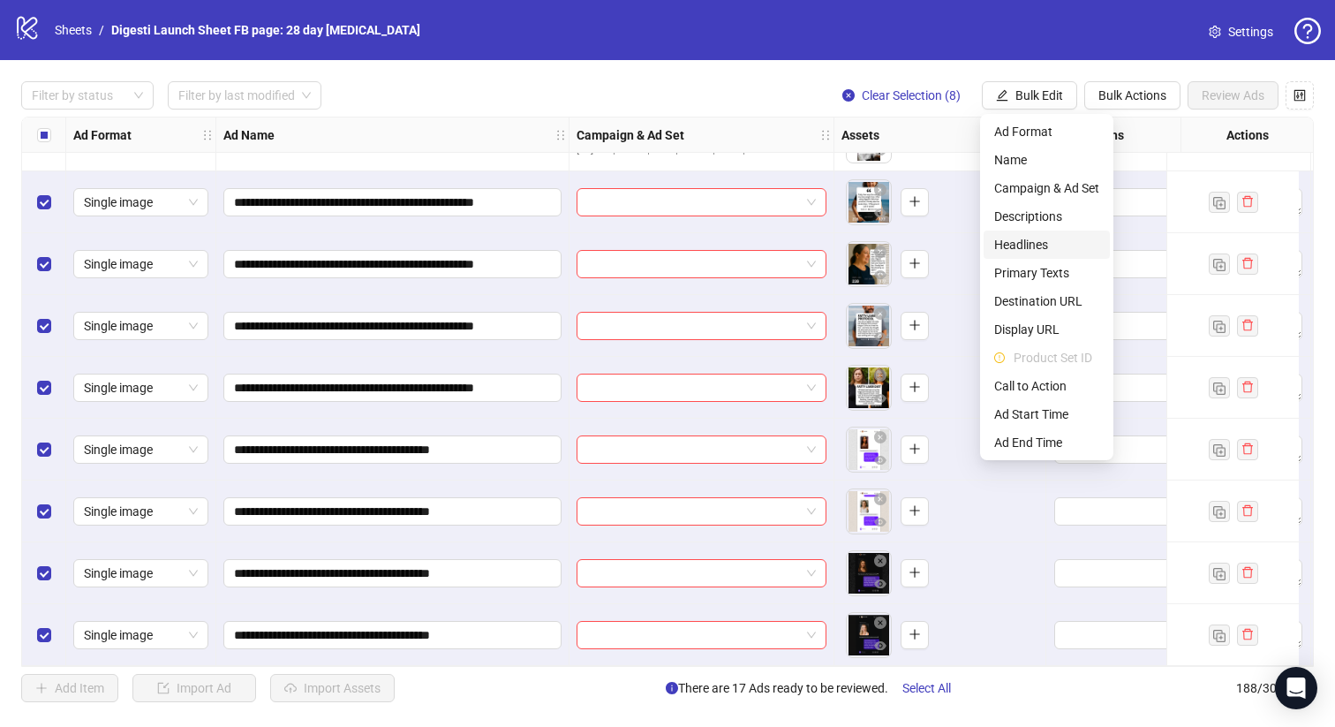
click at [1033, 246] on span "Headlines" at bounding box center [1047, 244] width 105 height 19
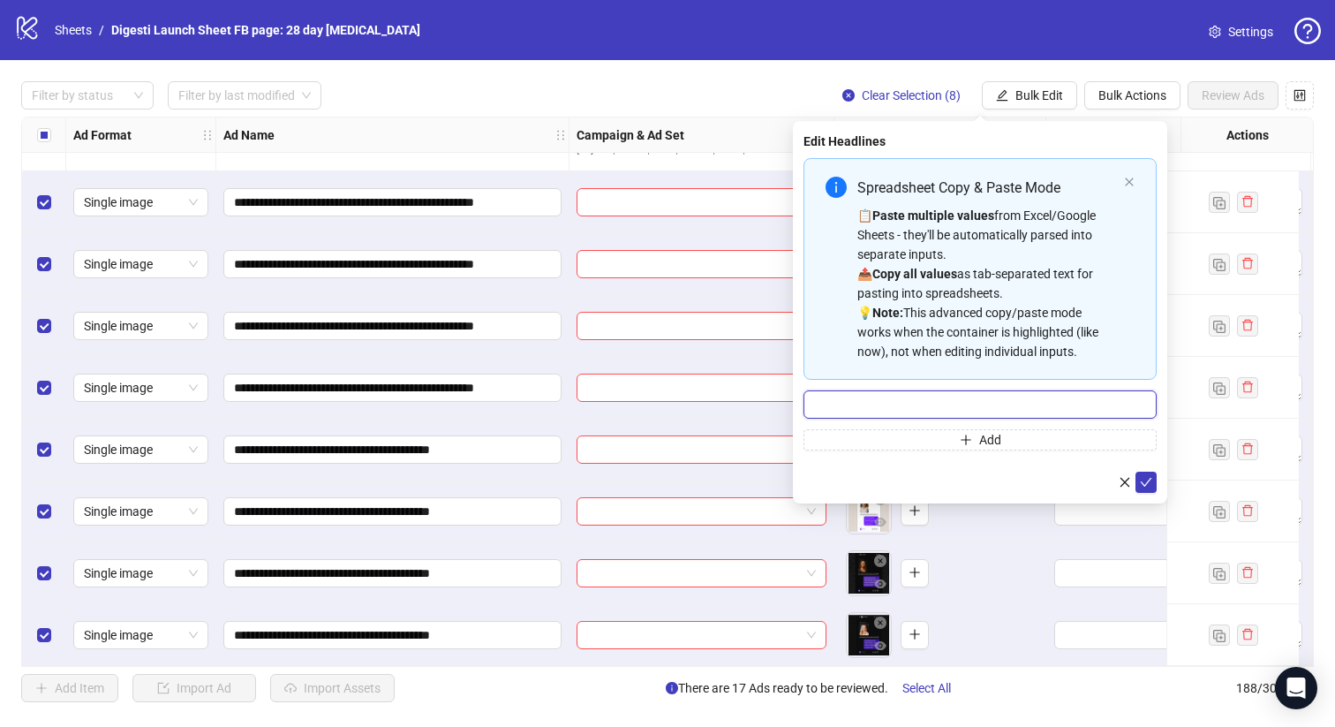
click at [901, 408] on input "Multi-input container - paste or copy values" at bounding box center [980, 404] width 353 height 28
paste input "**********"
type input "**********"
click at [1140, 483] on icon "check" at bounding box center [1146, 482] width 12 height 12
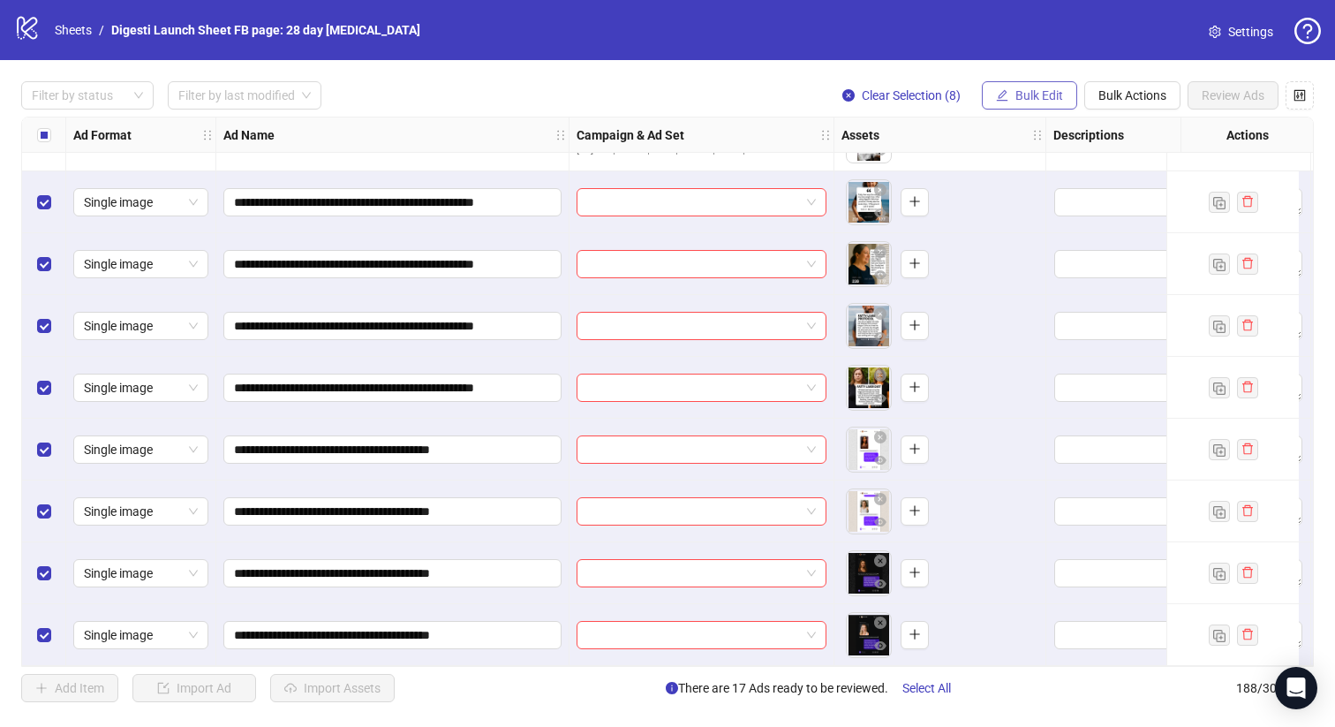
click at [1068, 84] on button "Bulk Edit" at bounding box center [1029, 95] width 95 height 28
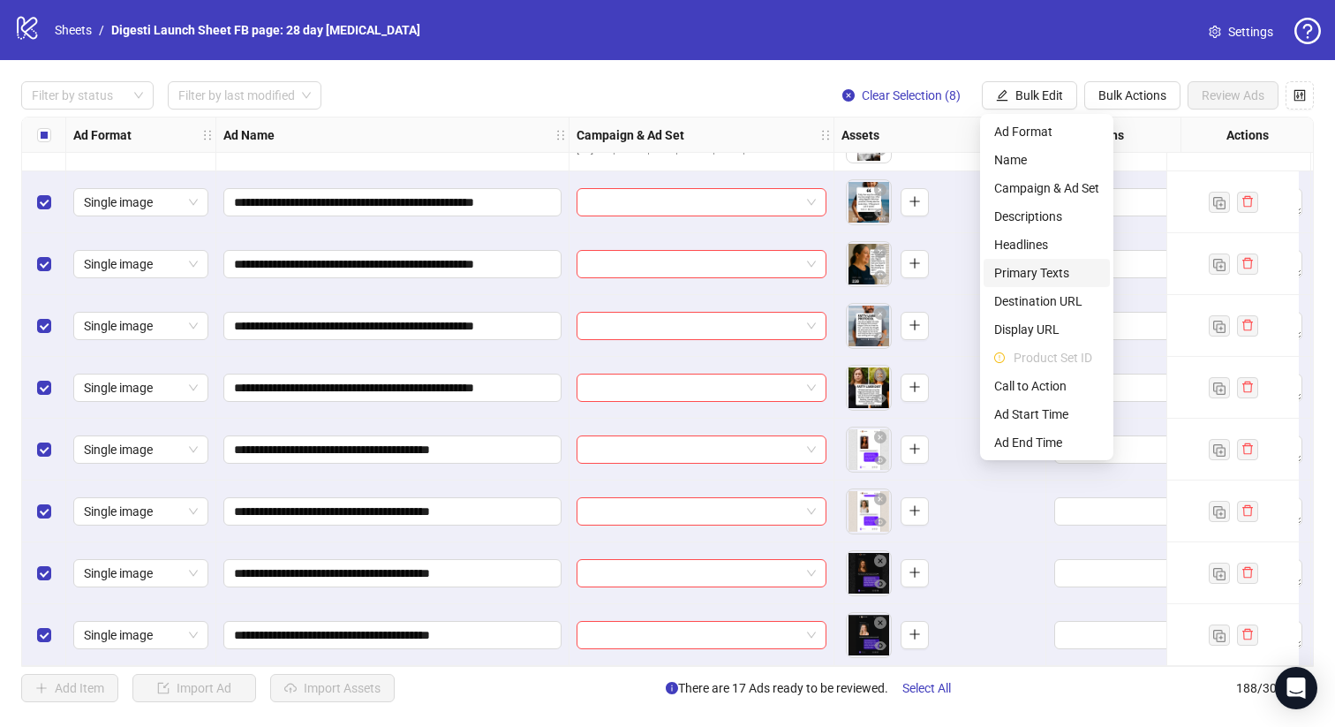
click at [1035, 268] on span "Primary Texts" at bounding box center [1047, 272] width 105 height 19
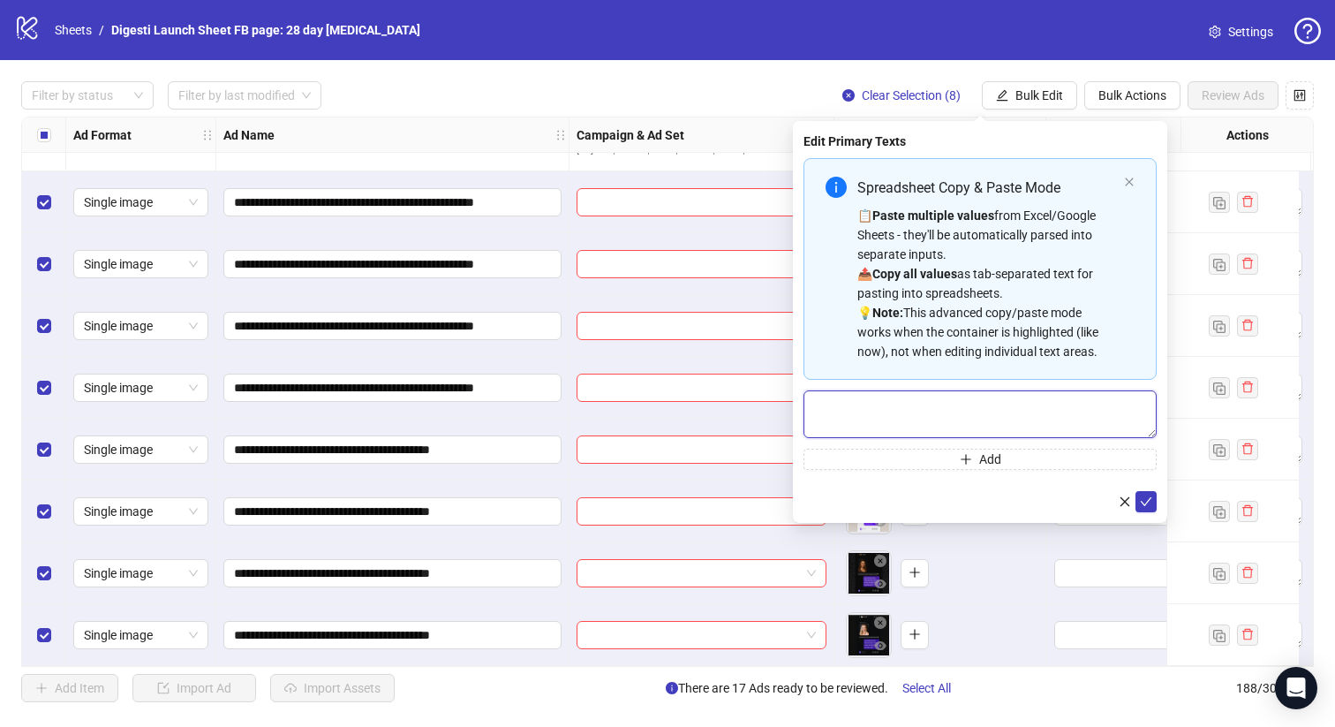
click at [836, 399] on textarea "Multi-text input container - paste or copy values" at bounding box center [980, 414] width 353 height 48
paste textarea "**********"
type textarea "**********"
click at [1146, 497] on icon "check" at bounding box center [1146, 501] width 12 height 12
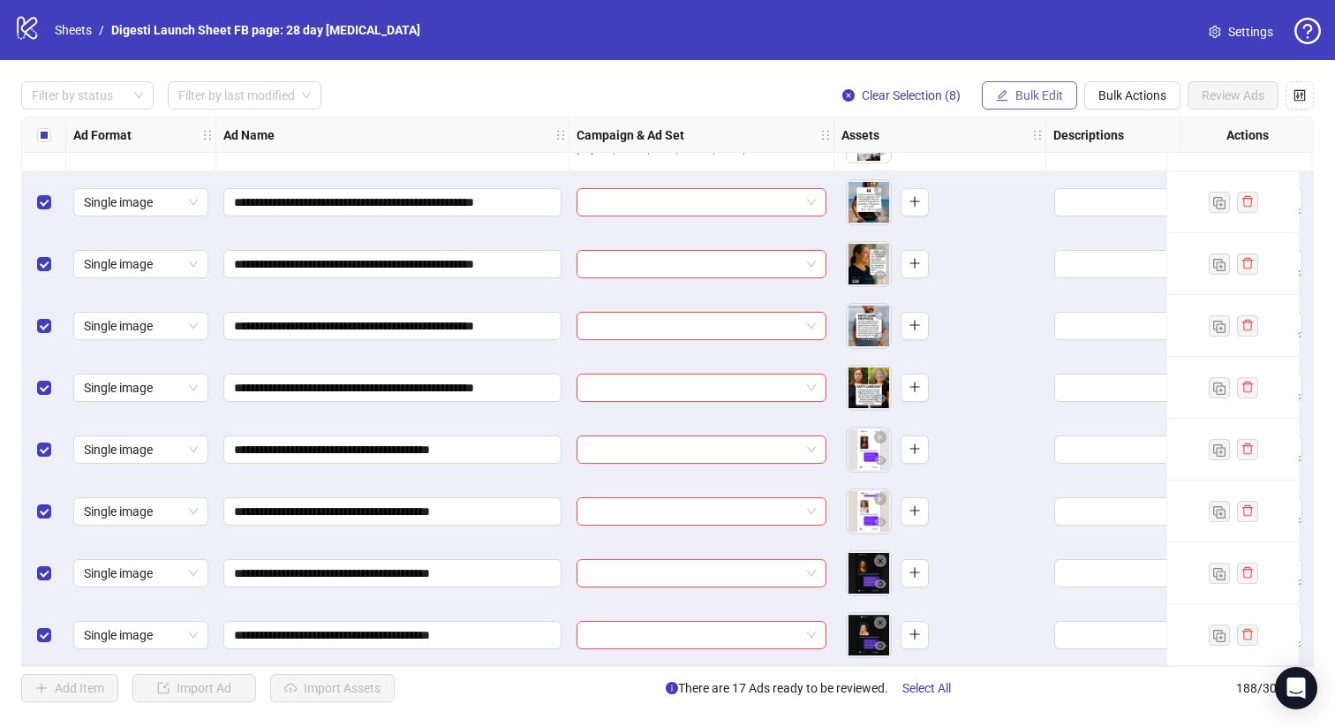
click at [1029, 97] on span "Bulk Edit" at bounding box center [1040, 95] width 48 height 14
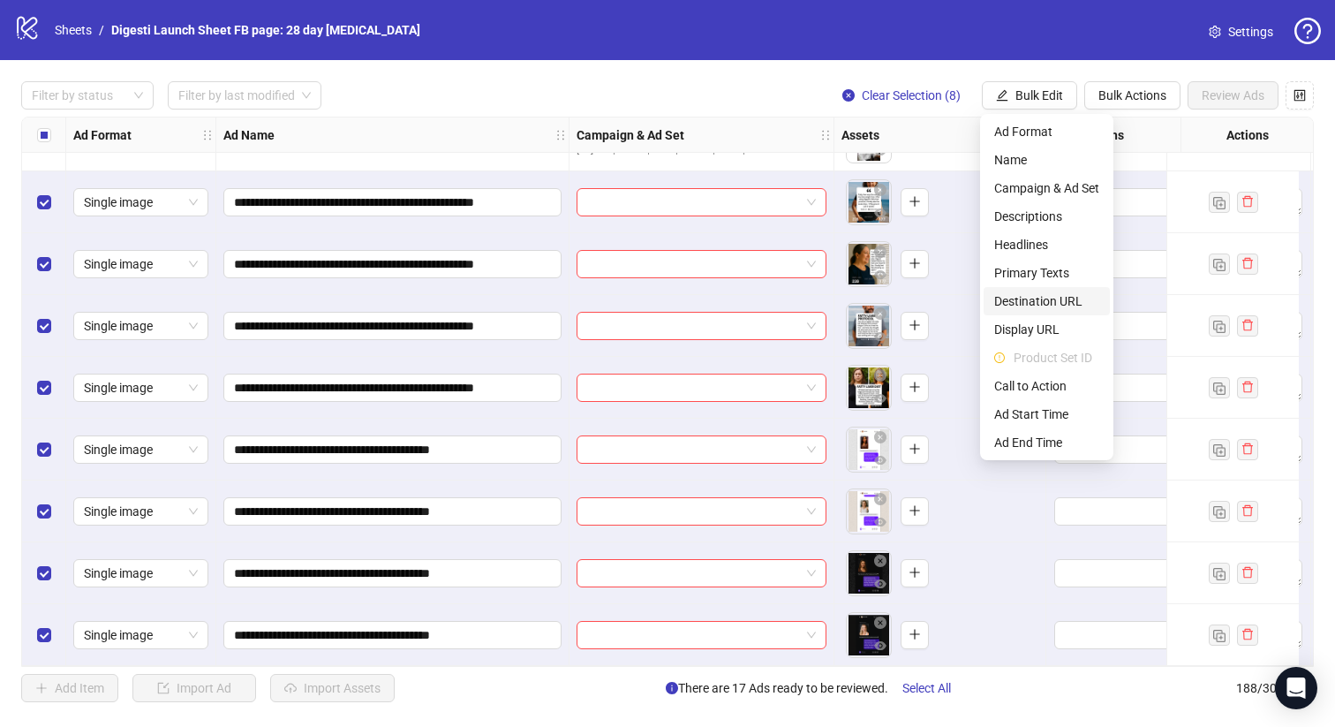
click at [1043, 301] on span "Destination URL" at bounding box center [1047, 300] width 105 height 19
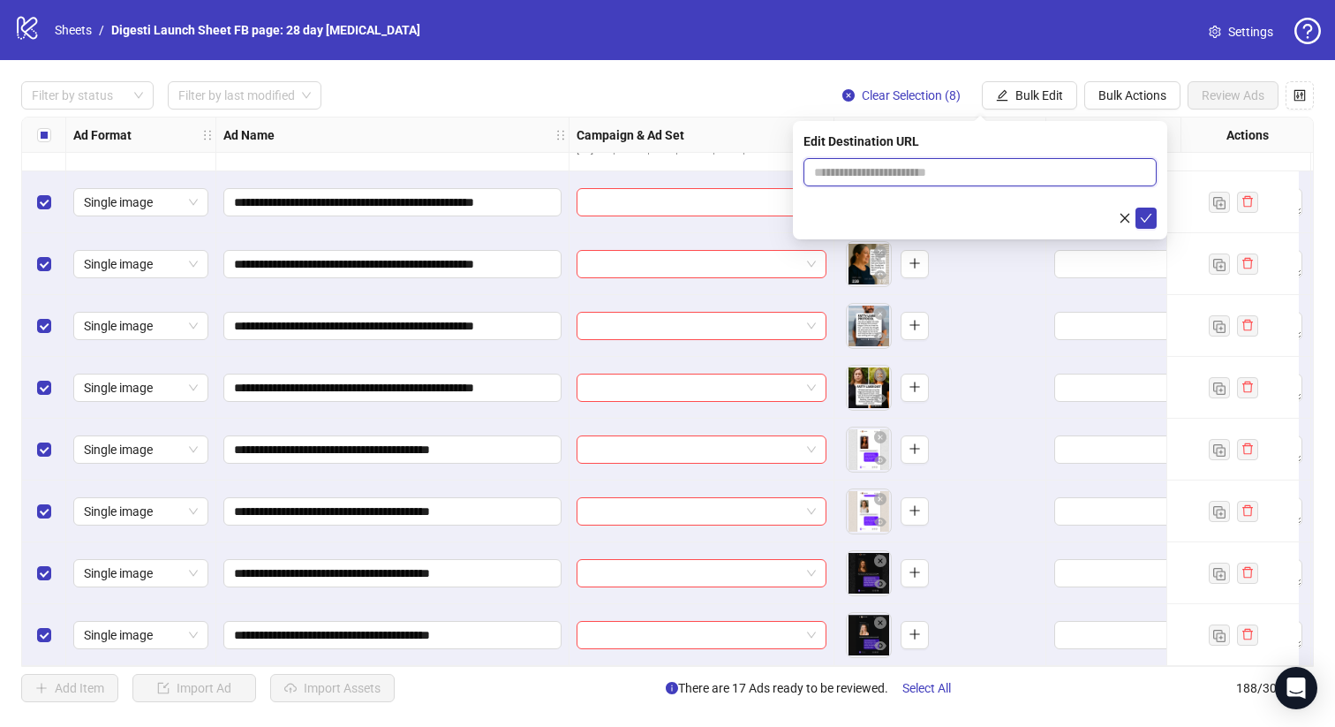
click at [905, 165] on input "text" at bounding box center [973, 172] width 318 height 19
paste input "**********"
type input "**********"
click at [1151, 217] on icon "check" at bounding box center [1146, 218] width 12 height 12
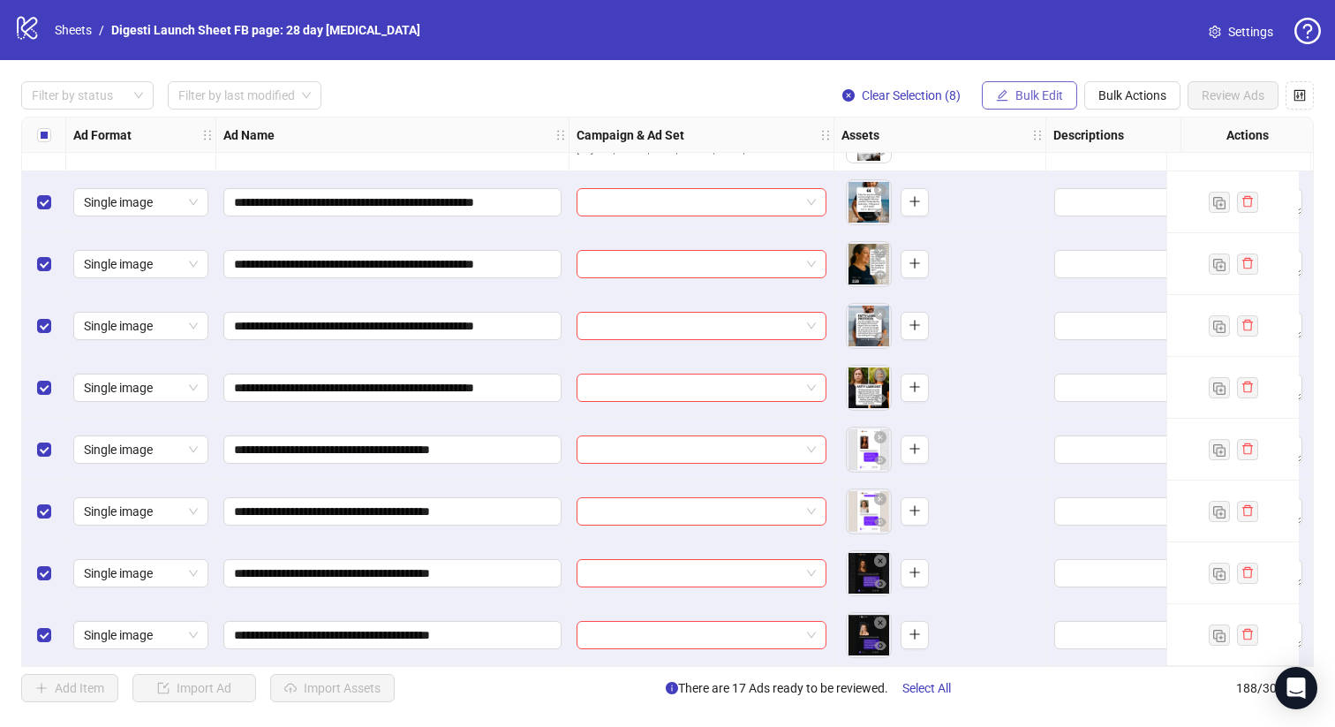
click at [1016, 94] on span "Bulk Edit" at bounding box center [1040, 95] width 48 height 14
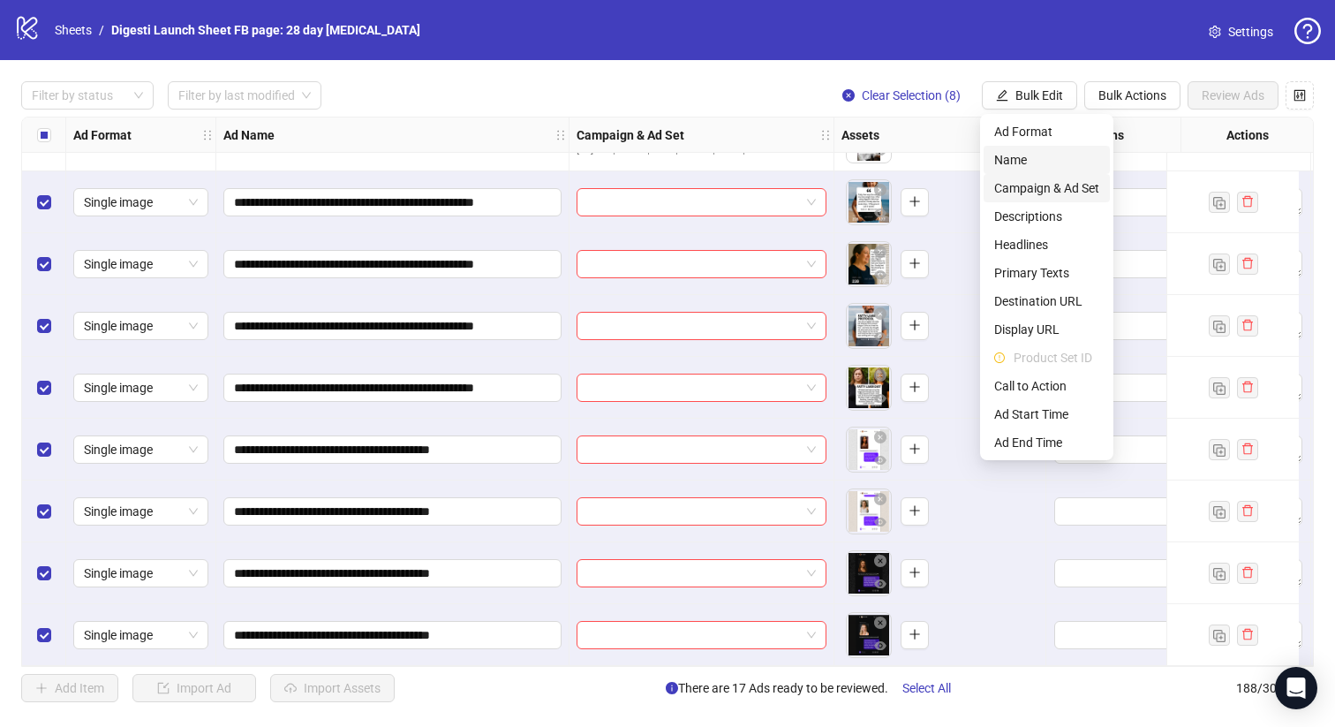
click at [1047, 164] on span "Name" at bounding box center [1047, 159] width 105 height 19
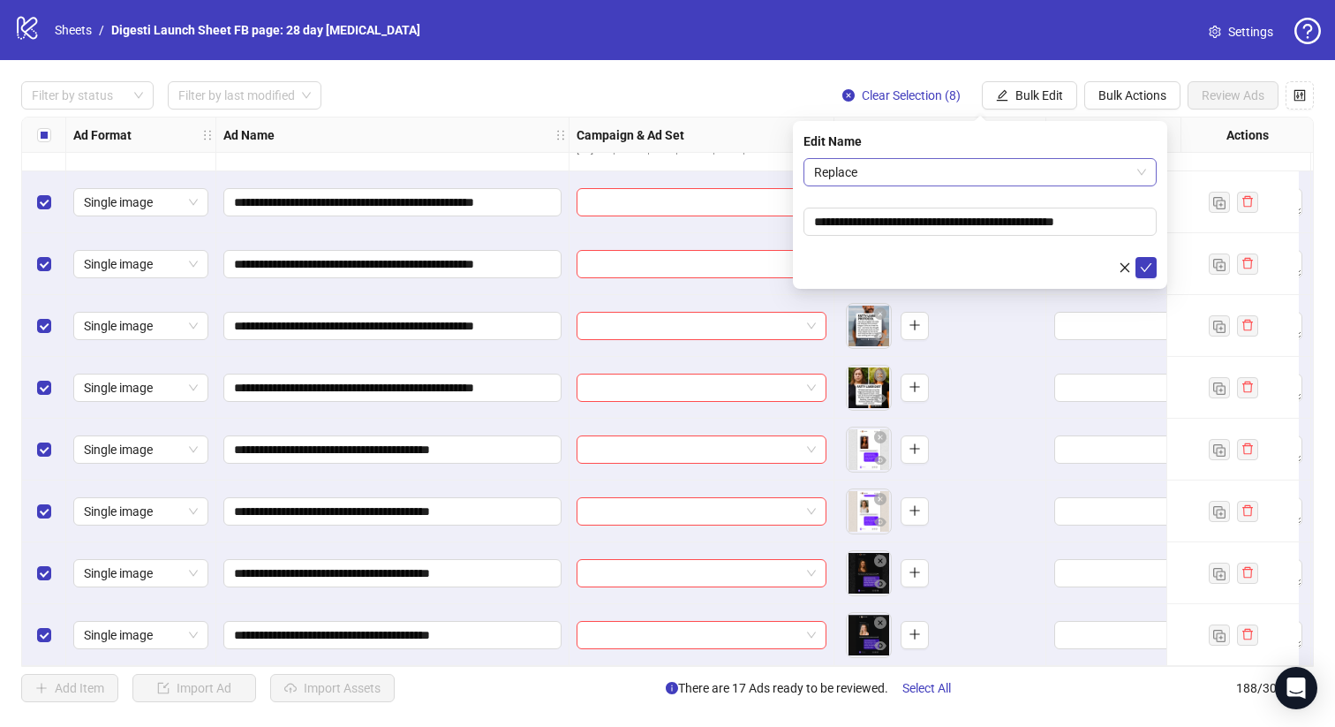
click at [942, 173] on span "Replace" at bounding box center [980, 172] width 332 height 26
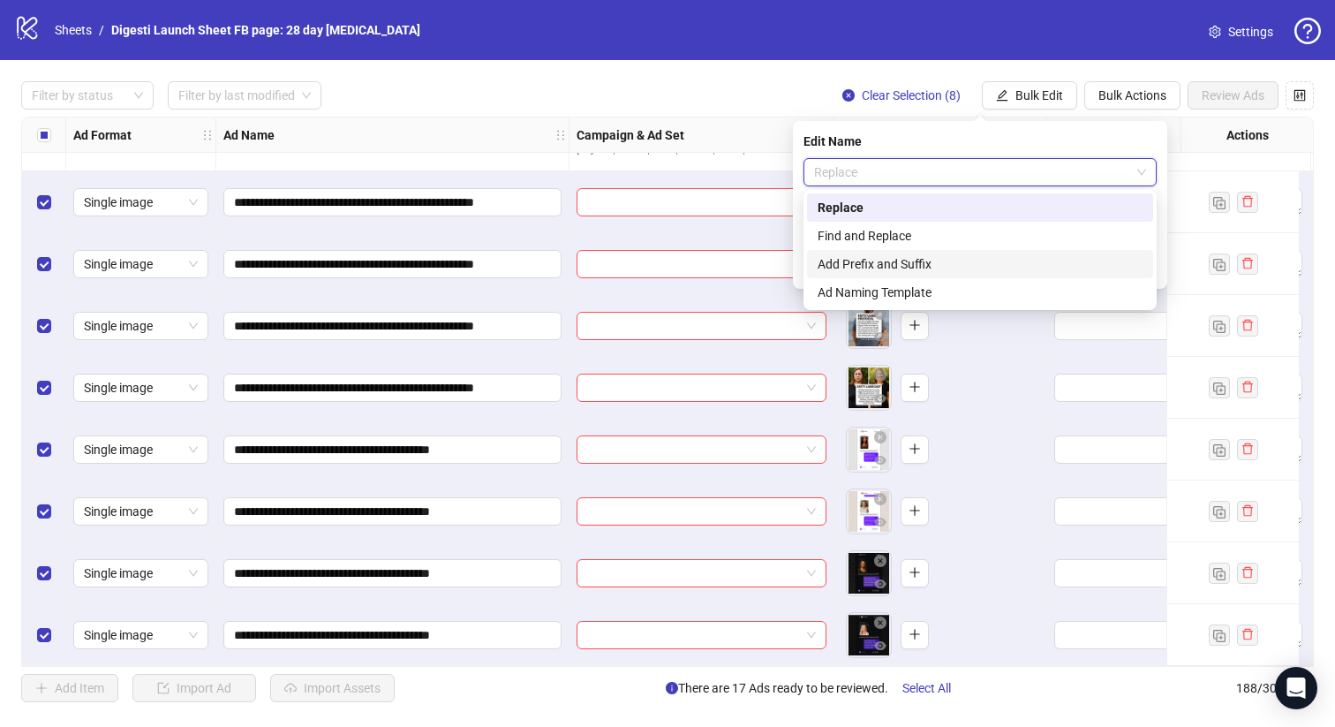
click at [881, 261] on div "Add Prefix and Suffix" at bounding box center [980, 263] width 325 height 19
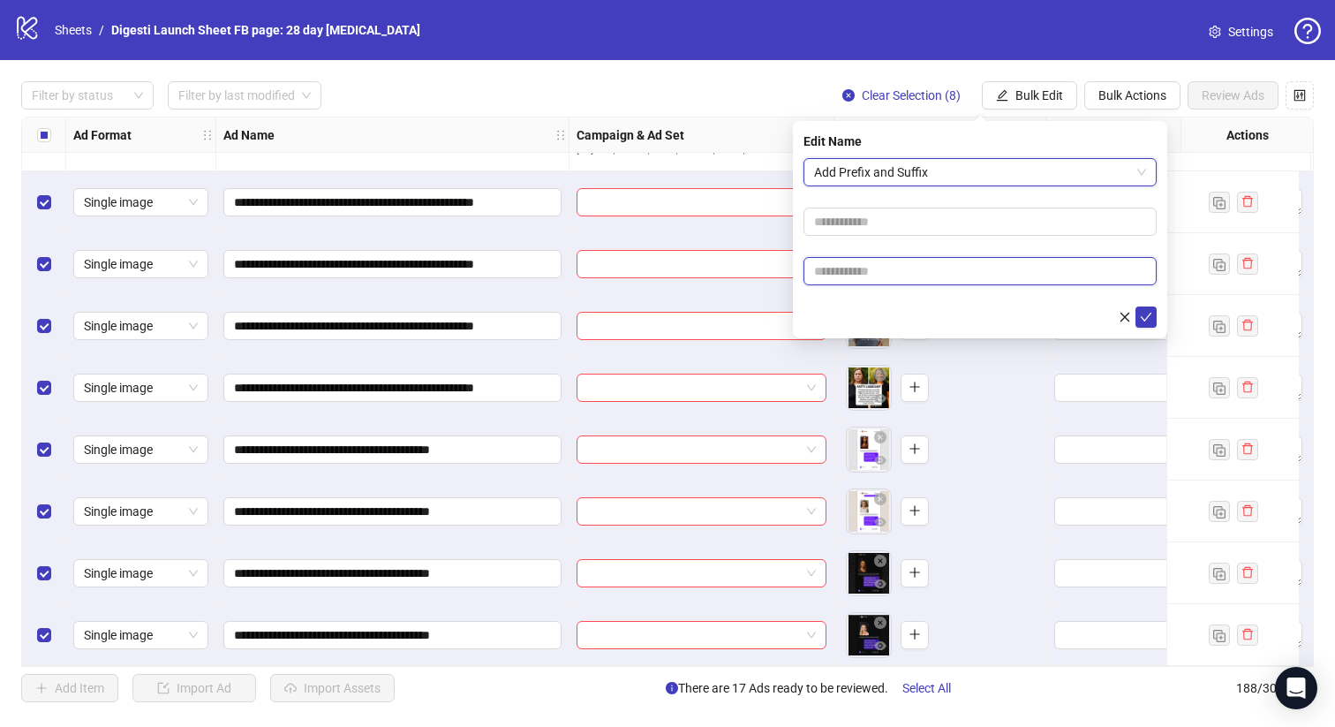
click at [879, 270] on input "text" at bounding box center [980, 271] width 353 height 28
paste input "**********"
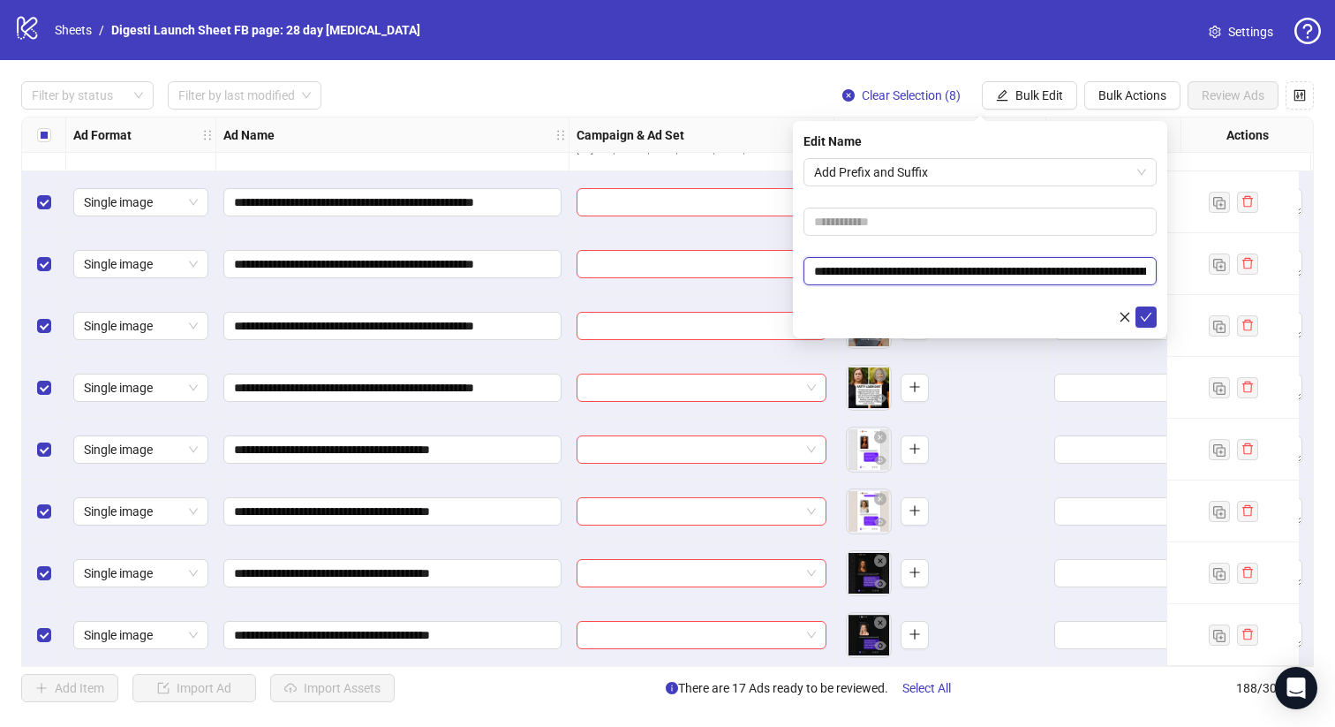
scroll to position [0, 100]
type input "**********"
click at [1143, 315] on icon "check" at bounding box center [1146, 317] width 12 height 12
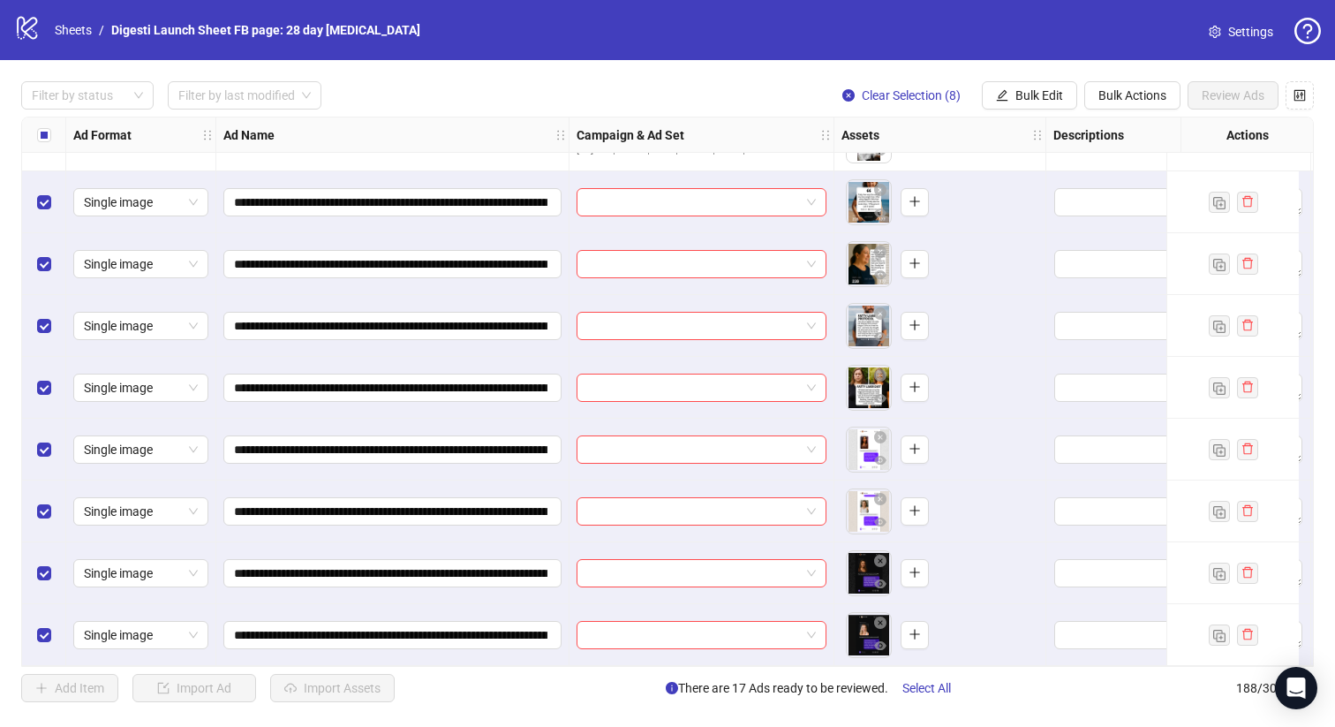
click at [1025, 118] on div "Assets" at bounding box center [941, 134] width 212 height 35
click at [1047, 94] on span "Bulk Edit" at bounding box center [1040, 95] width 48 height 14
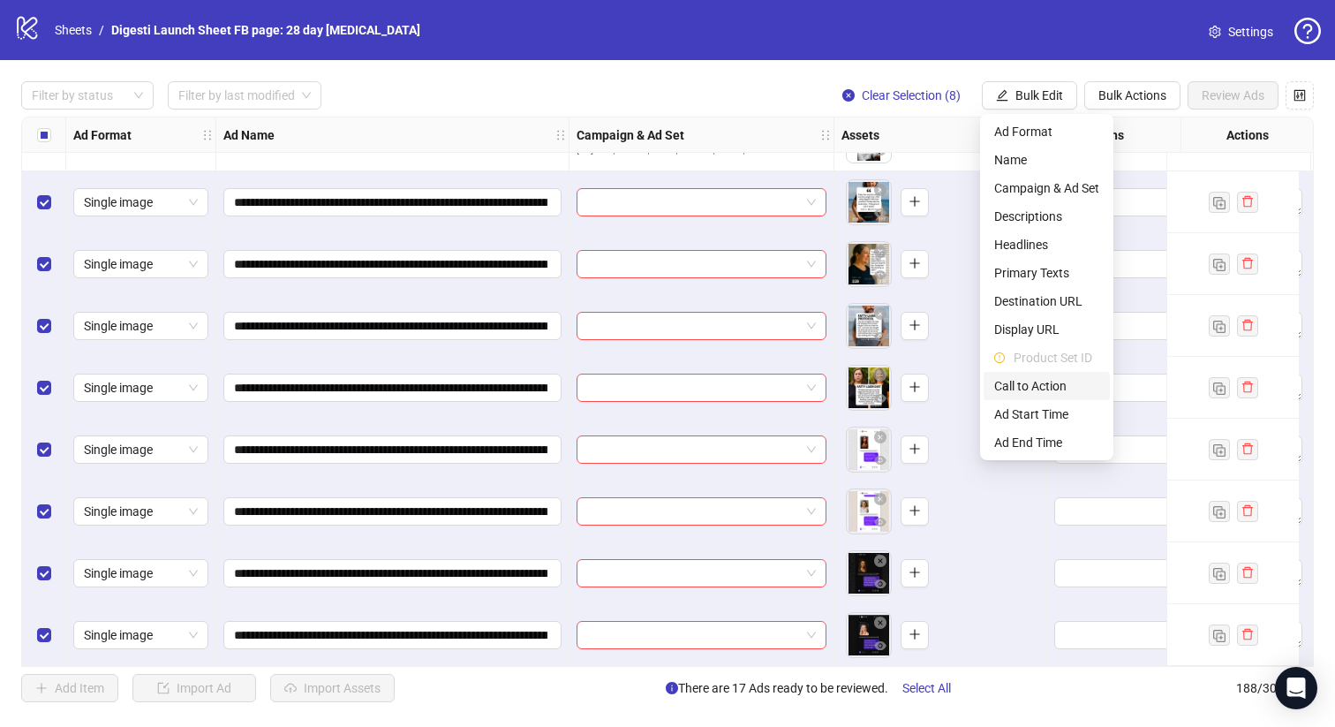
click at [1052, 384] on span "Call to Action" at bounding box center [1047, 385] width 105 height 19
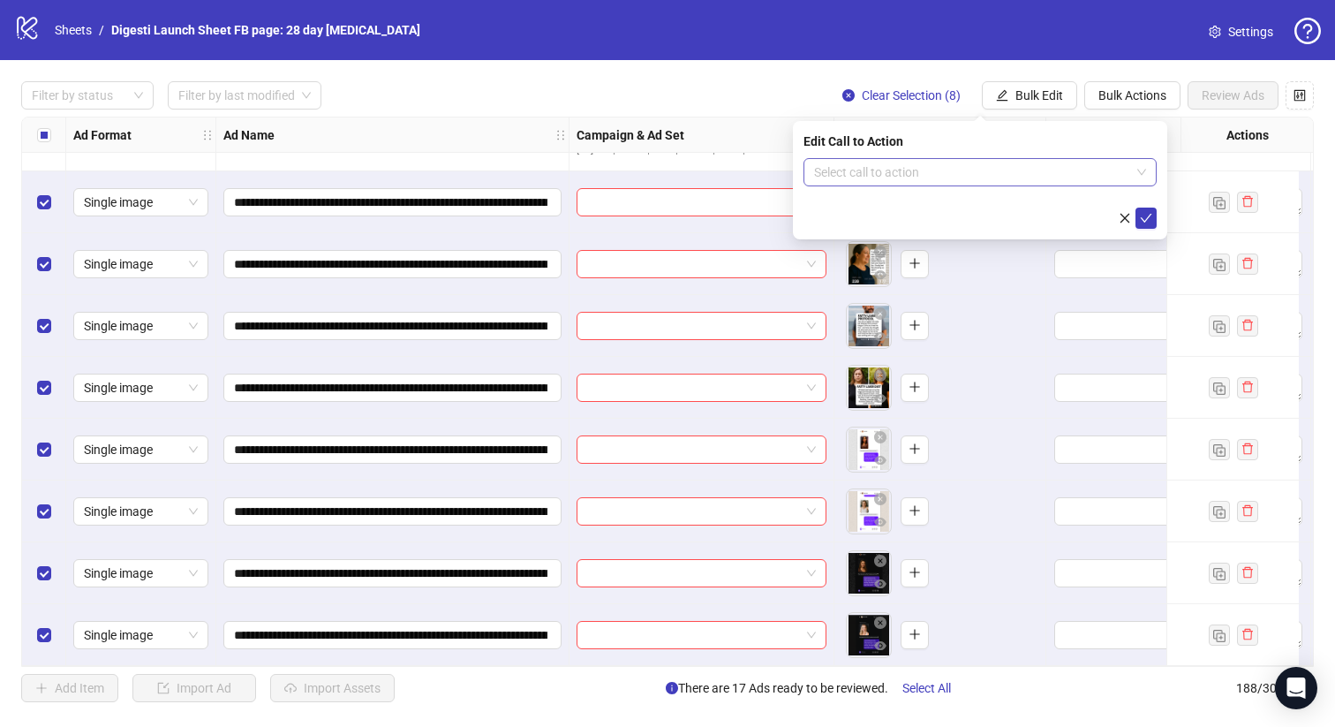
click at [957, 168] on input "search" at bounding box center [972, 172] width 316 height 26
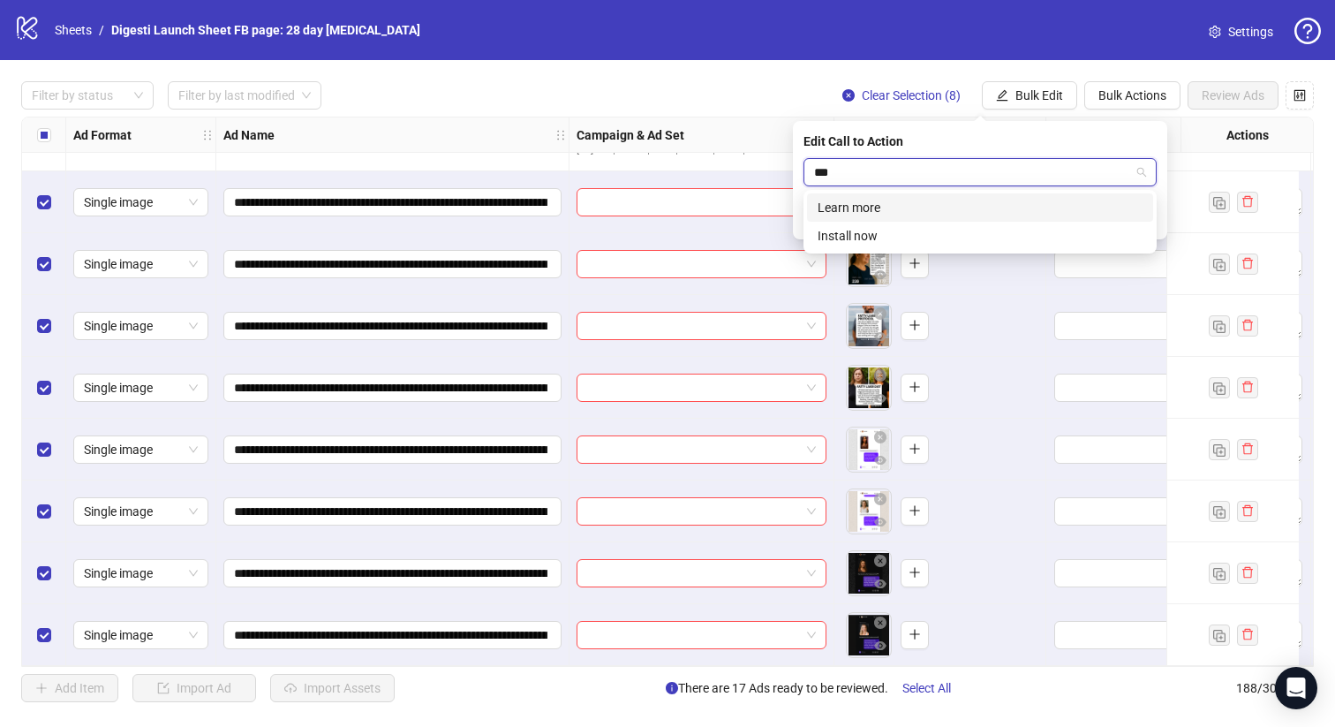
type input "****"
click at [896, 216] on div "Learn more" at bounding box center [980, 207] width 325 height 19
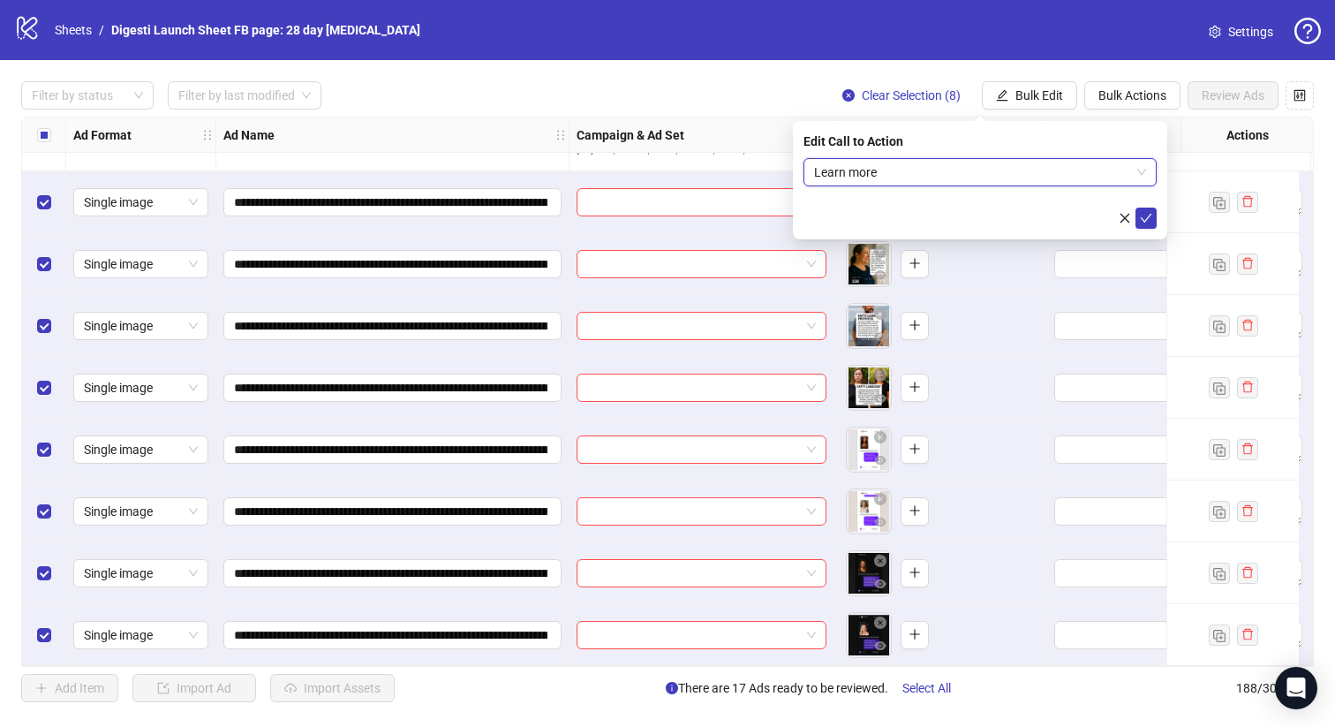
click at [1159, 226] on div "Edit Call to Action Learn more Learn more" at bounding box center [980, 180] width 374 height 118
click at [1152, 223] on icon "check" at bounding box center [1146, 218] width 12 height 12
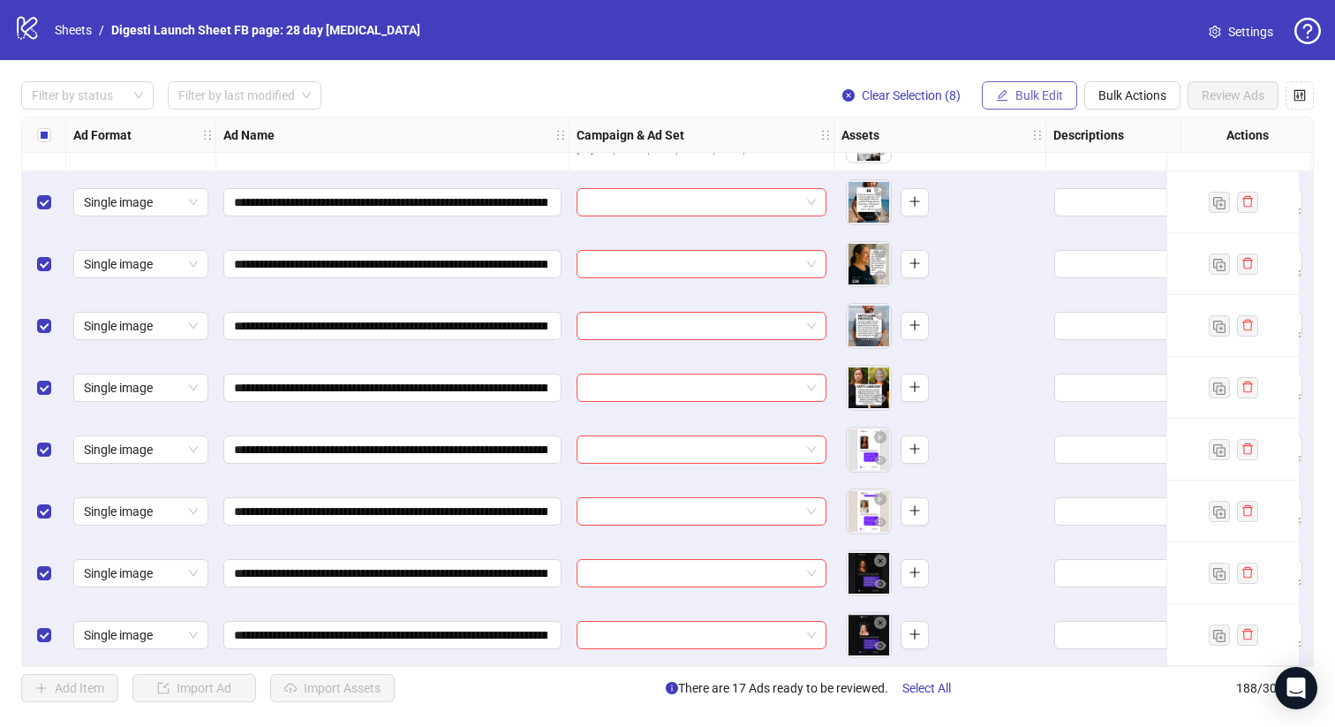
click at [1048, 98] on span "Bulk Edit" at bounding box center [1040, 95] width 48 height 14
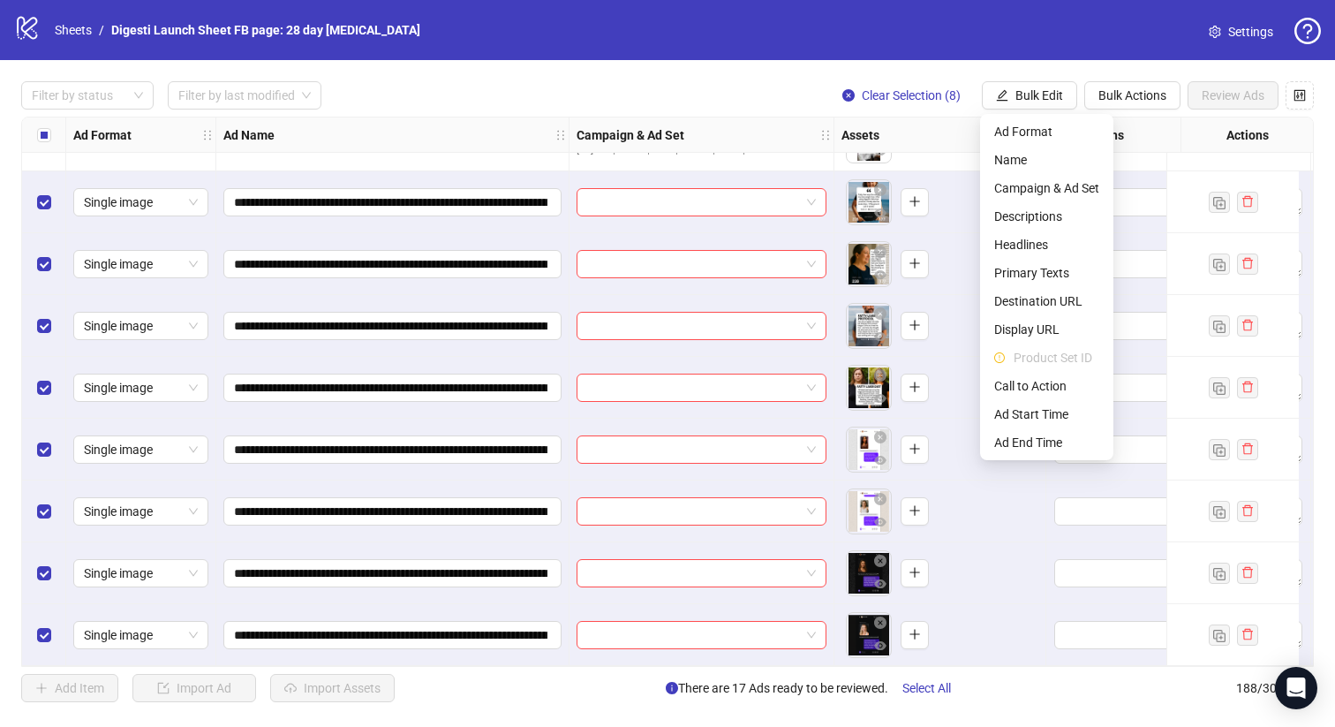
click at [693, 70] on div "Filter by status Filter by last modified Clear Selection (8) Bulk Edit Bulk Act…" at bounding box center [667, 391] width 1335 height 663
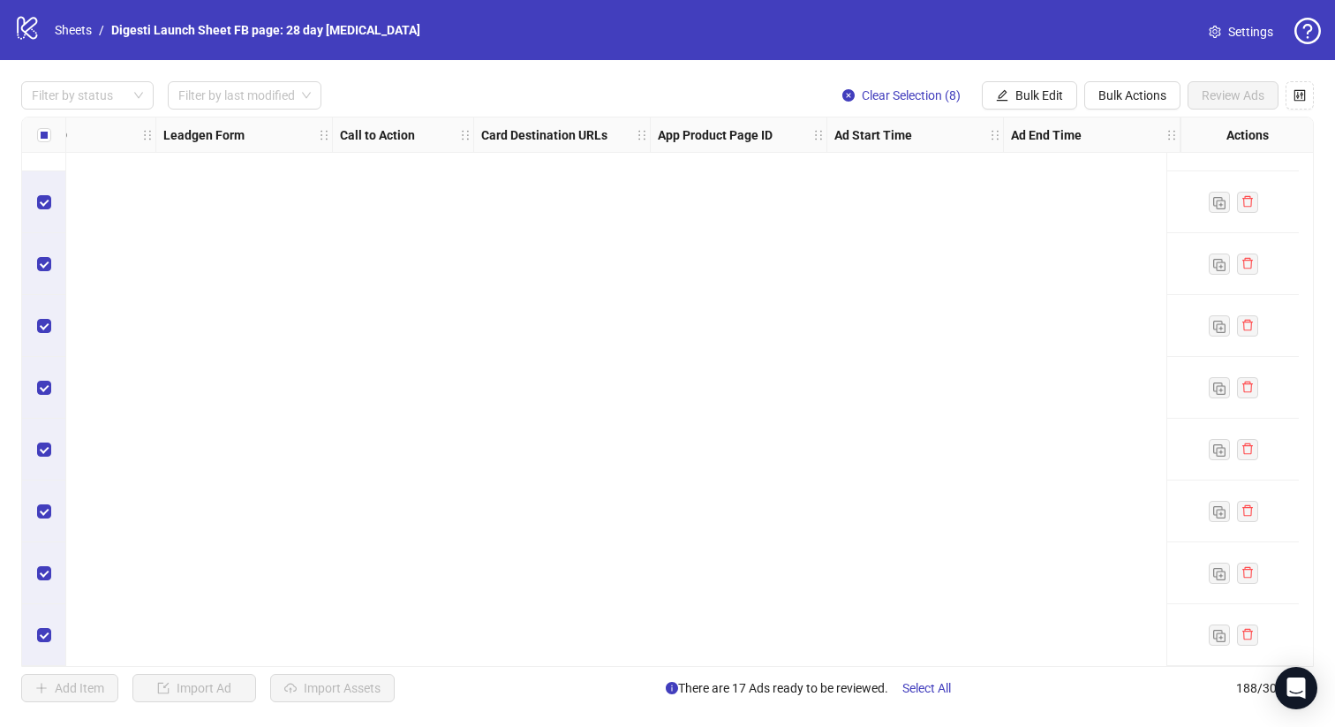
scroll to position [11117, 0]
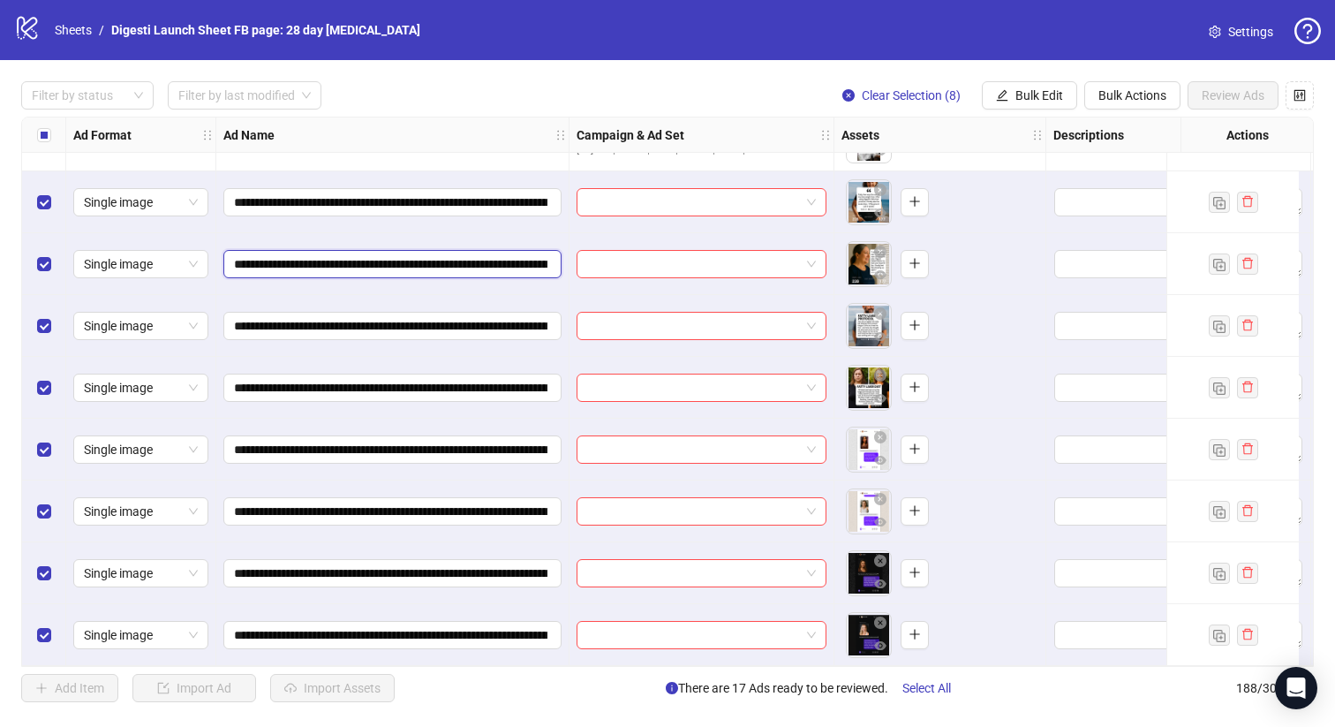
click at [443, 254] on input "**********" at bounding box center [391, 263] width 314 height 19
click at [46, 145] on div "Select all rows" at bounding box center [44, 134] width 44 height 35
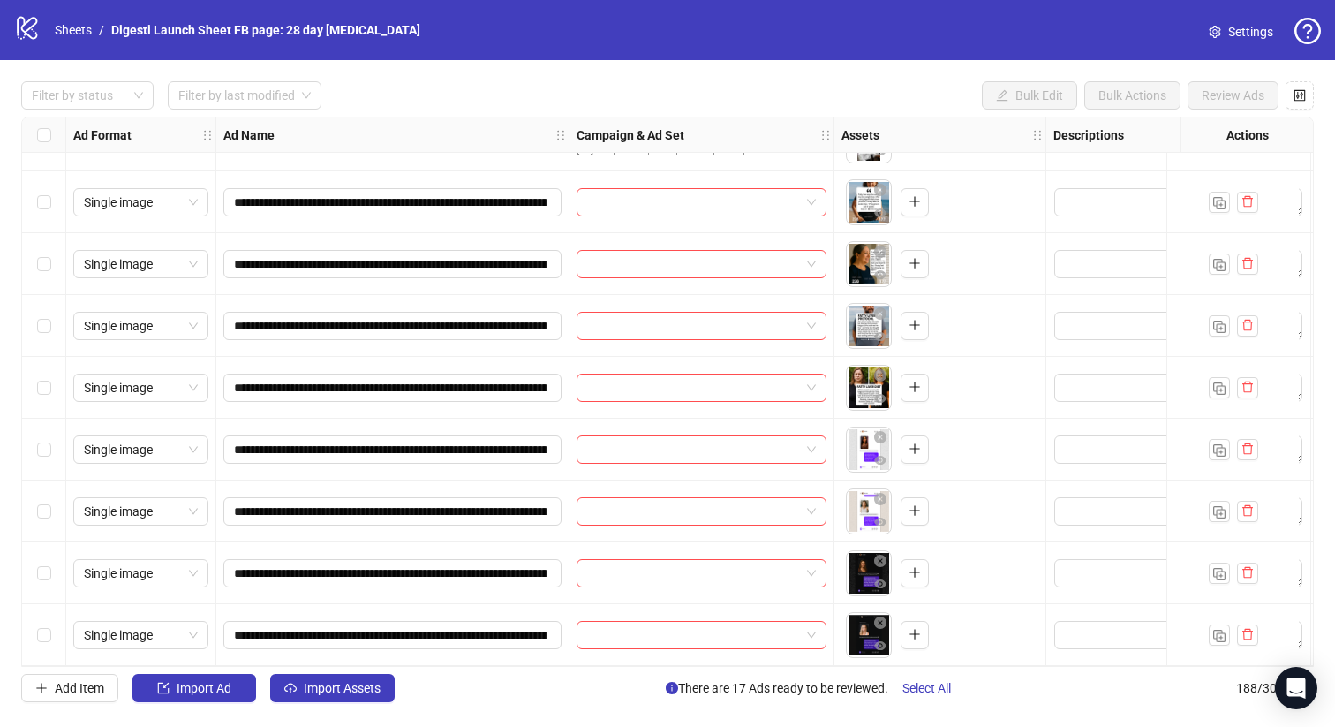
scroll to position [11117, 0]
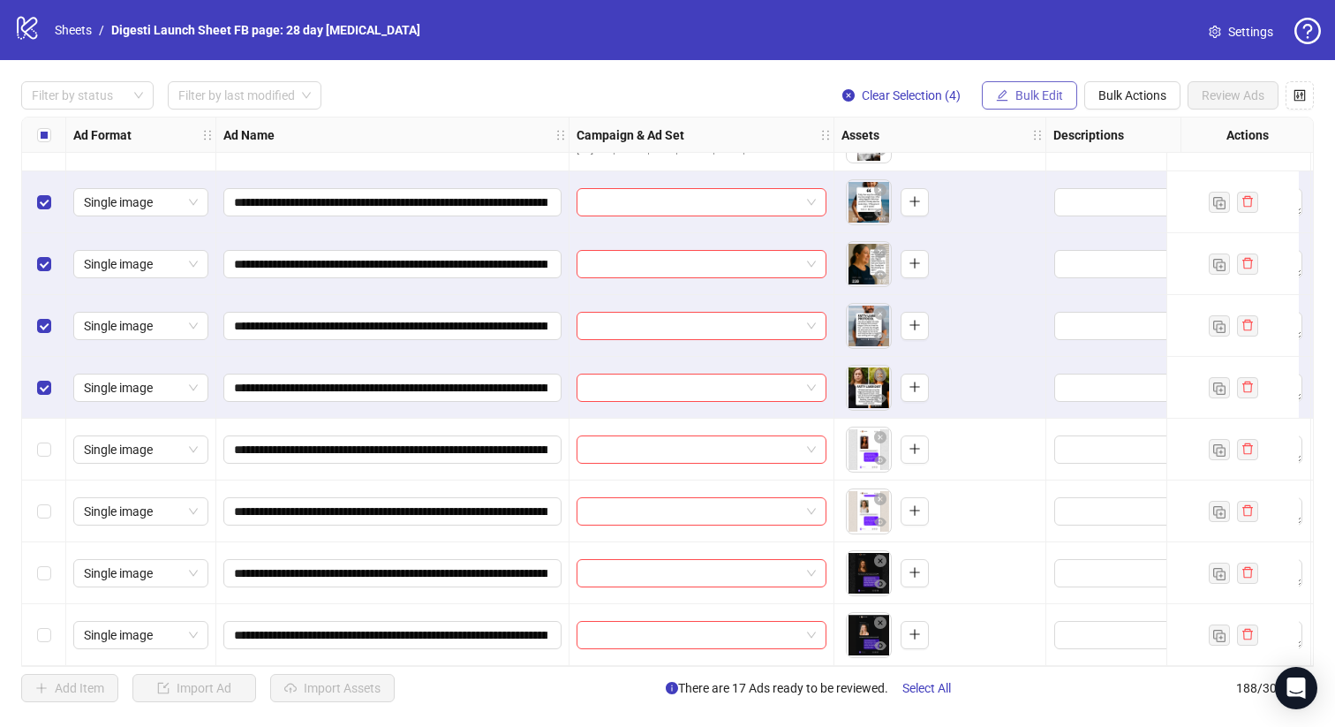
click at [1022, 88] on span "Bulk Edit" at bounding box center [1040, 95] width 48 height 14
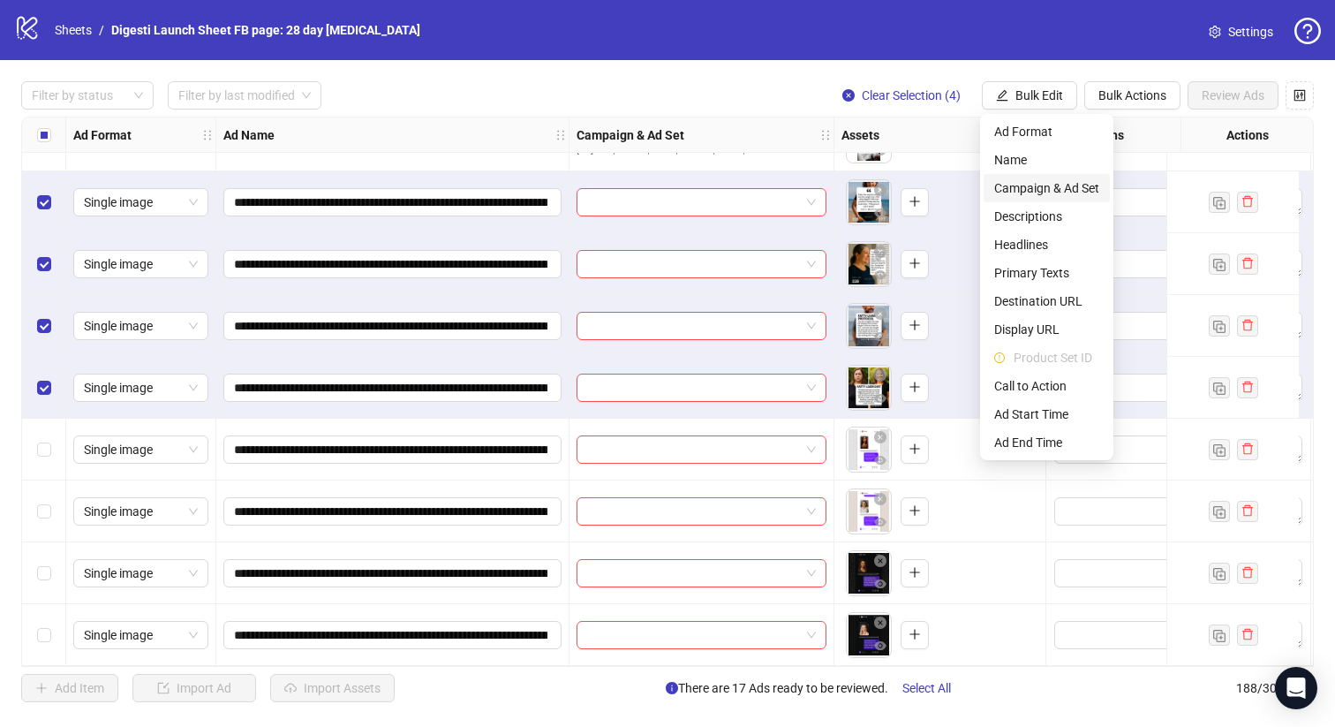
click at [1026, 176] on li "Campaign & Ad Set" at bounding box center [1047, 188] width 126 height 28
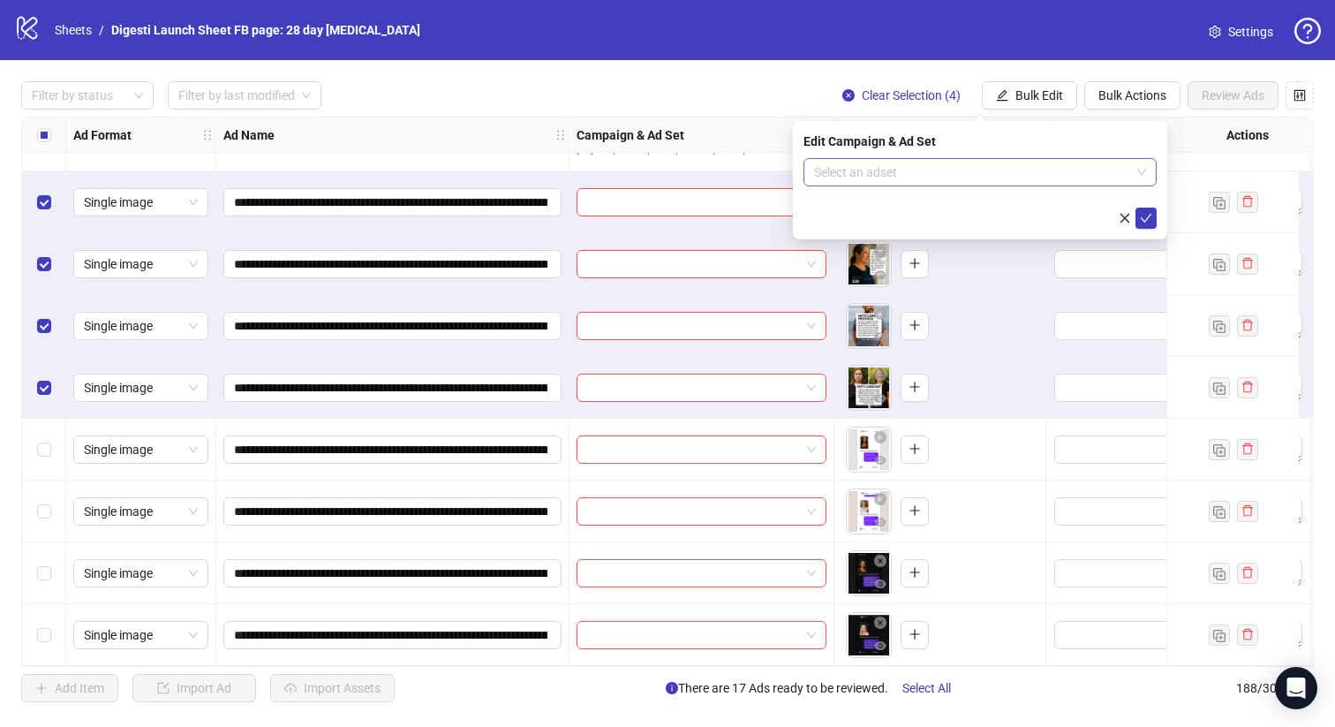
click at [916, 165] on input "search" at bounding box center [972, 172] width 316 height 26
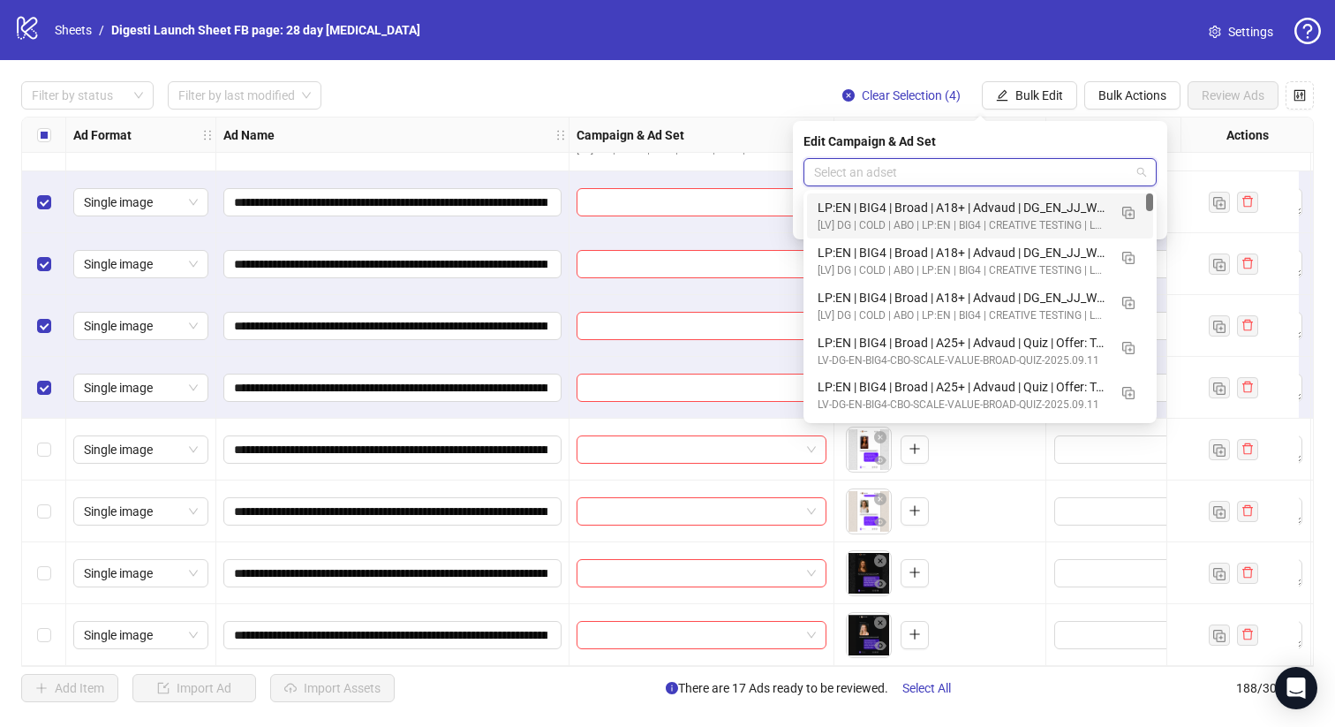
paste input "**********"
type input "**********"
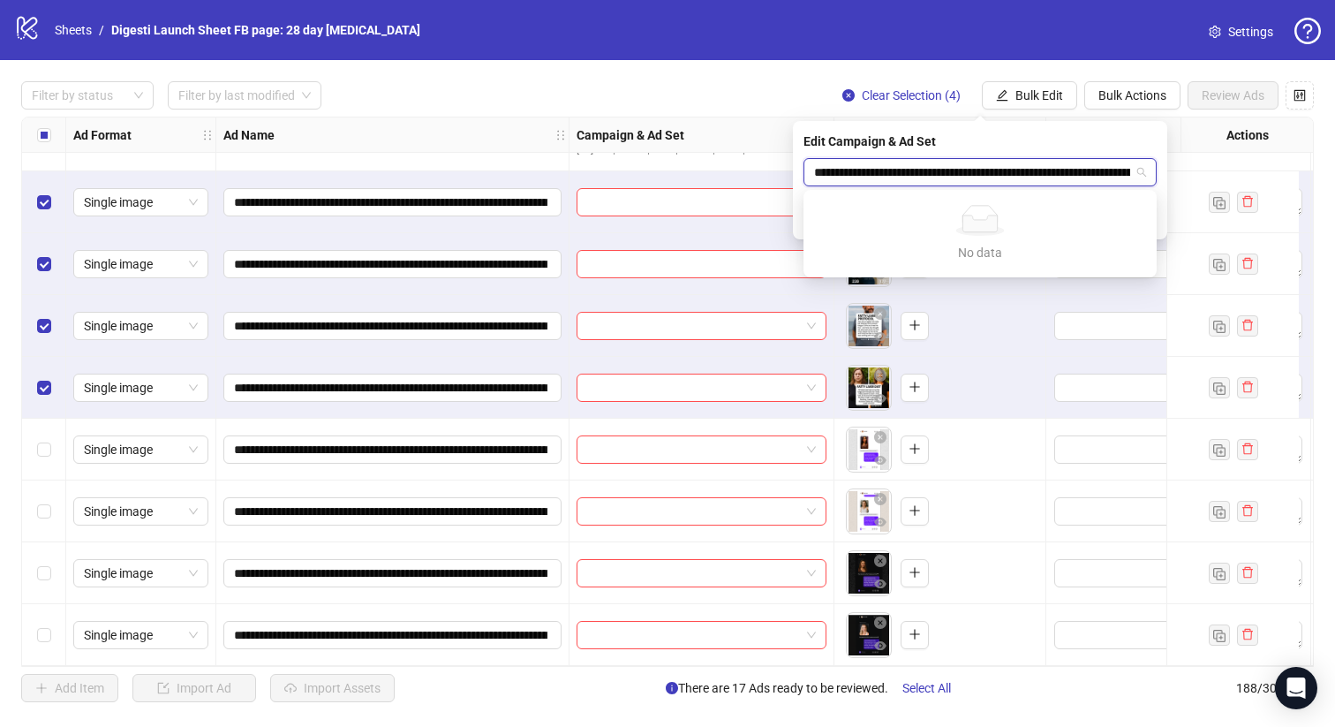
scroll to position [0, 200]
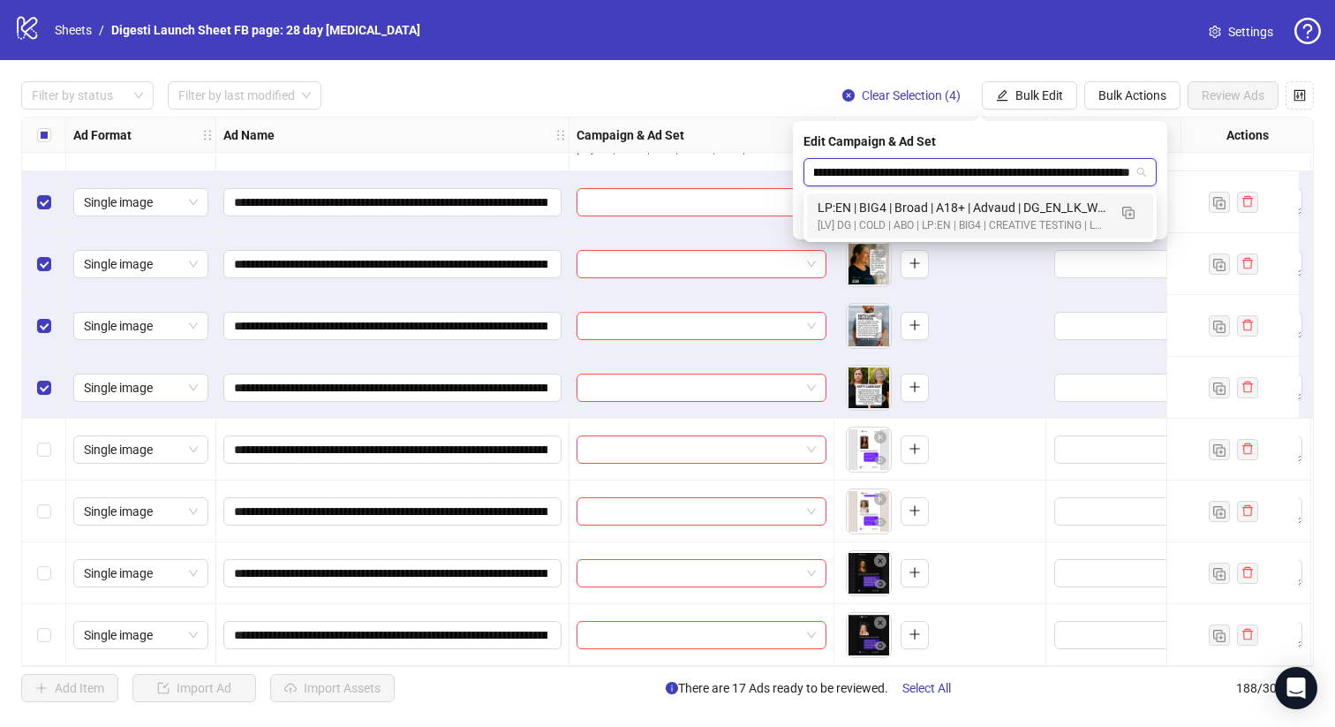
click at [920, 217] on div "[LV] DG | COLD | ABO | LP:EN | BIG4 | CREATIVE TESTING | LP: TRIAL | [DATE] DND" at bounding box center [963, 225] width 290 height 17
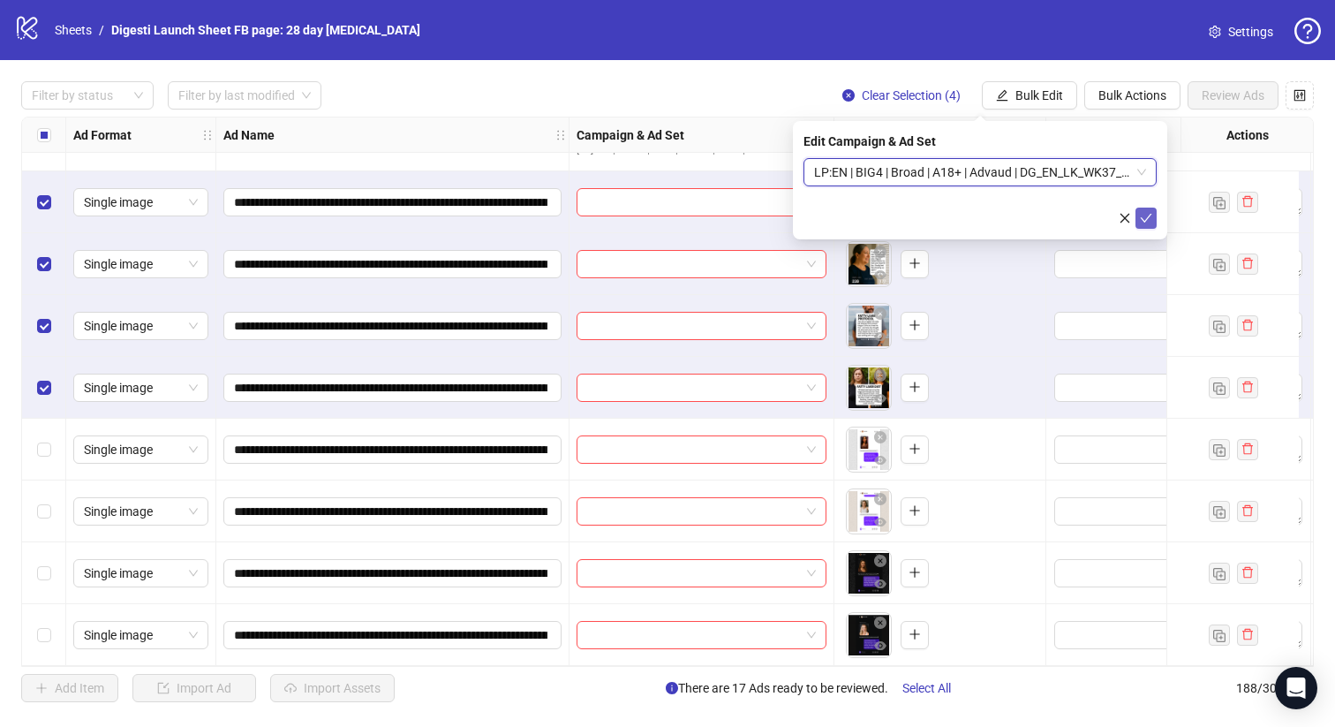
click at [1146, 216] on icon "check" at bounding box center [1146, 218] width 12 height 12
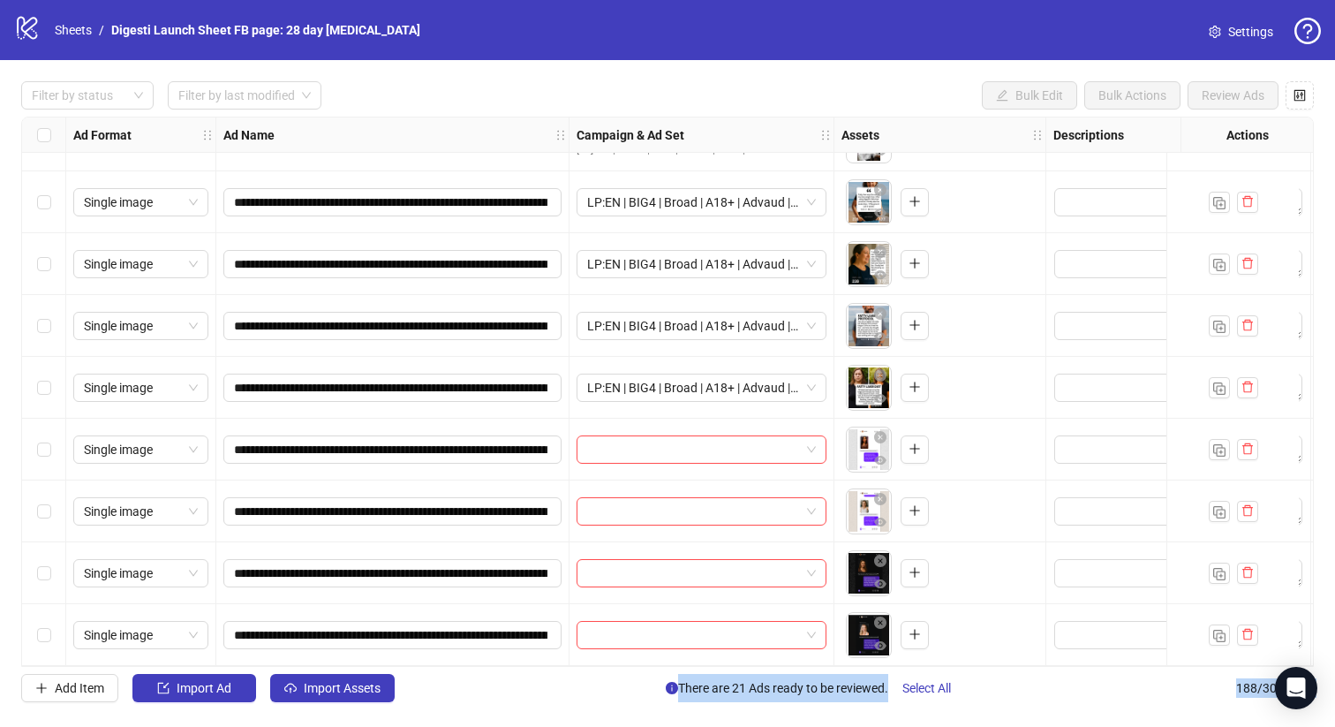
click at [35, 439] on div "Select row 185" at bounding box center [44, 450] width 44 height 62
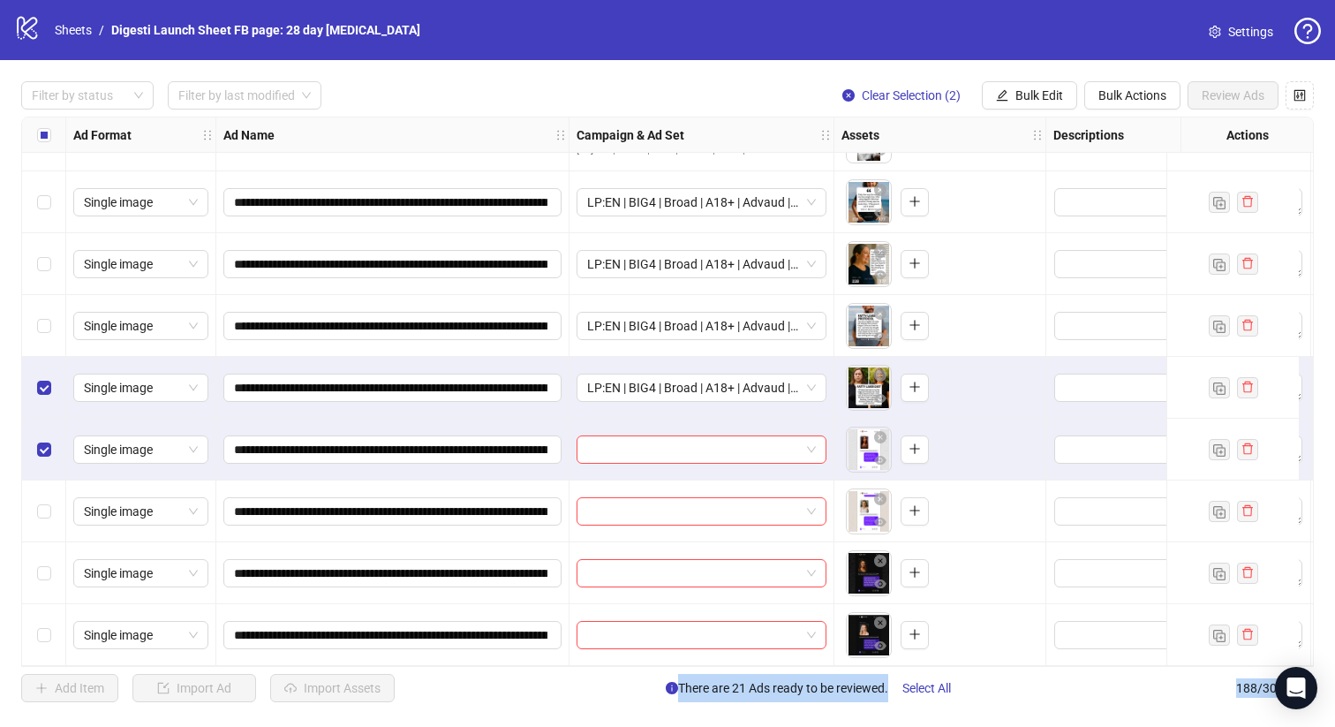
click at [31, 439] on div "Select row 185" at bounding box center [44, 450] width 44 height 62
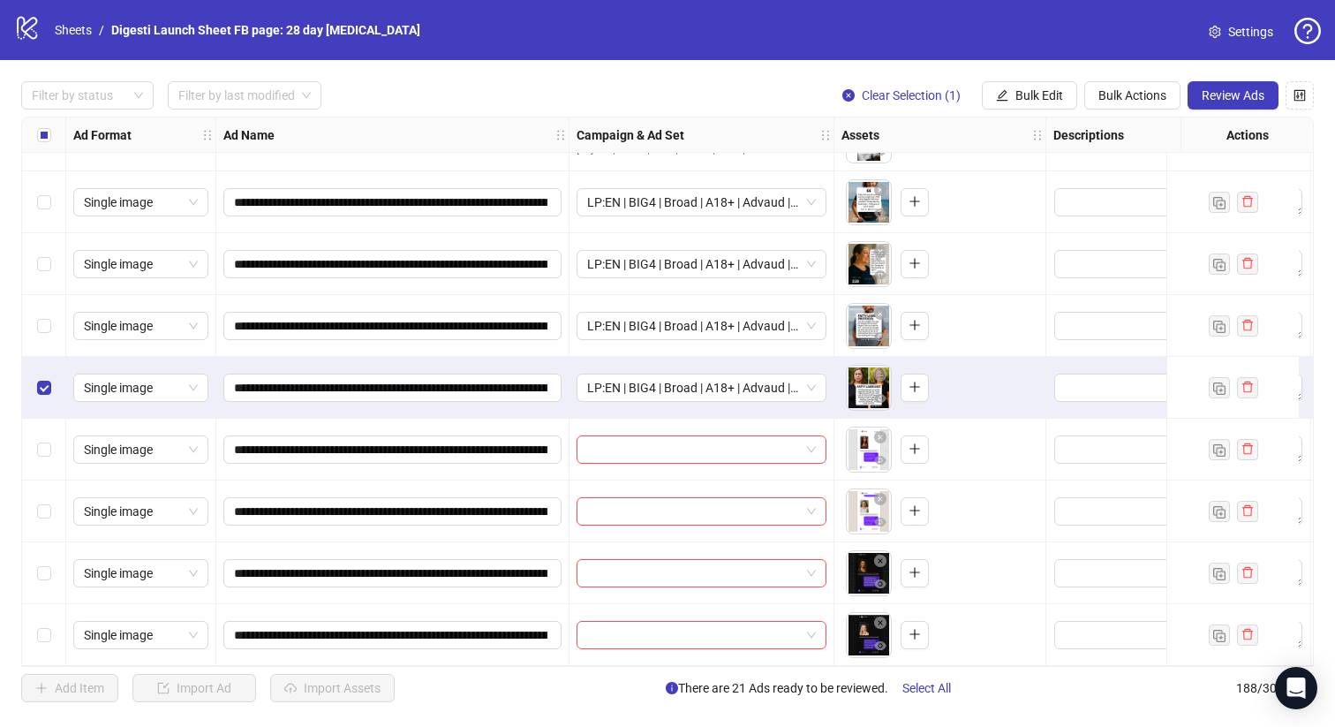
click at [37, 395] on div "Select row 184" at bounding box center [44, 388] width 44 height 62
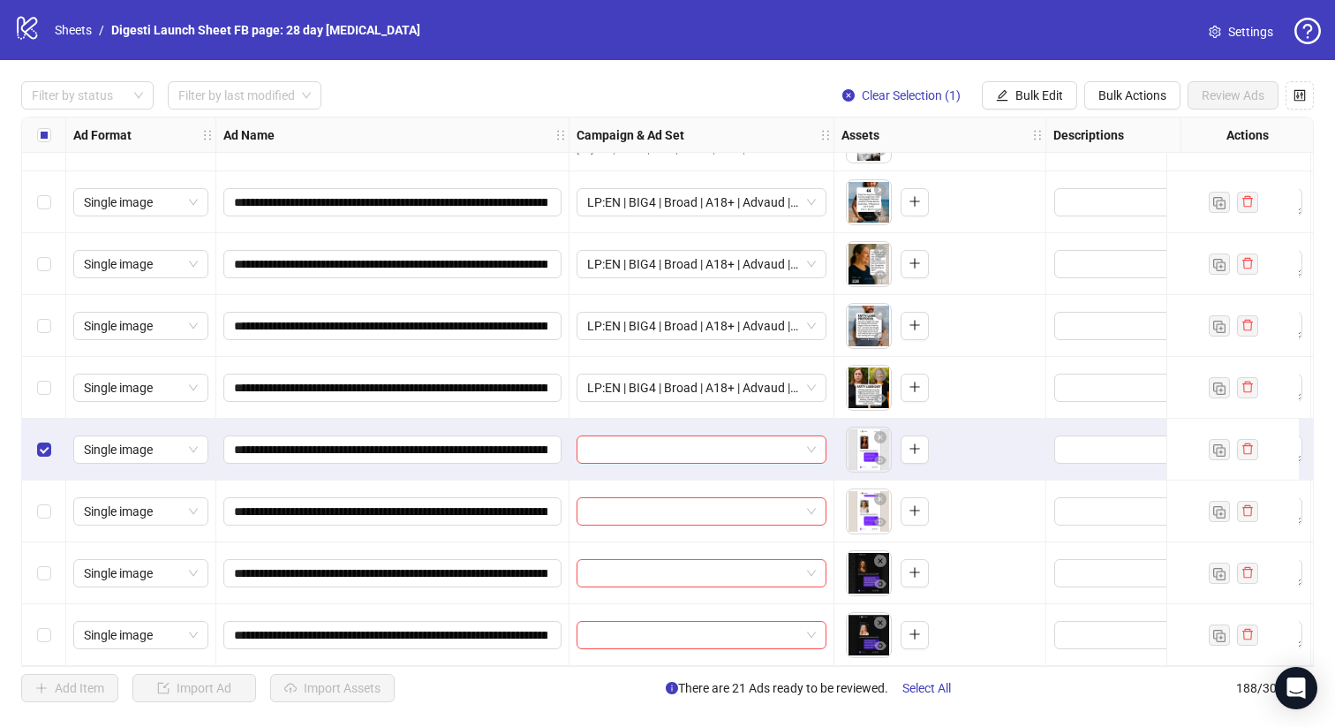
click at [49, 641] on div "Select row 188" at bounding box center [44, 635] width 44 height 62
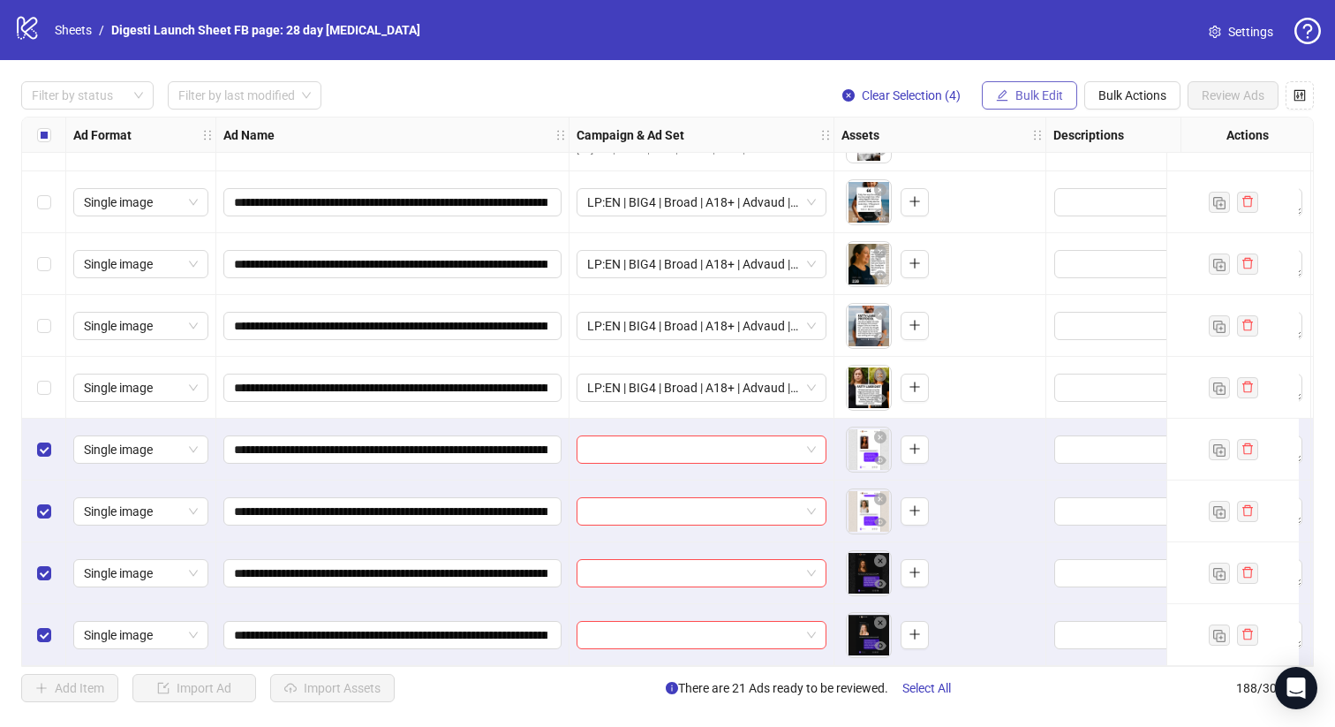
click at [1022, 102] on button "Bulk Edit" at bounding box center [1029, 95] width 95 height 28
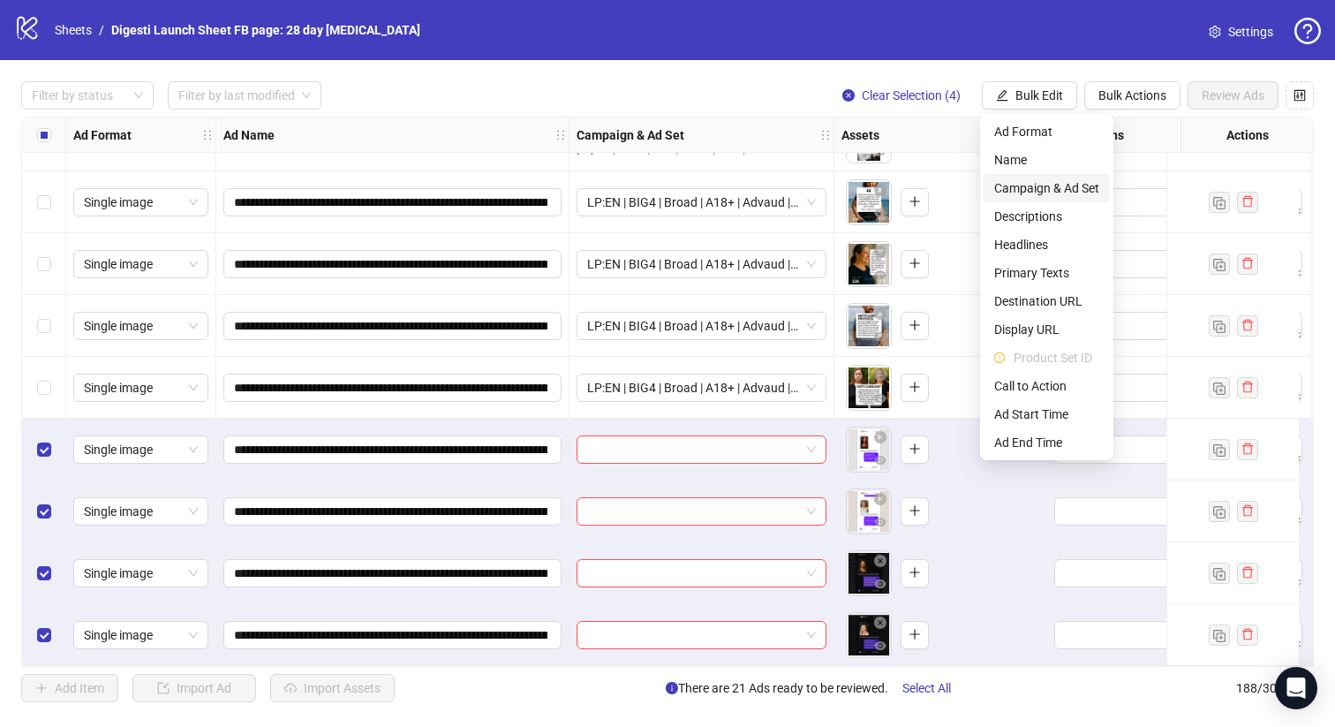
click at [1017, 180] on span "Campaign & Ad Set" at bounding box center [1047, 187] width 105 height 19
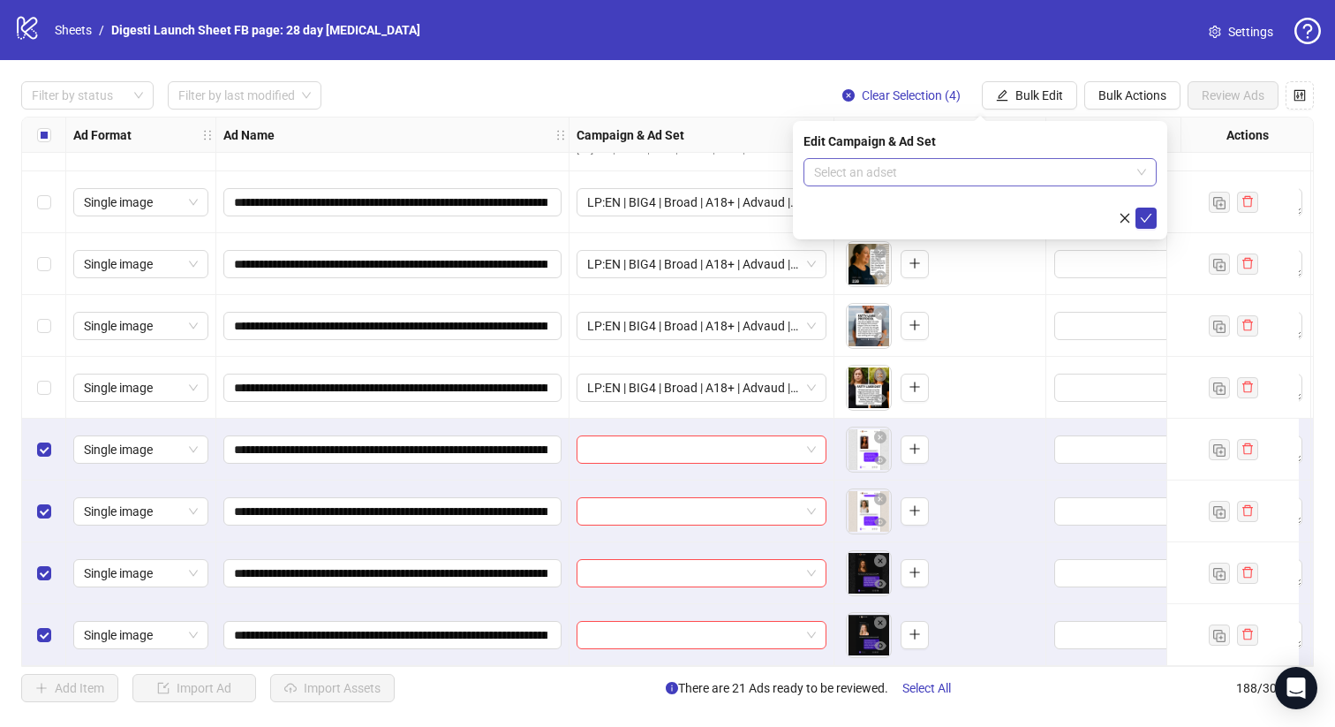
click at [908, 177] on input "search" at bounding box center [972, 172] width 316 height 26
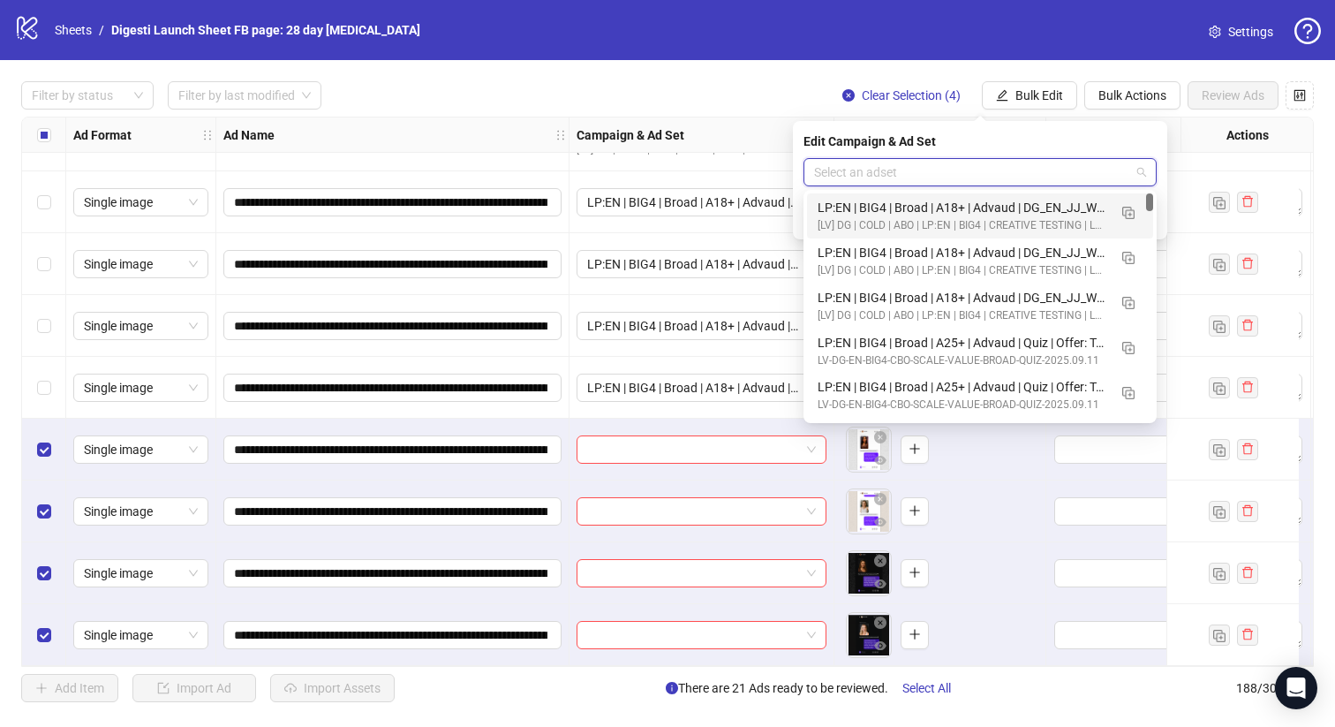
paste input "**********"
type input "**********"
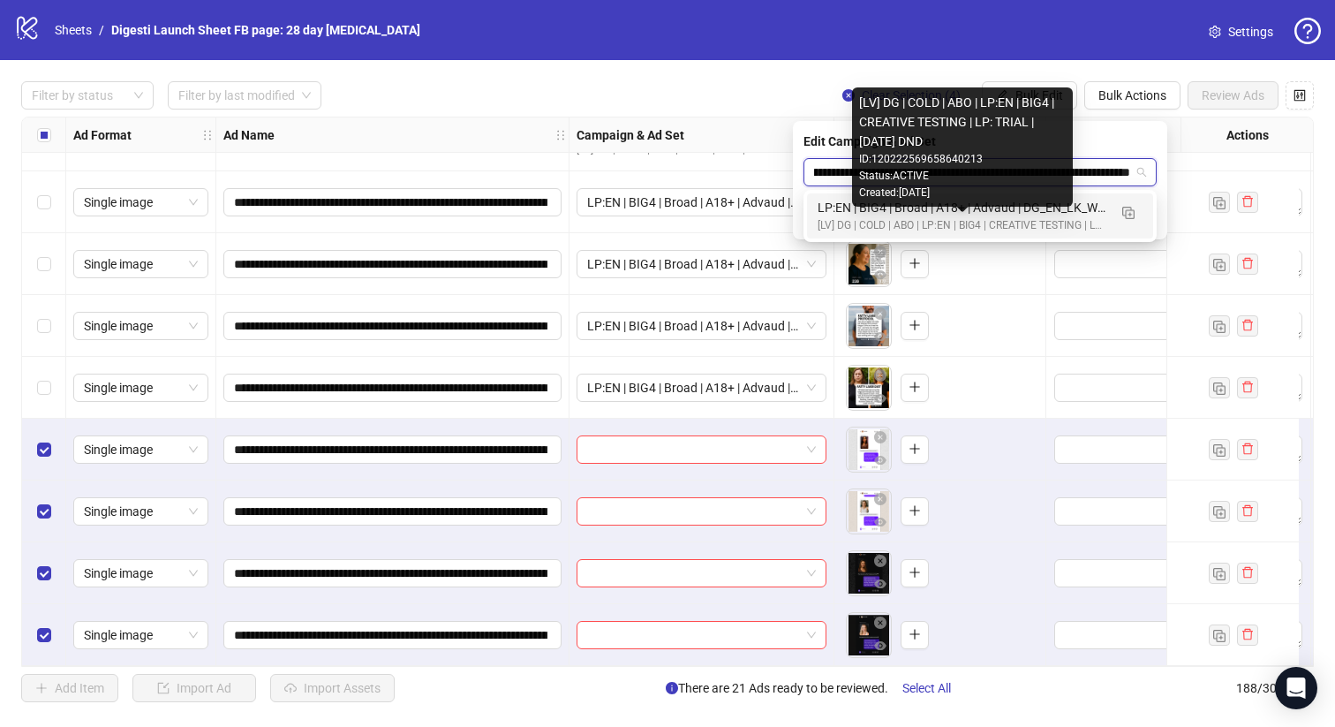
click at [914, 223] on div "[LV] DG | COLD | ABO | LP:EN | BIG4 | CREATIVE TESTING | LP: TRIAL | [DATE] DND" at bounding box center [963, 225] width 290 height 17
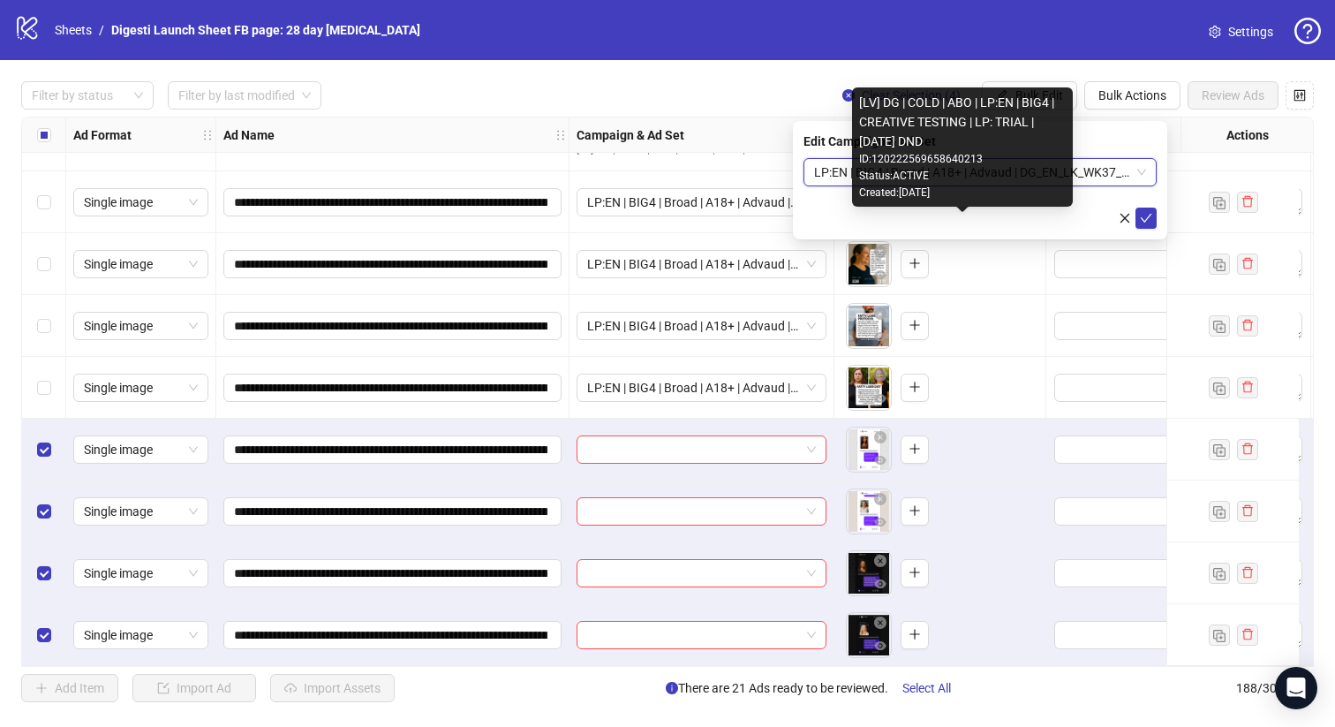
scroll to position [0, 0]
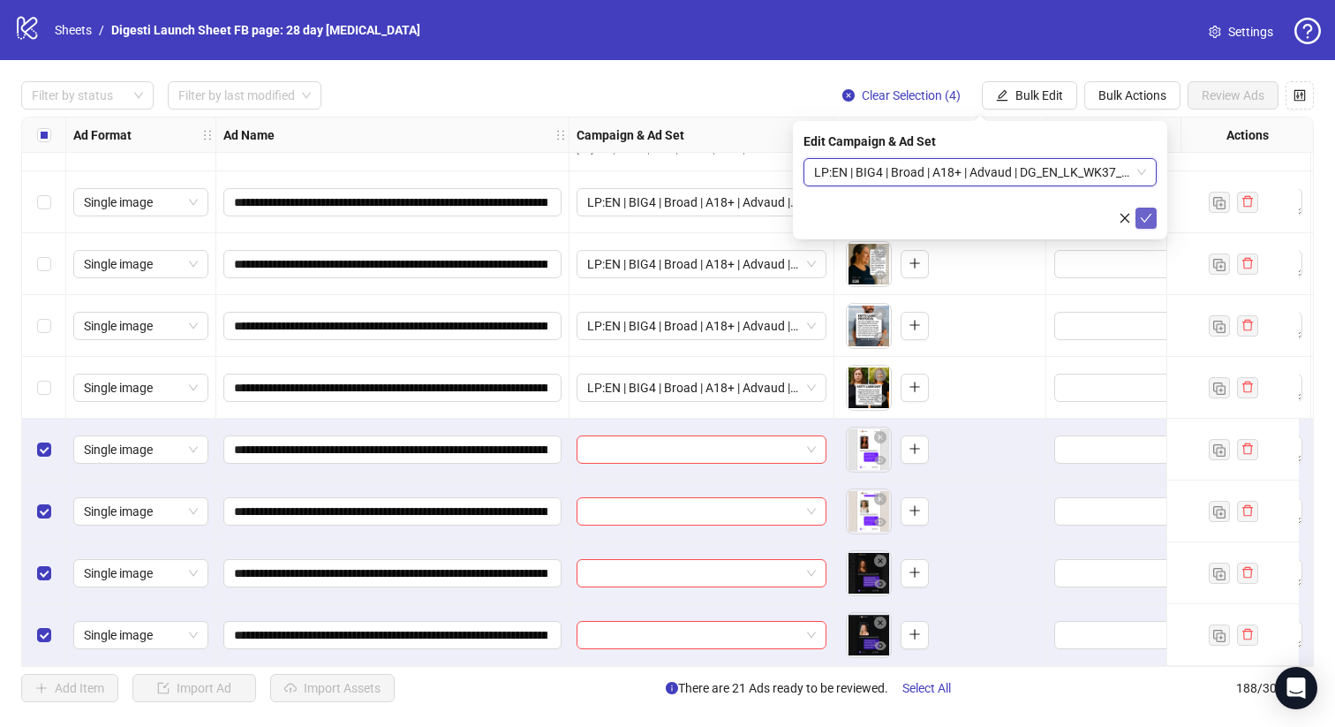
click at [1143, 216] on icon "check" at bounding box center [1146, 218] width 12 height 12
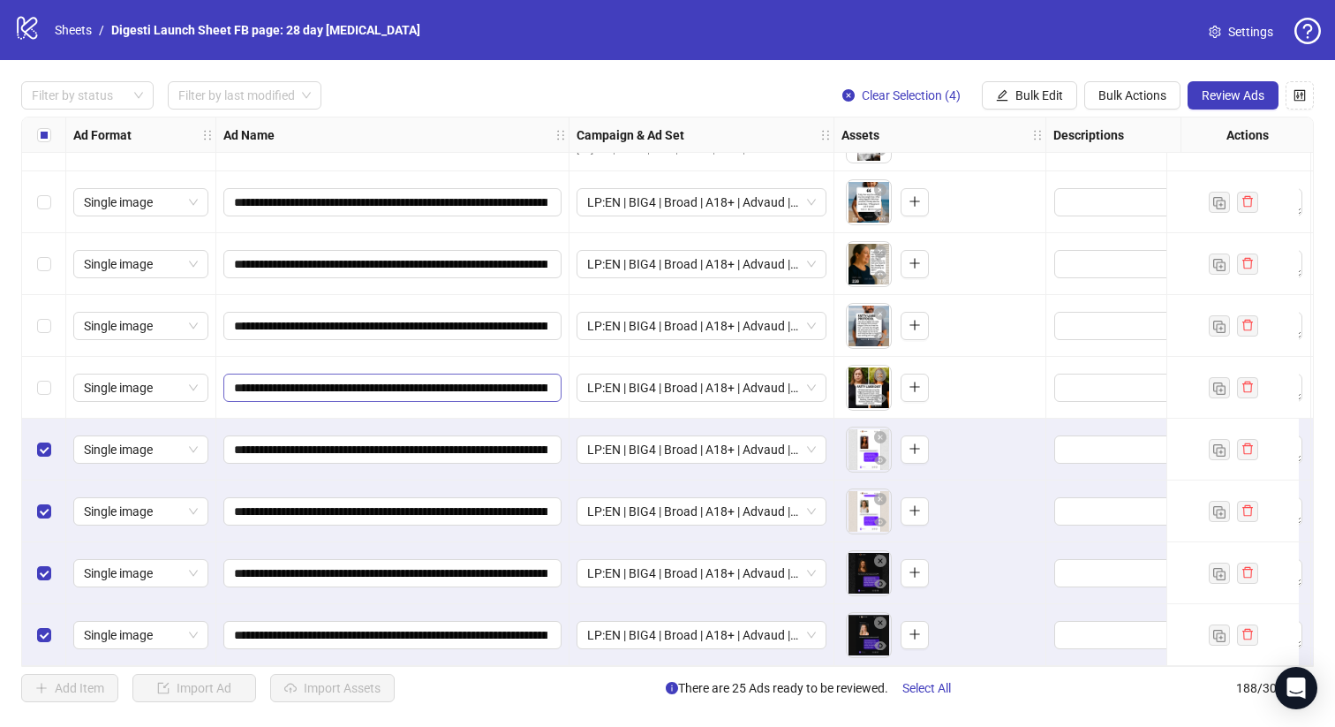
scroll to position [11011, 0]
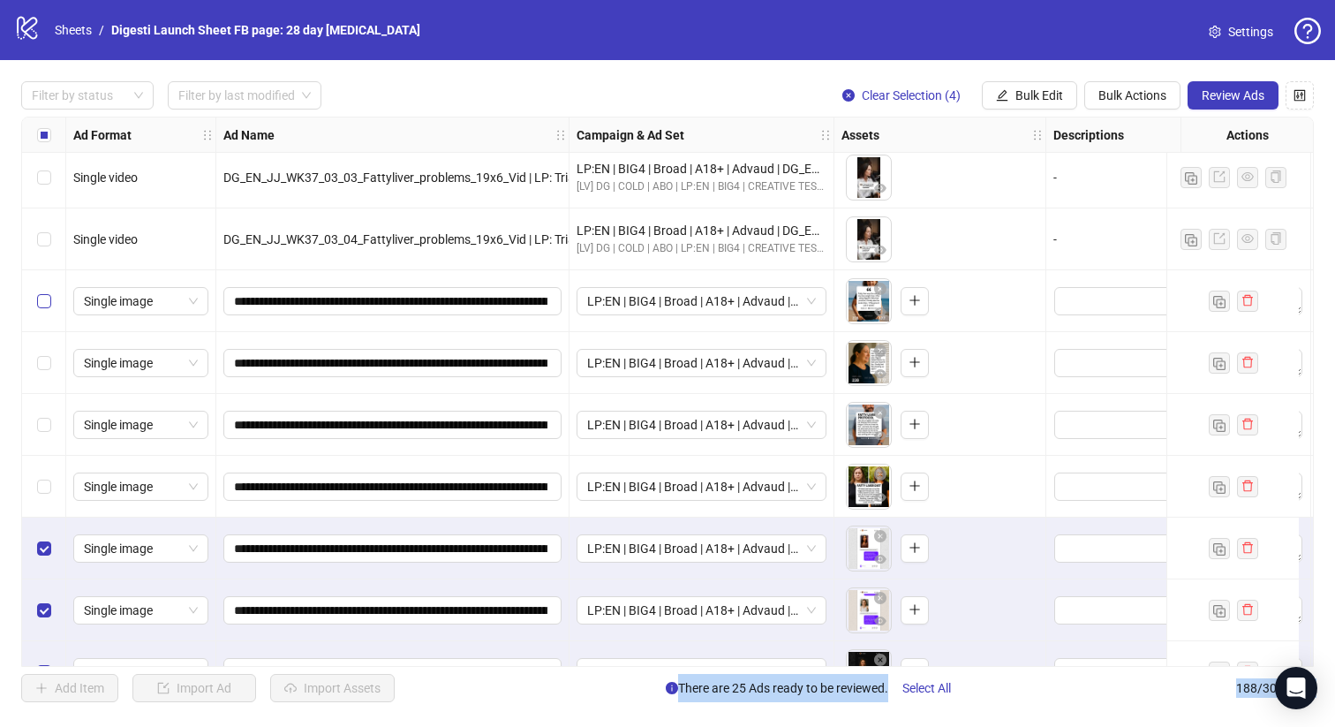
click at [49, 309] on label "Select row 181" at bounding box center [44, 300] width 14 height 19
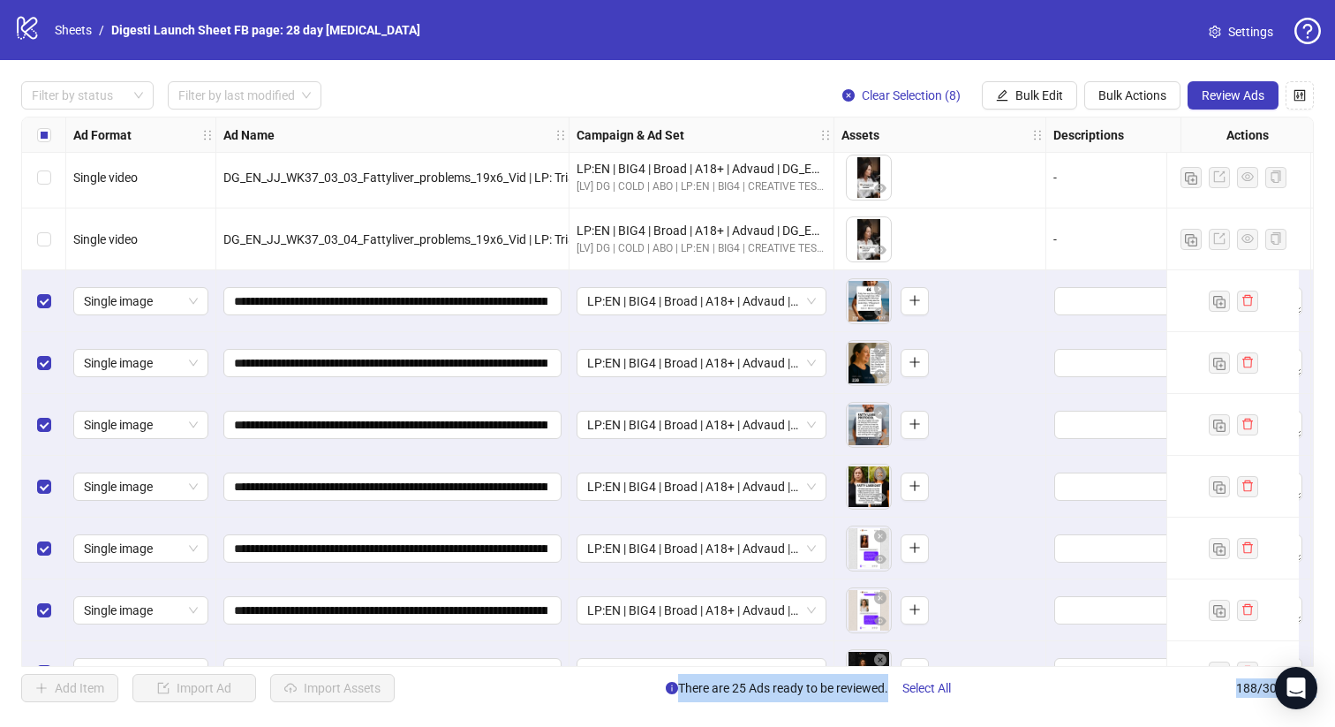
click at [931, 152] on div "Assets" at bounding box center [941, 134] width 212 height 35
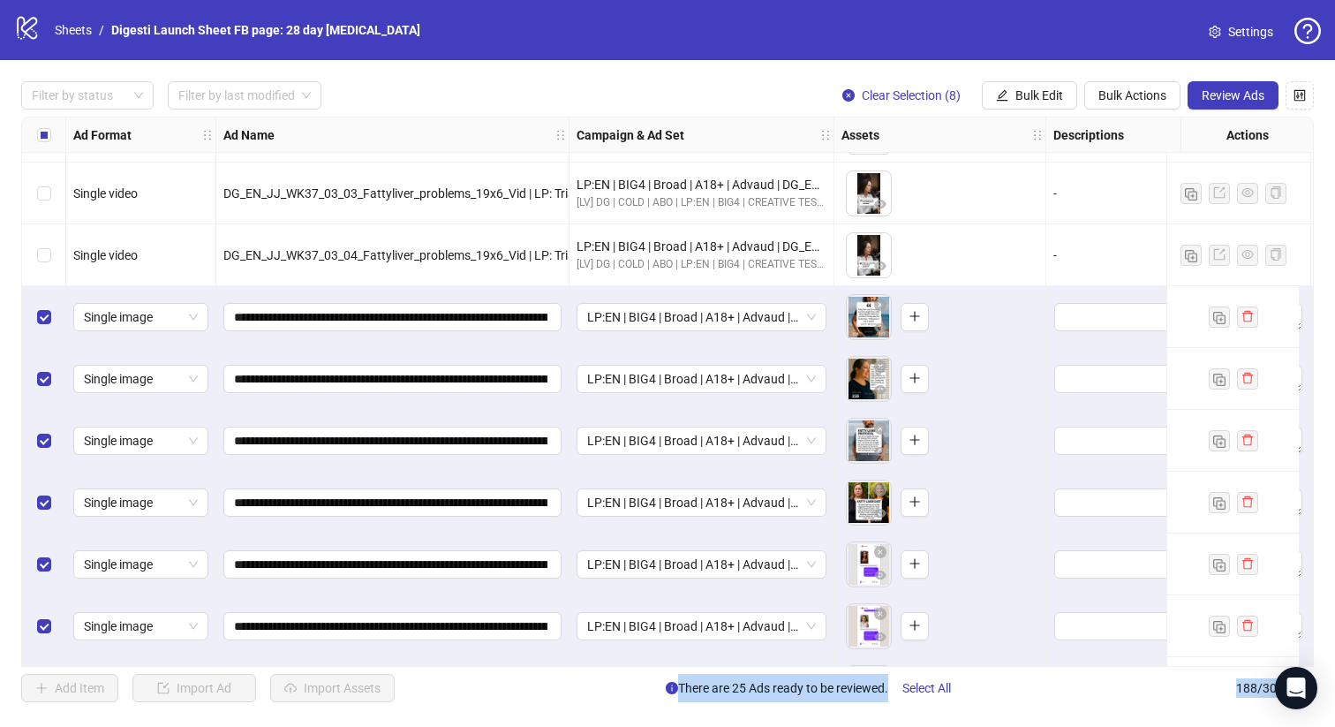
scroll to position [11117, 0]
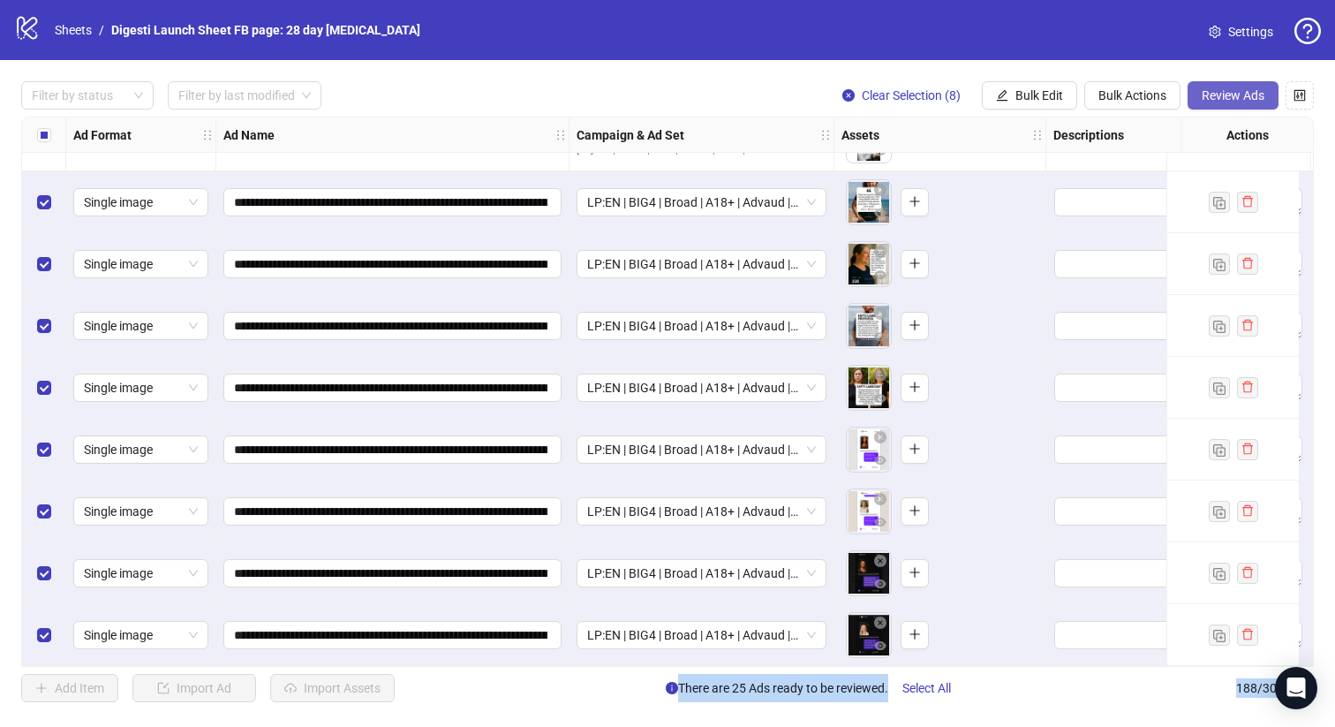
click at [1225, 95] on span "Review Ads" at bounding box center [1233, 95] width 63 height 14
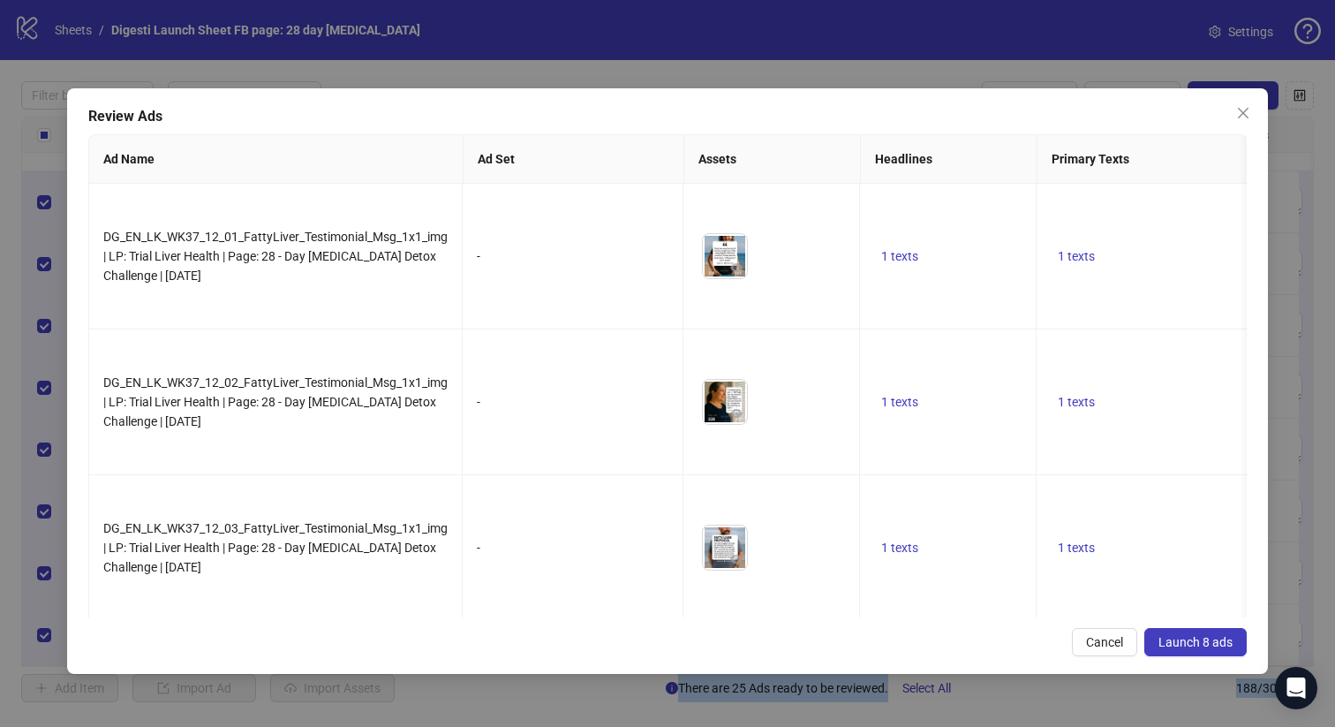
click at [1184, 639] on span "Launch 8 ads" at bounding box center [1196, 642] width 74 height 14
